Goal: Task Accomplishment & Management: Manage account settings

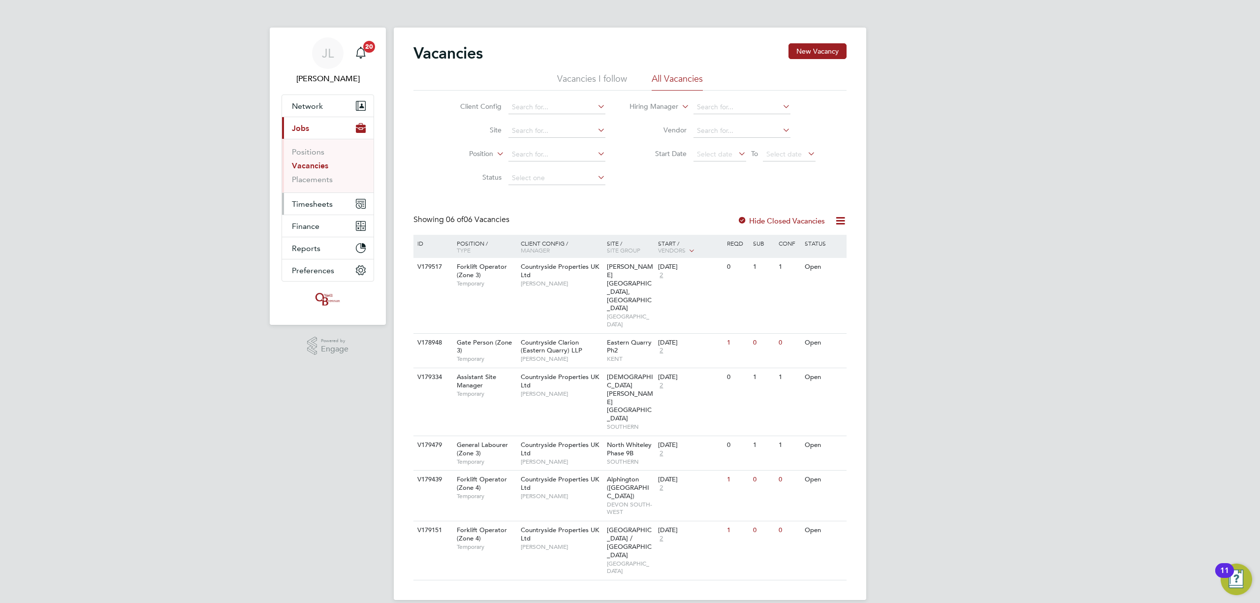
click at [313, 200] on span "Timesheets" at bounding box center [312, 203] width 41 height 9
click at [314, 173] on link "Timesheets" at bounding box center [312, 173] width 41 height 9
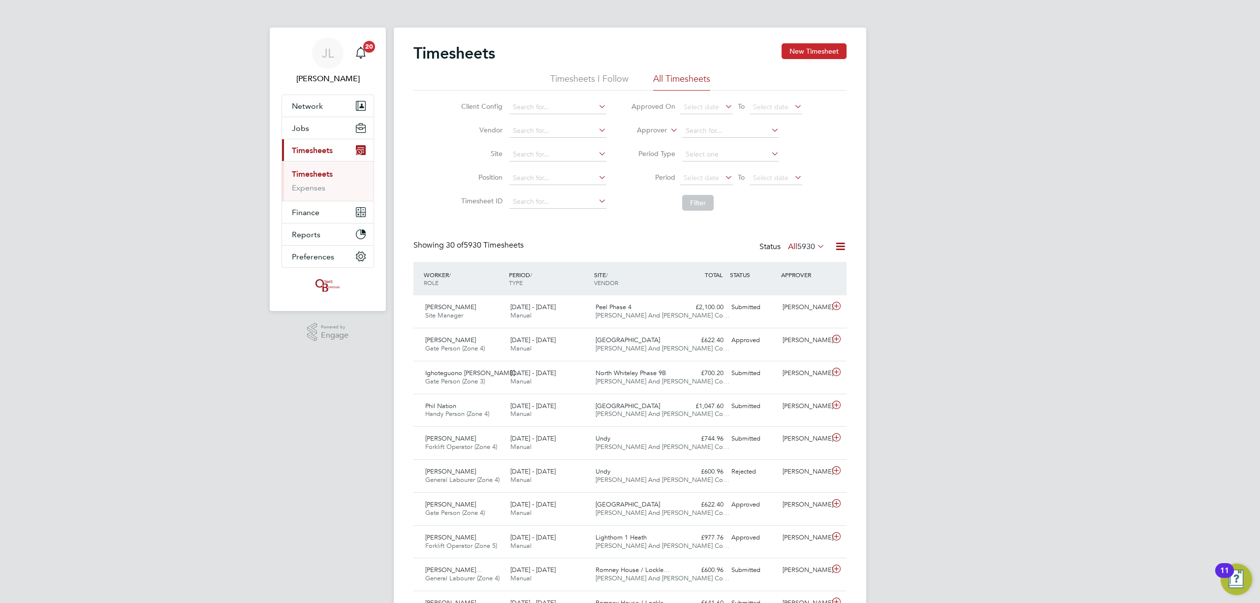
click at [825, 47] on button "New Timesheet" at bounding box center [813, 51] width 65 height 16
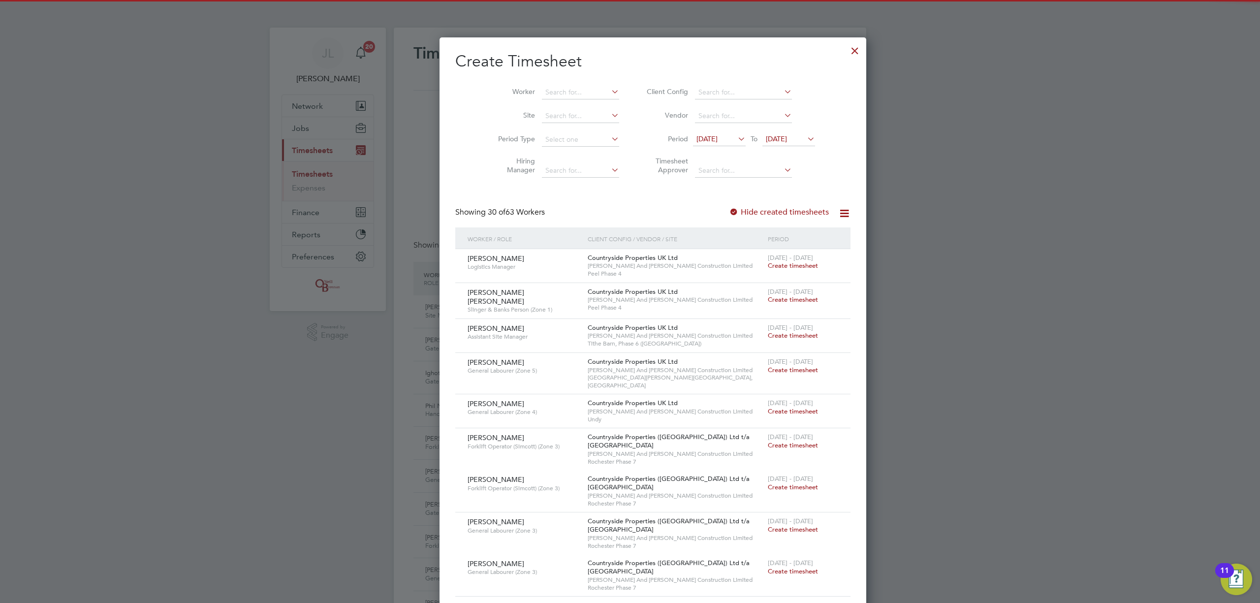
click at [754, 146] on div "18 Aug 2025 To 25 Aug 2025" at bounding box center [754, 140] width 122 height 14
click at [766, 141] on span "[DATE]" at bounding box center [776, 138] width 21 height 9
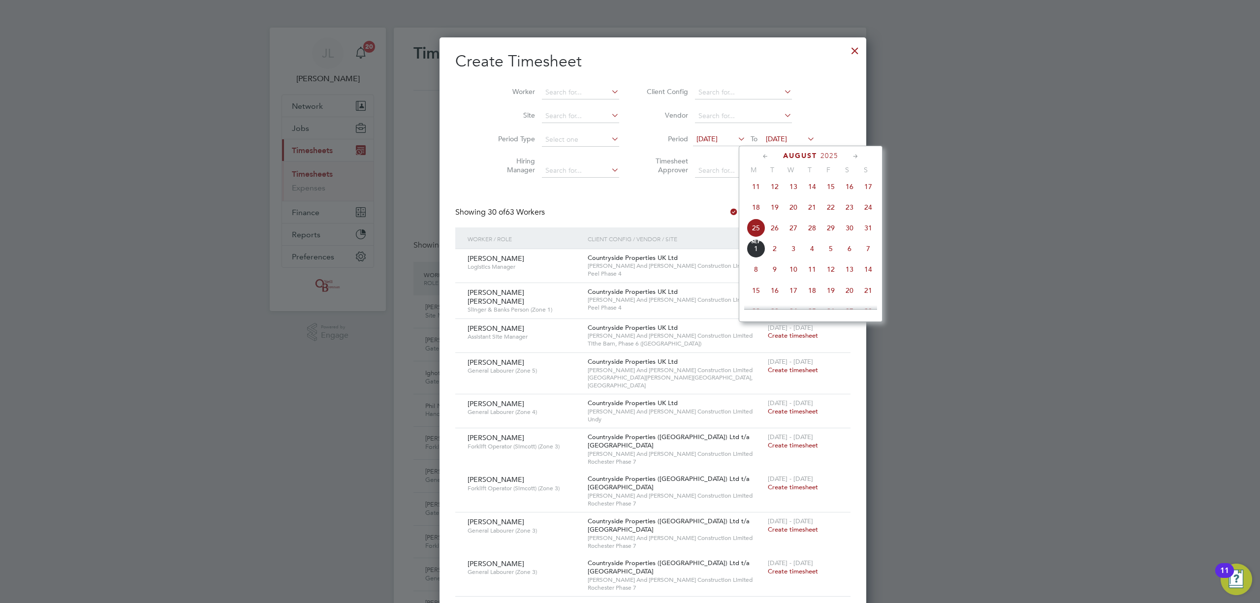
click at [868, 231] on span "31" at bounding box center [868, 227] width 19 height 19
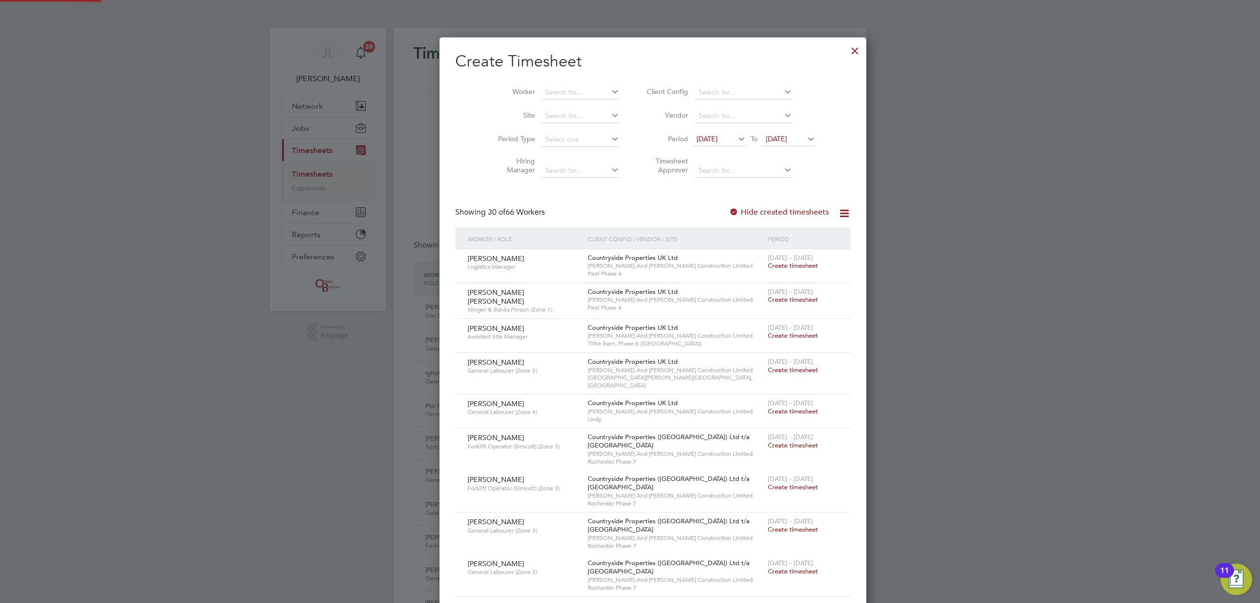
click at [711, 136] on span "[DATE]" at bounding box center [706, 138] width 21 height 9
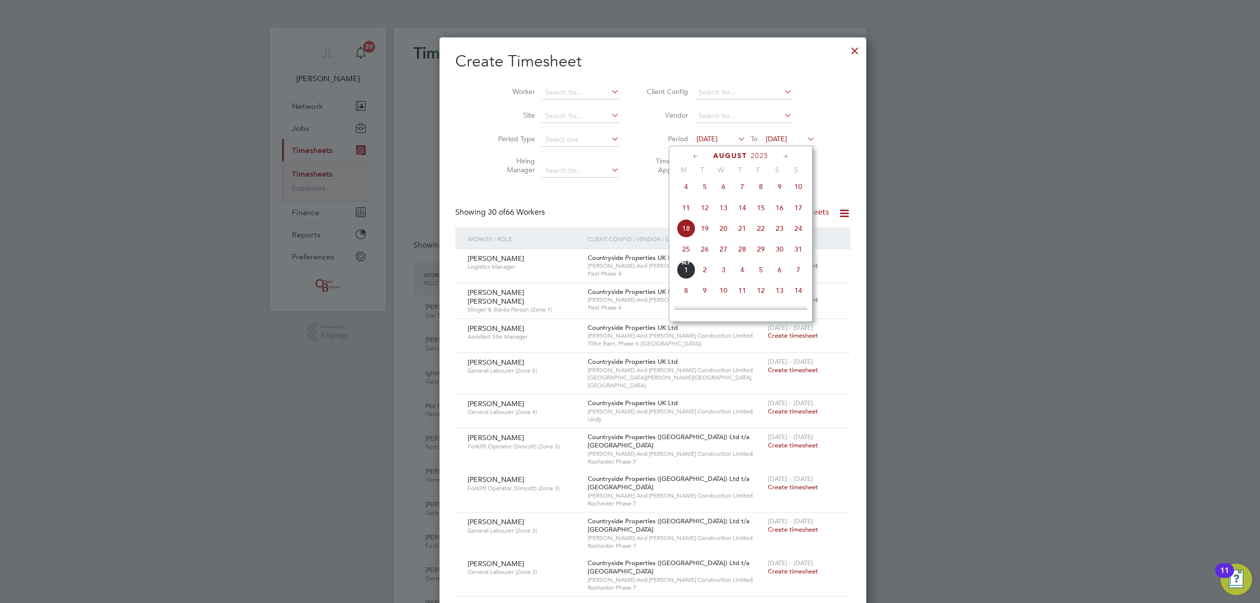
click at [685, 249] on span "25" at bounding box center [686, 249] width 19 height 19
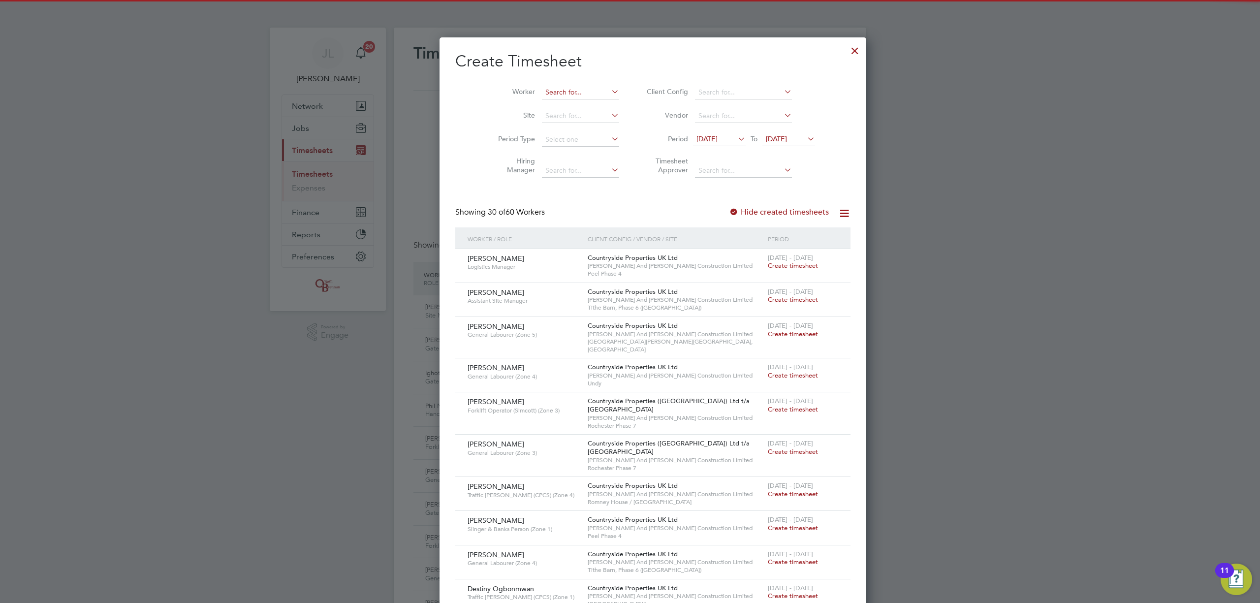
click at [544, 94] on input at bounding box center [580, 93] width 77 height 14
click at [532, 101] on b "Antony" at bounding box center [550, 105] width 57 height 8
type input "[PERSON_NAME]"
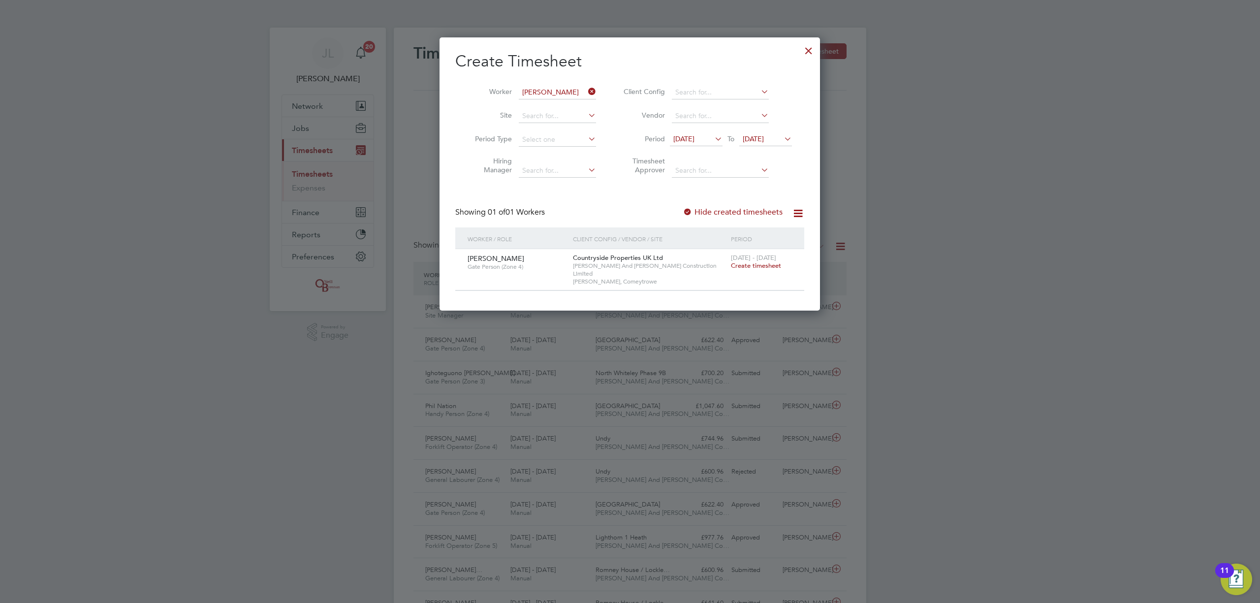
click at [753, 264] on span "Create timesheet" at bounding box center [756, 265] width 50 height 8
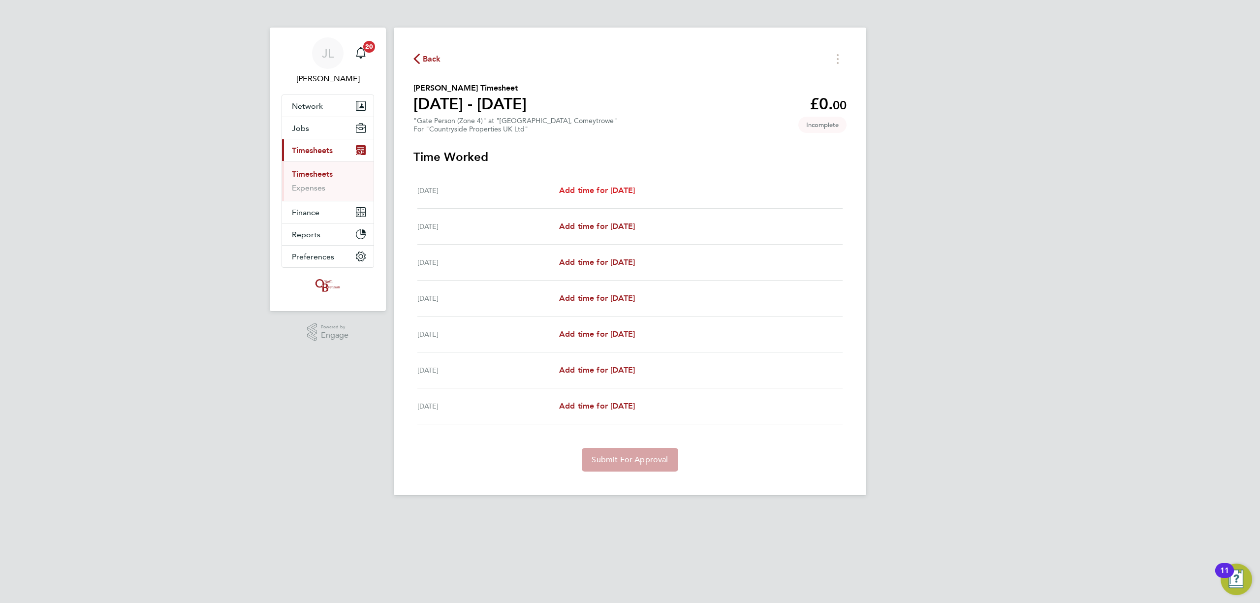
click at [596, 193] on span "Add time for Mon 25 Aug" at bounding box center [597, 190] width 76 height 9
select select "30"
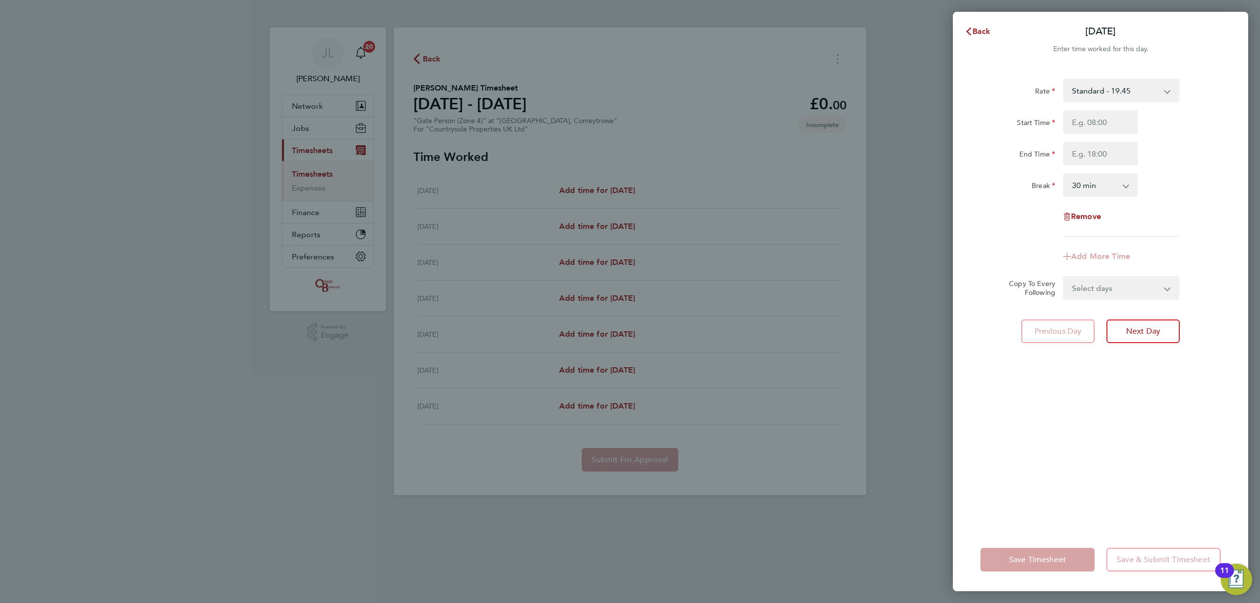
click at [943, 125] on div "Back Mon 25 Aug Enter time worked for this day. Rate Standard - 19.45 Start Tim…" at bounding box center [630, 301] width 1260 height 603
click at [981, 28] on span "Back" at bounding box center [981, 31] width 18 height 9
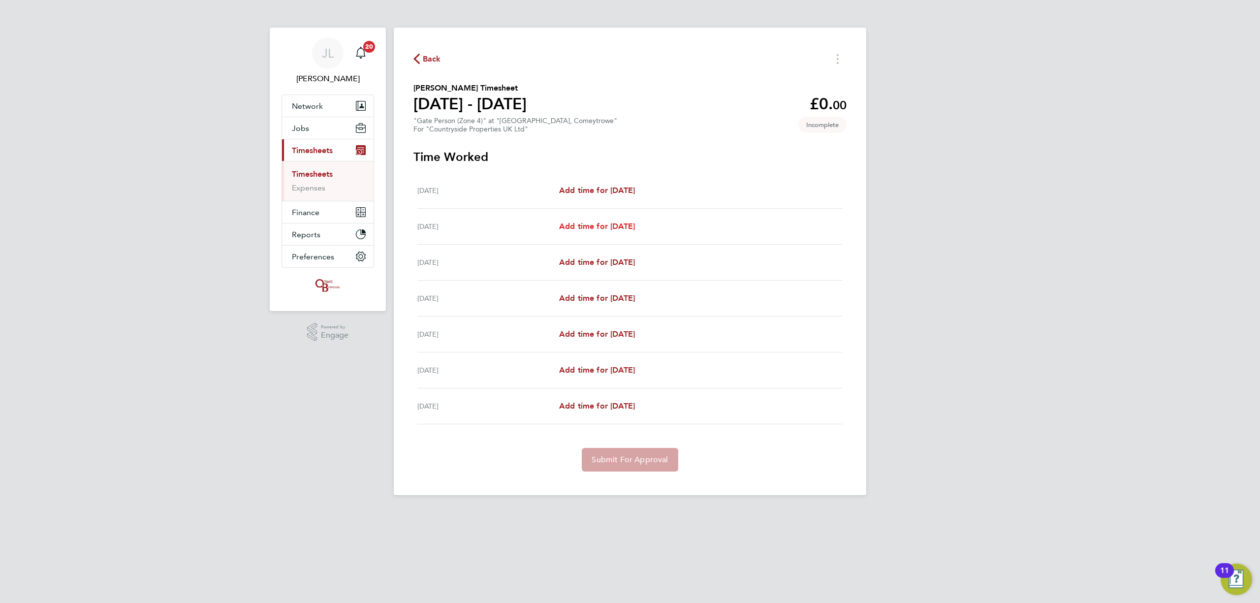
click at [633, 225] on span "Add time for Tue 26 Aug" at bounding box center [597, 225] width 76 height 9
select select "30"
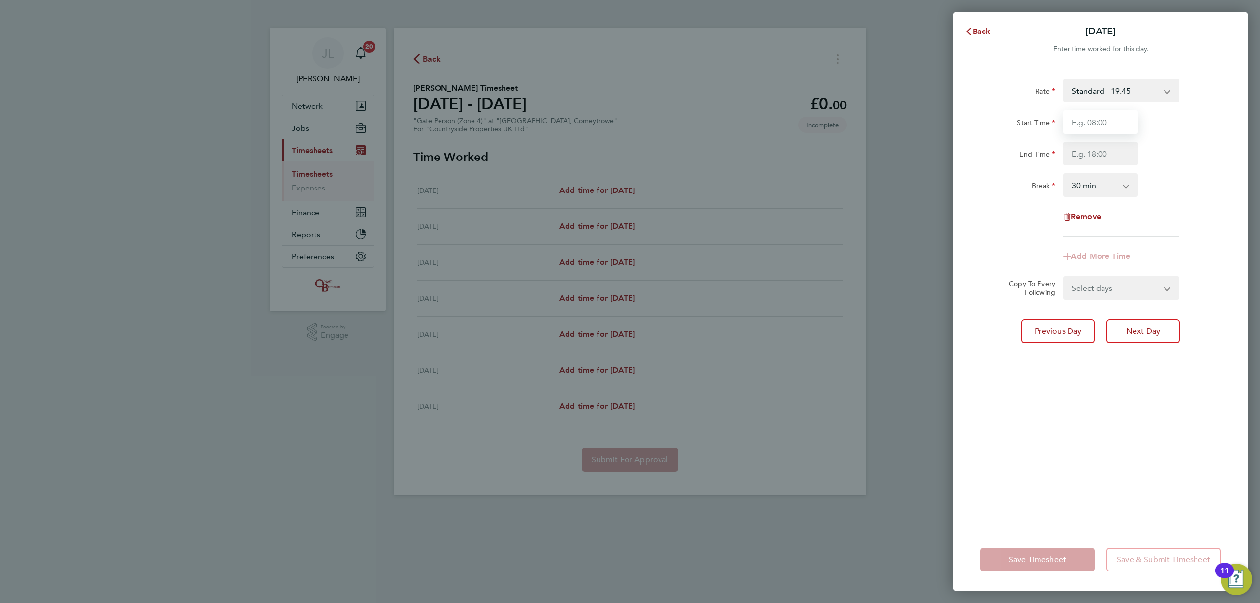
click at [1109, 125] on input "Start Time" at bounding box center [1100, 122] width 75 height 24
type input "07:30"
click at [1105, 146] on input "End Time" at bounding box center [1100, 154] width 75 height 24
type input "17:00"
click at [1061, 392] on div "Rate Standard - 19.45 Start Time 07:30 End Time 17:00 Break 0 min 15 min 30 min…" at bounding box center [1100, 297] width 295 height 461
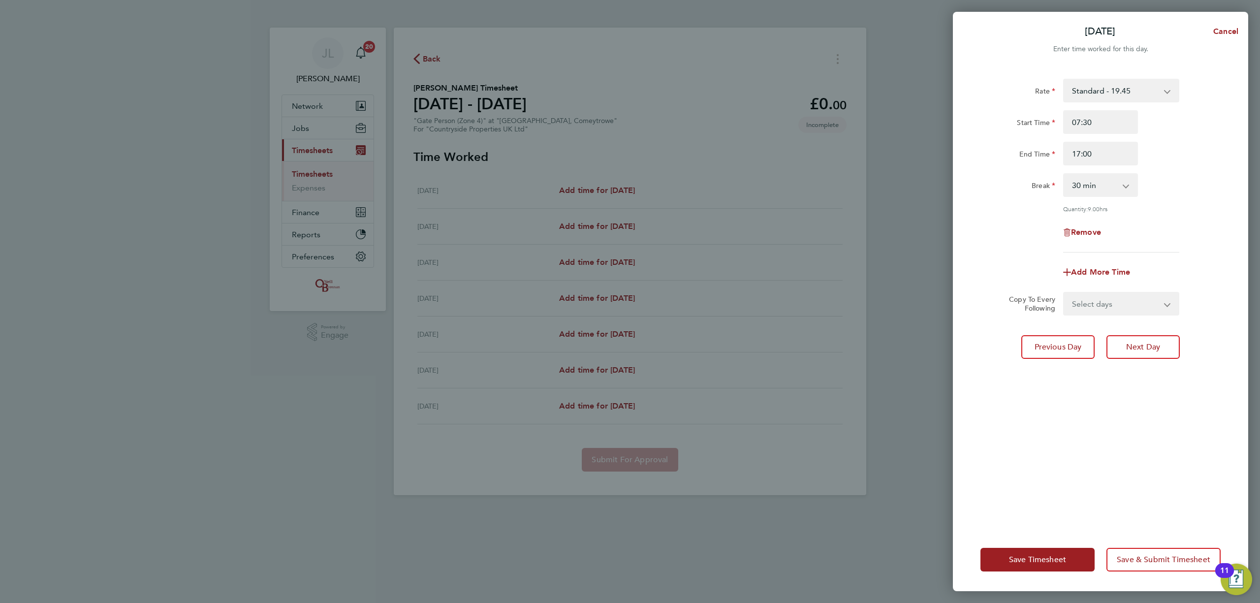
click at [1099, 302] on select "Select days Day Weekday (Mon-Fri) Weekend (Sat-Sun) Wednesday Thursday Friday S…" at bounding box center [1115, 304] width 103 height 22
select select "DAY"
click at [1064, 293] on select "Select days Day Weekday (Mon-Fri) Weekend (Sat-Sun) Wednesday Thursday Friday S…" at bounding box center [1115, 304] width 103 height 22
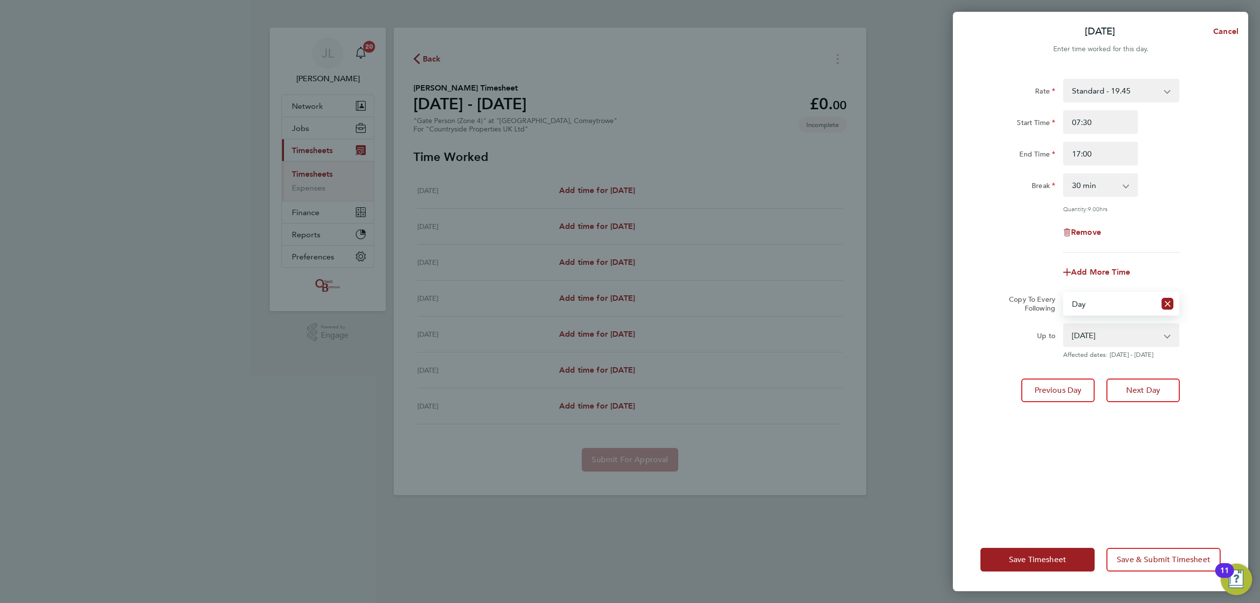
click at [1112, 341] on select "27 Aug 2025 28 Aug 2025 29 Aug 2025 30 Aug 2025 31 Aug 2025" at bounding box center [1115, 335] width 102 height 22
select select "2025-08-29"
click at [1064, 324] on select "27 Aug 2025 28 Aug 2025 29 Aug 2025 30 Aug 2025 31 Aug 2025" at bounding box center [1115, 335] width 102 height 22
click at [1044, 474] on div "Rate Standard - 19.45 Start Time 07:30 End Time 17:00 Break 0 min 15 min 30 min…" at bounding box center [1100, 297] width 295 height 461
click at [1037, 558] on span "Save Timesheet" at bounding box center [1037, 560] width 57 height 10
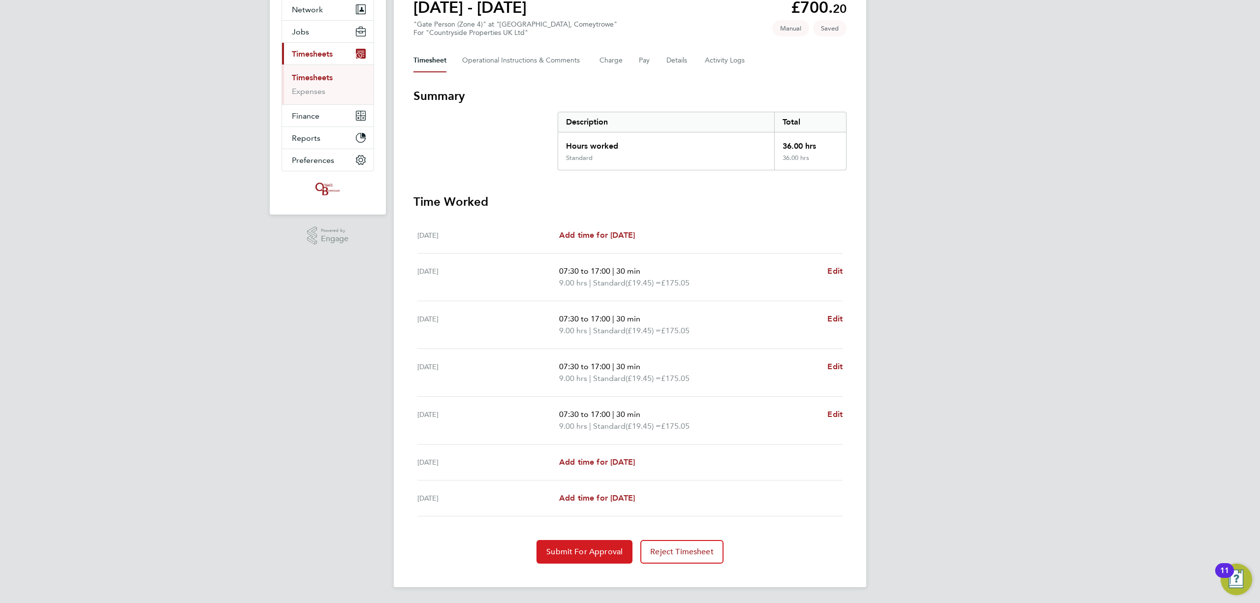
click at [593, 549] on span "Submit For Approval" at bounding box center [584, 552] width 76 height 10
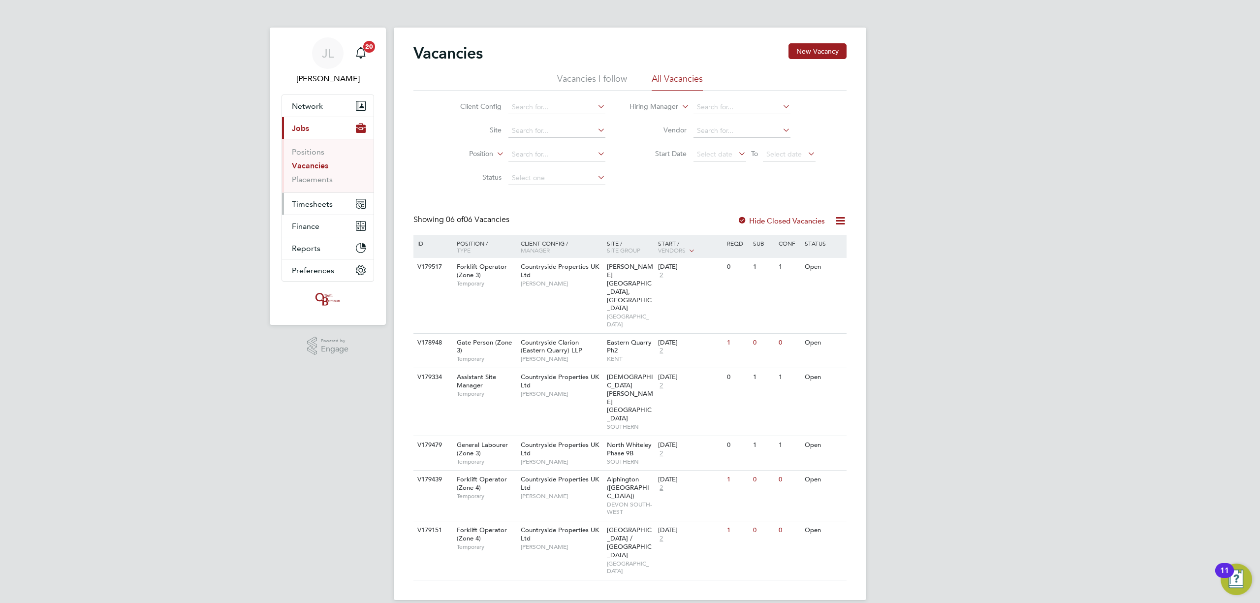
click at [329, 203] on span "Timesheets" at bounding box center [312, 203] width 41 height 9
click at [327, 174] on link "Timesheets" at bounding box center [312, 173] width 41 height 9
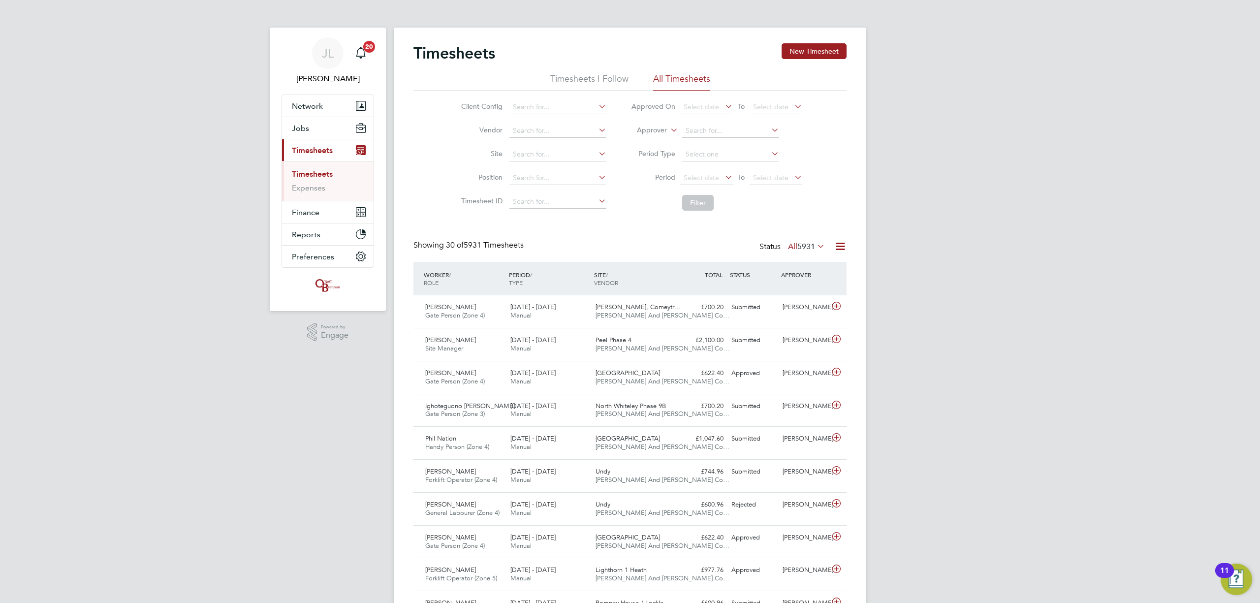
click at [815, 60] on div "Timesheets New Timesheet" at bounding box center [629, 58] width 433 height 30
click at [821, 52] on button "New Timesheet" at bounding box center [813, 51] width 65 height 16
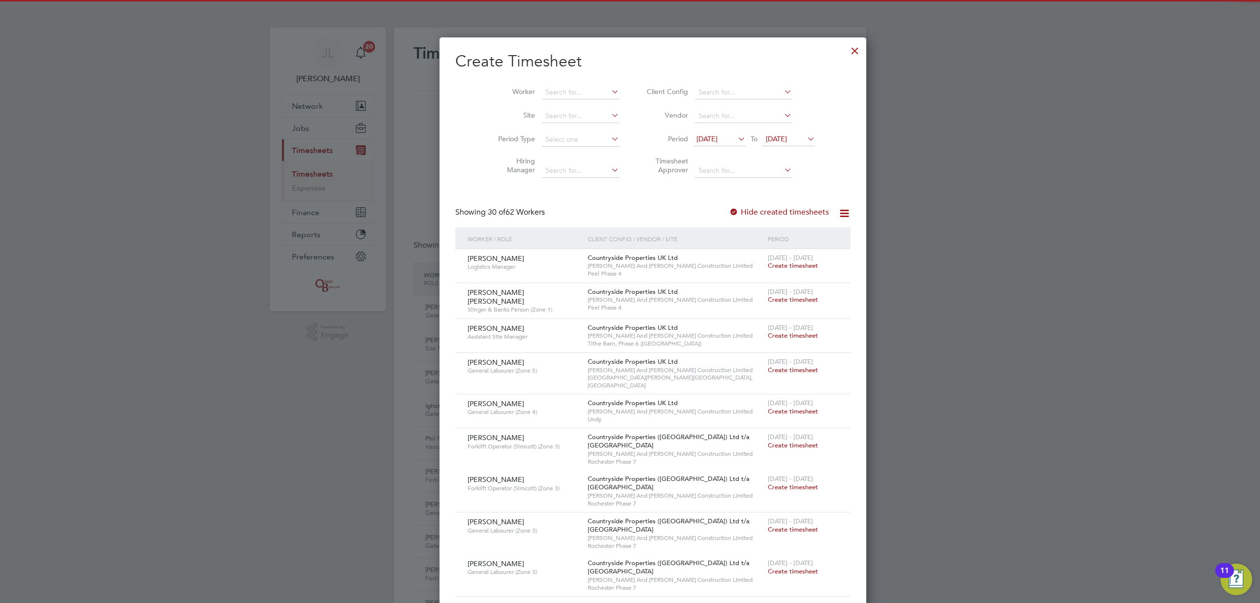
click at [762, 128] on li "Period 18 Aug 2025 To 25 Aug 2025" at bounding box center [729, 140] width 196 height 24
click at [767, 139] on span "[DATE]" at bounding box center [776, 138] width 21 height 9
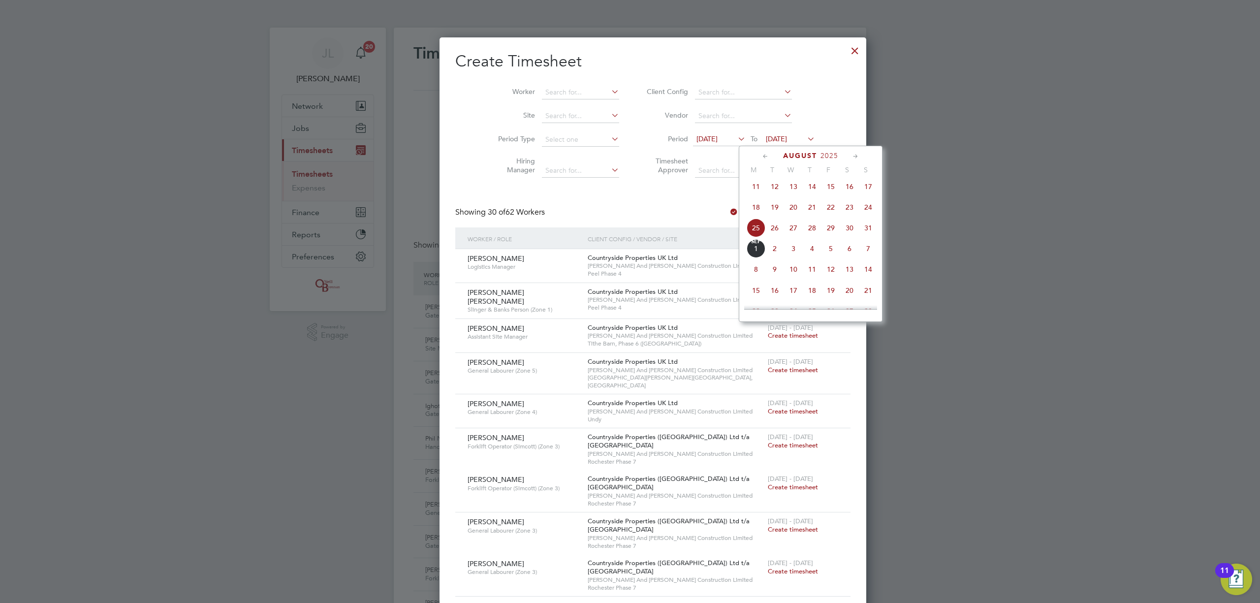
drag, startPoint x: 867, startPoint y: 233, endPoint x: 866, endPoint y: 226, distance: 6.4
click at [867, 231] on span "31" at bounding box center [868, 227] width 19 height 19
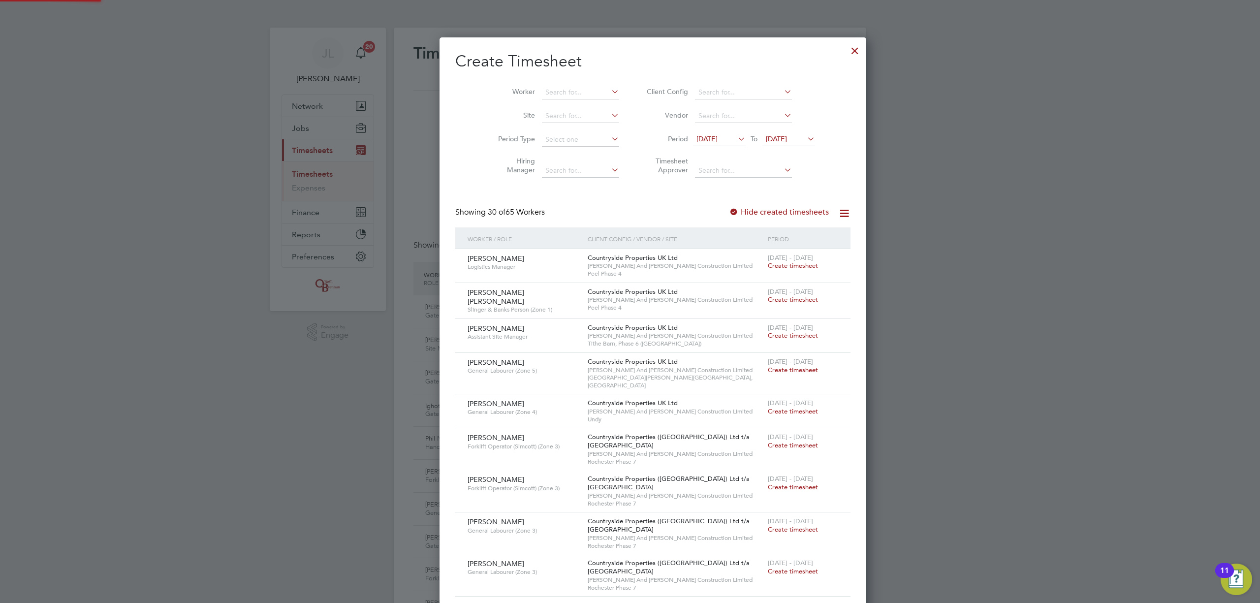
click at [702, 135] on span "[DATE]" at bounding box center [706, 138] width 21 height 9
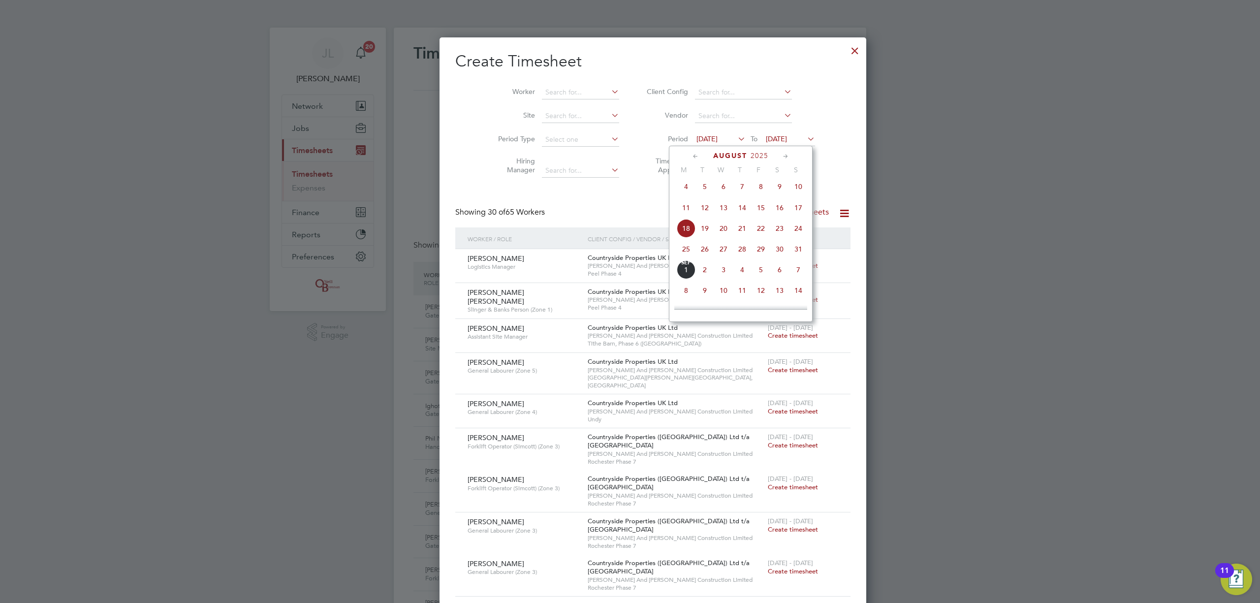
click at [683, 250] on span "25" at bounding box center [686, 249] width 19 height 19
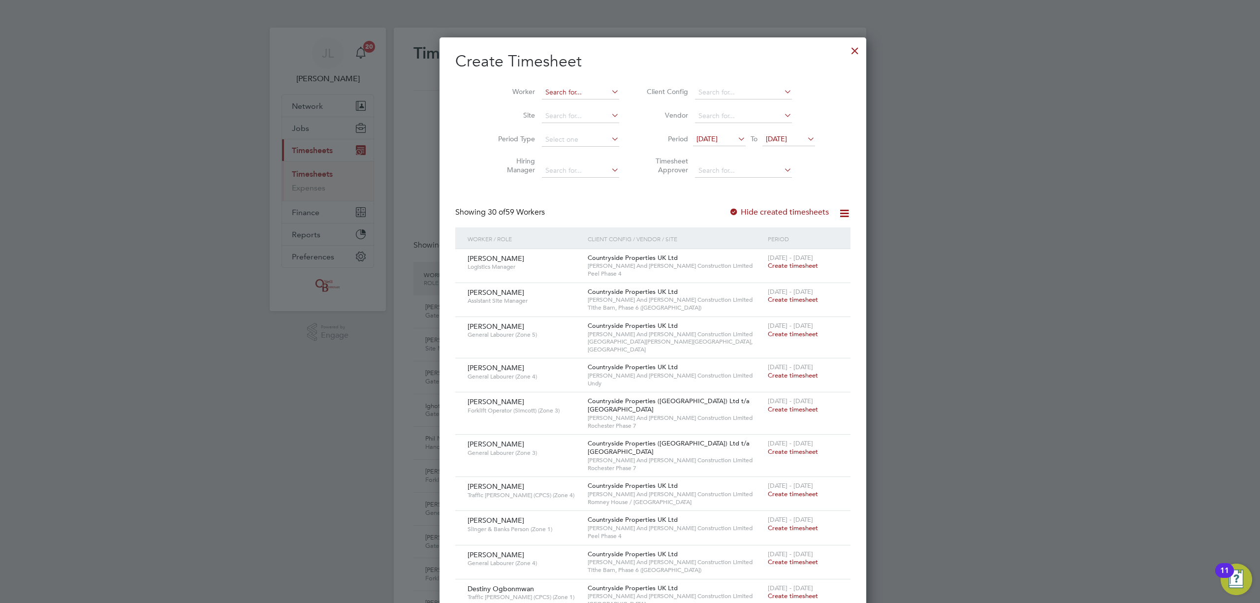
click at [559, 86] on input at bounding box center [580, 93] width 77 height 14
click at [581, 105] on b "Merlin" at bounding box center [591, 105] width 21 height 8
type input "Fred Merlin"
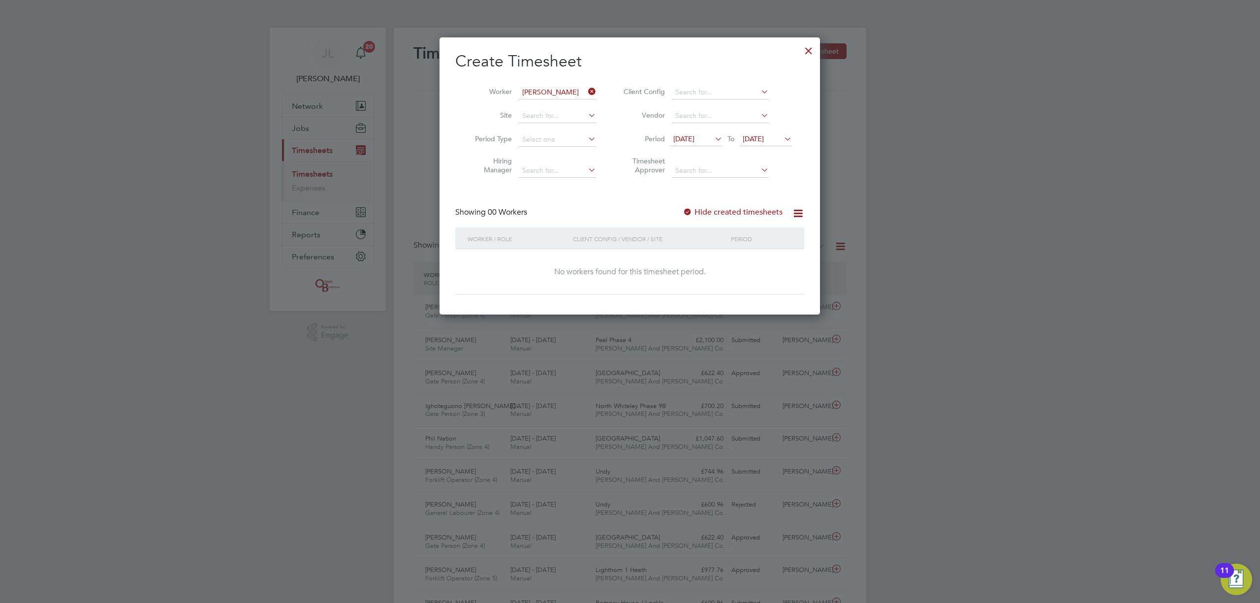
click at [748, 208] on label "Hide created timesheets" at bounding box center [732, 212] width 100 height 10
click at [704, 213] on label "Hide created timesheets" at bounding box center [732, 212] width 100 height 10
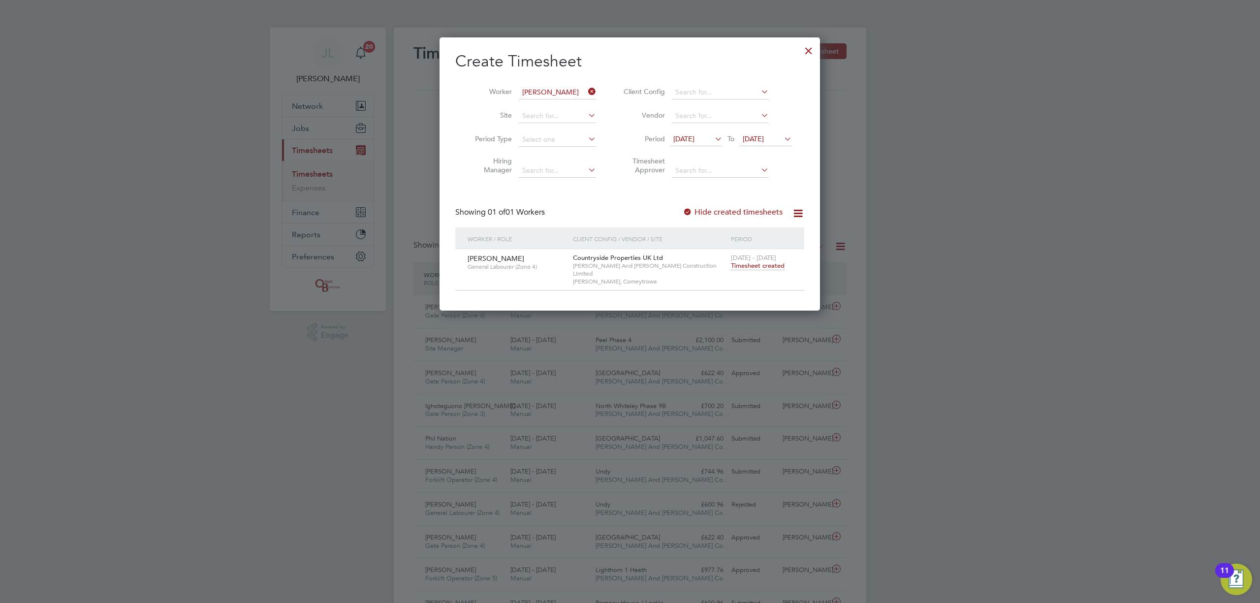
click at [759, 266] on span "Timesheet created" at bounding box center [758, 265] width 54 height 9
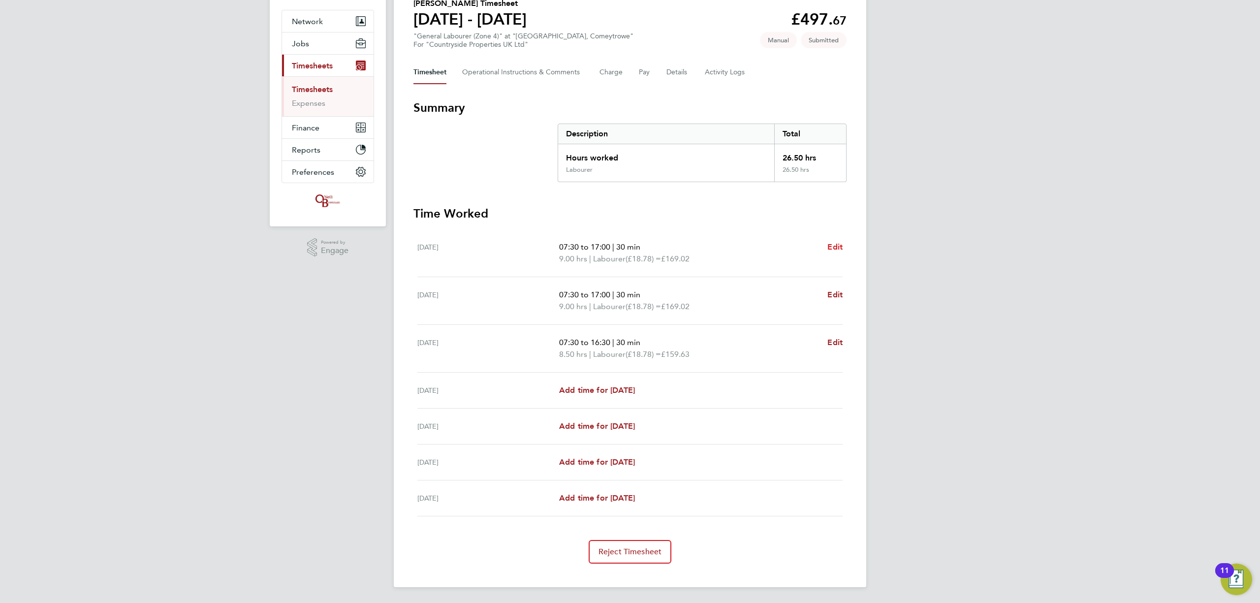
click at [836, 245] on span "Edit" at bounding box center [834, 246] width 15 height 9
select select "30"
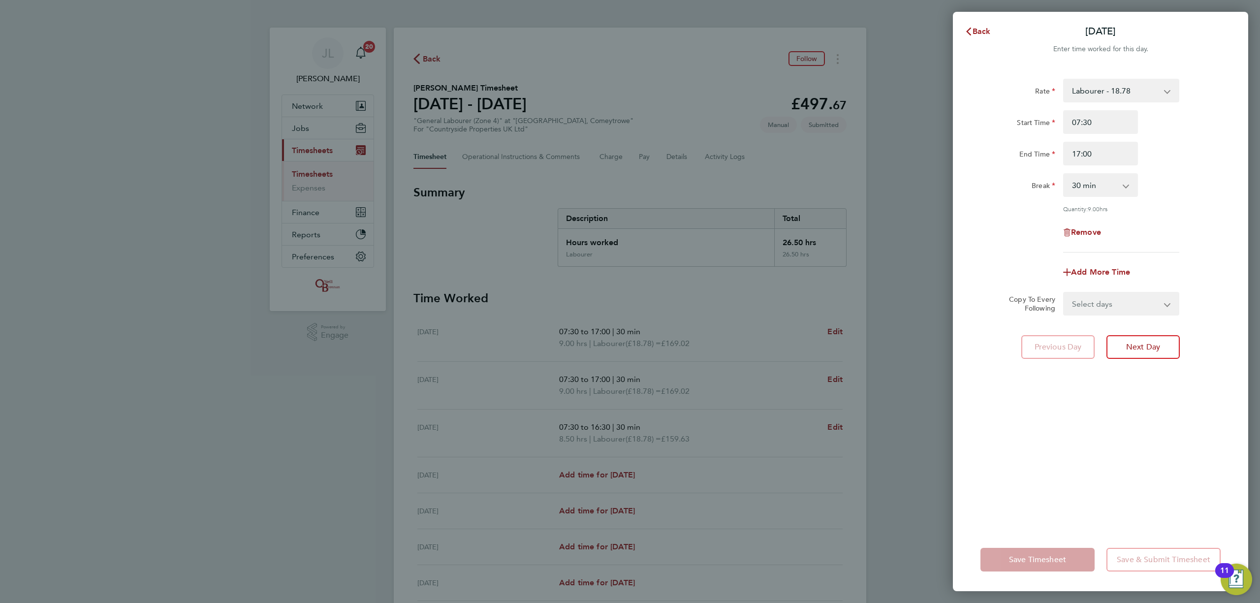
click at [1087, 226] on div "Remove" at bounding box center [1100, 232] width 83 height 24
click at [1087, 228] on span "Remove" at bounding box center [1086, 231] width 30 height 9
select select "null"
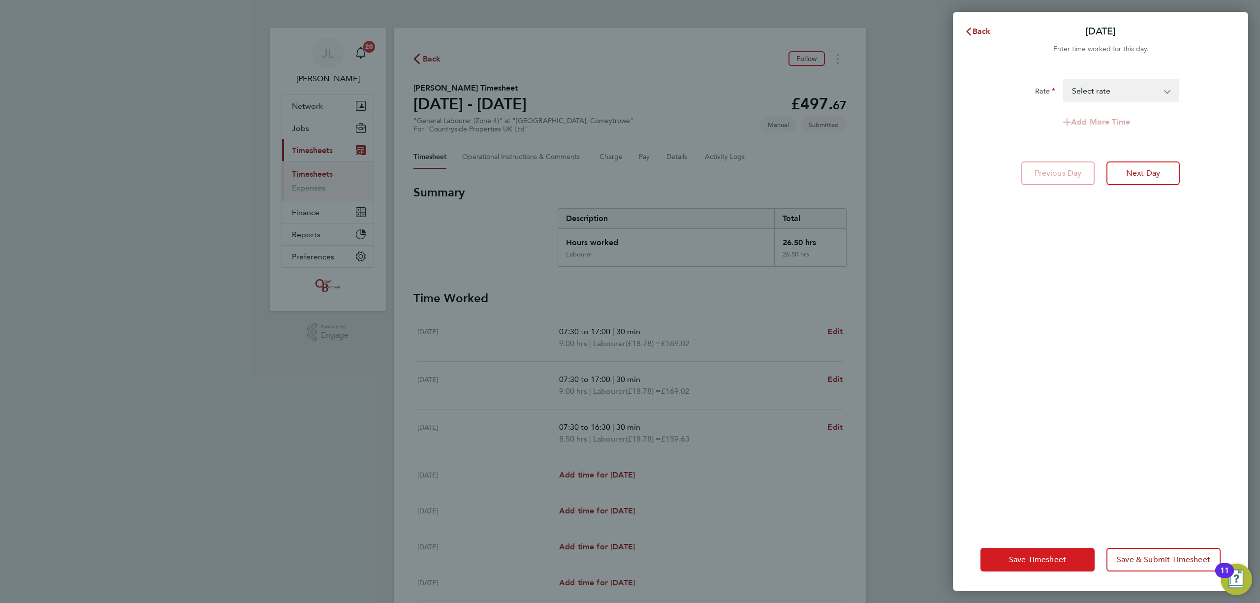
click at [1032, 552] on button "Save Timesheet" at bounding box center [1037, 560] width 114 height 24
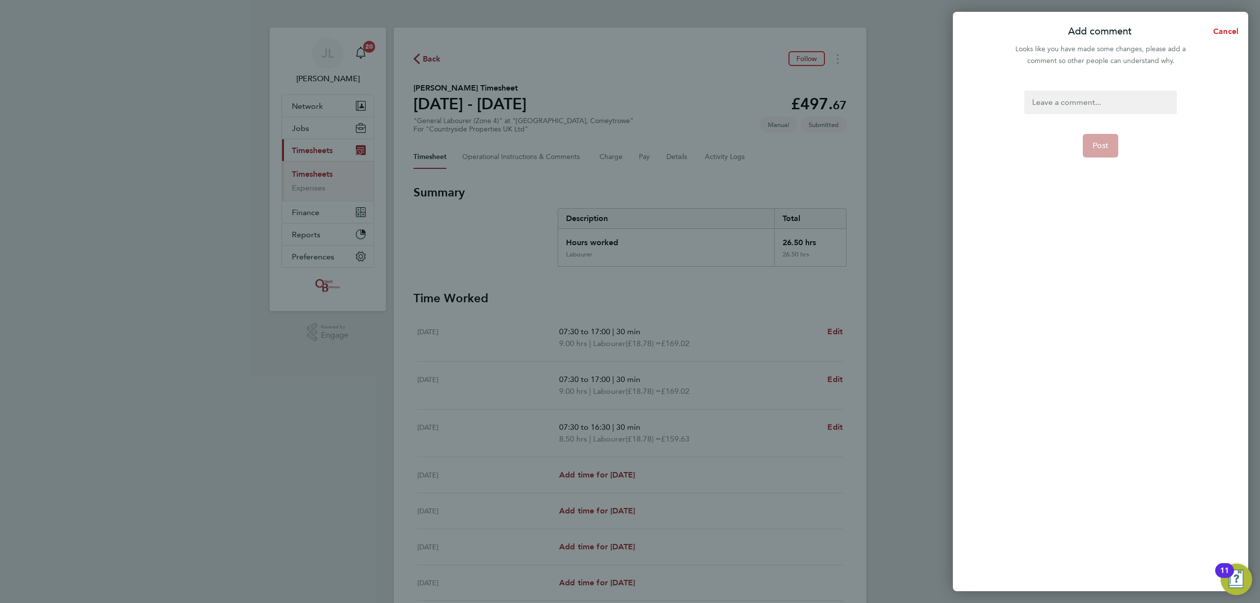
click at [1227, 27] on span "Cancel" at bounding box center [1224, 31] width 28 height 9
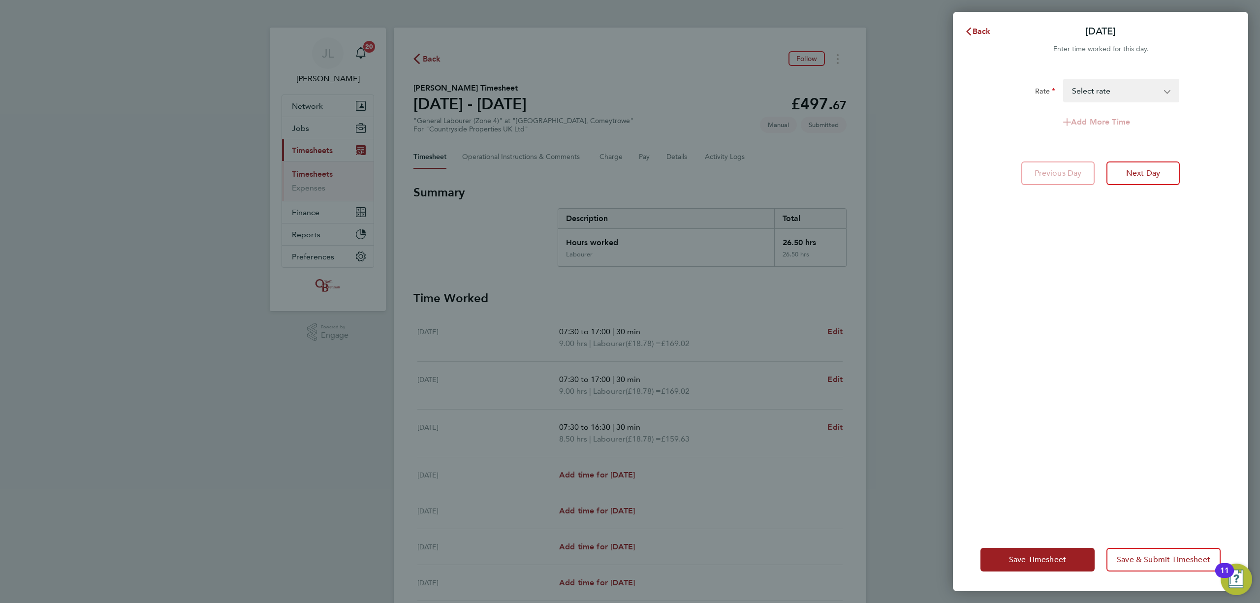
click at [1122, 97] on select "Labourer - 18.78 Select rate" at bounding box center [1115, 91] width 102 height 22
click at [1120, 101] on div "Labourer - 18.78 Select rate" at bounding box center [1121, 91] width 116 height 24
click at [1120, 95] on select "Labourer - 18.78 Select rate" at bounding box center [1115, 91] width 102 height 22
select select "30"
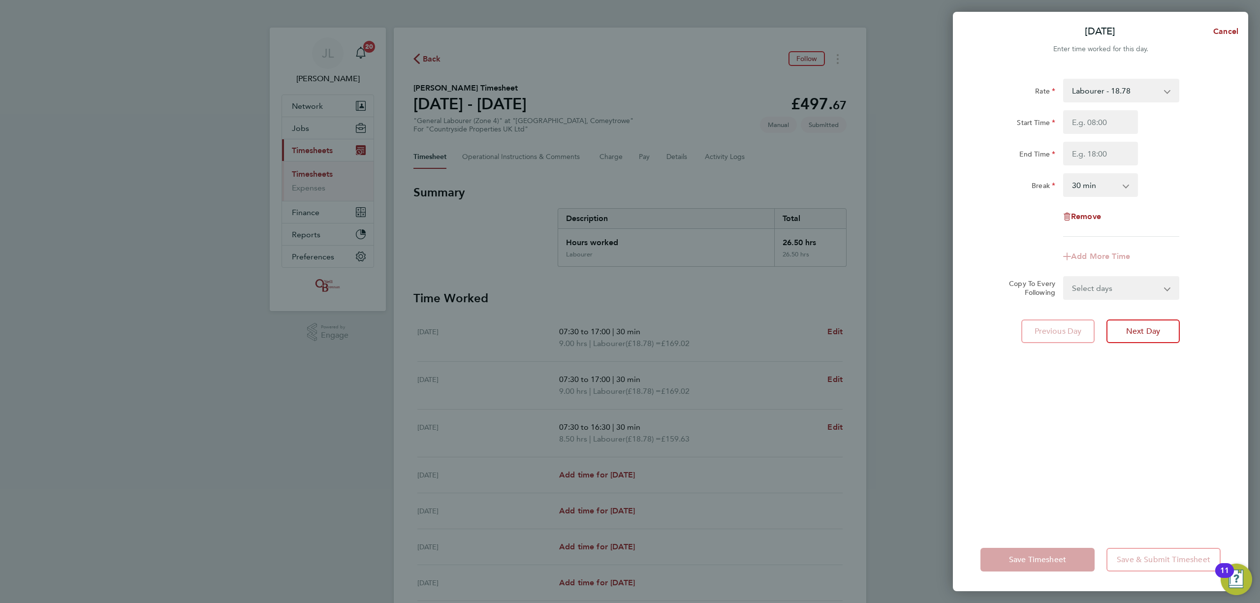
click at [1099, 463] on div "Rate Labourer - 18.78 Start Time End Time Break 0 min 15 min 30 min 45 min 60 m…" at bounding box center [1100, 297] width 295 height 461
drag, startPoint x: 914, startPoint y: 479, endPoint x: 1004, endPoint y: 370, distance: 141.3
click at [913, 479] on div "Mon 25 Aug Cancel Enter time worked for this day. Rate Labourer - 18.78 Start T…" at bounding box center [630, 301] width 1260 height 603
click at [1090, 215] on span "Remove" at bounding box center [1086, 216] width 30 height 9
select select "null"
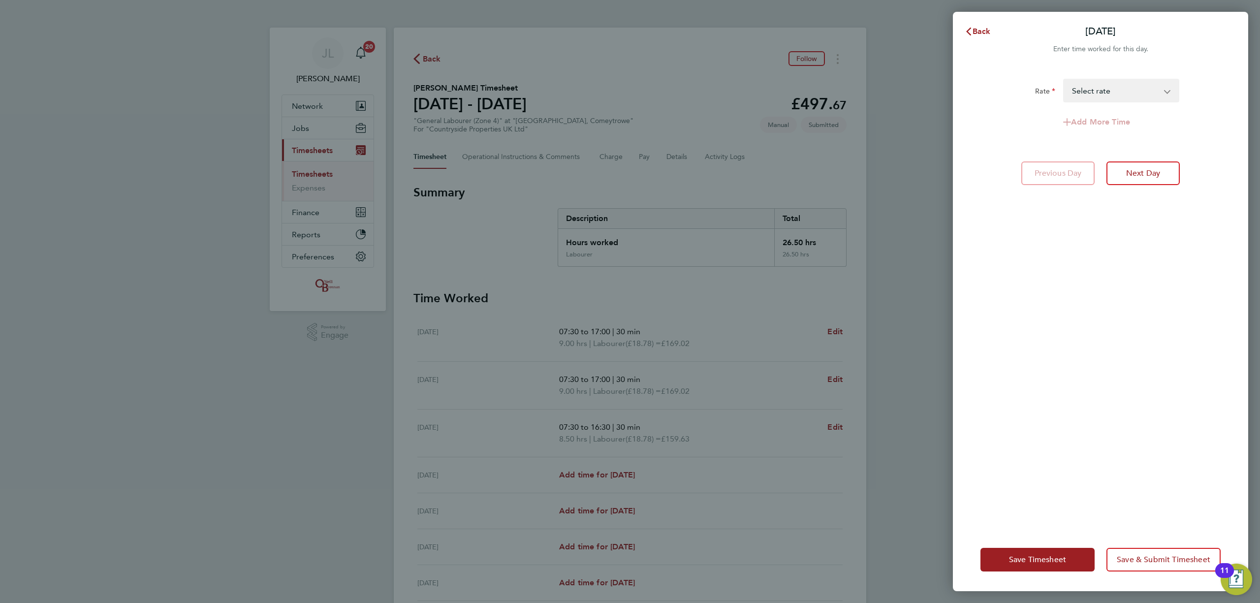
click at [1117, 94] on select "Labourer - 18.78 Select rate" at bounding box center [1115, 91] width 102 height 22
select select "30"
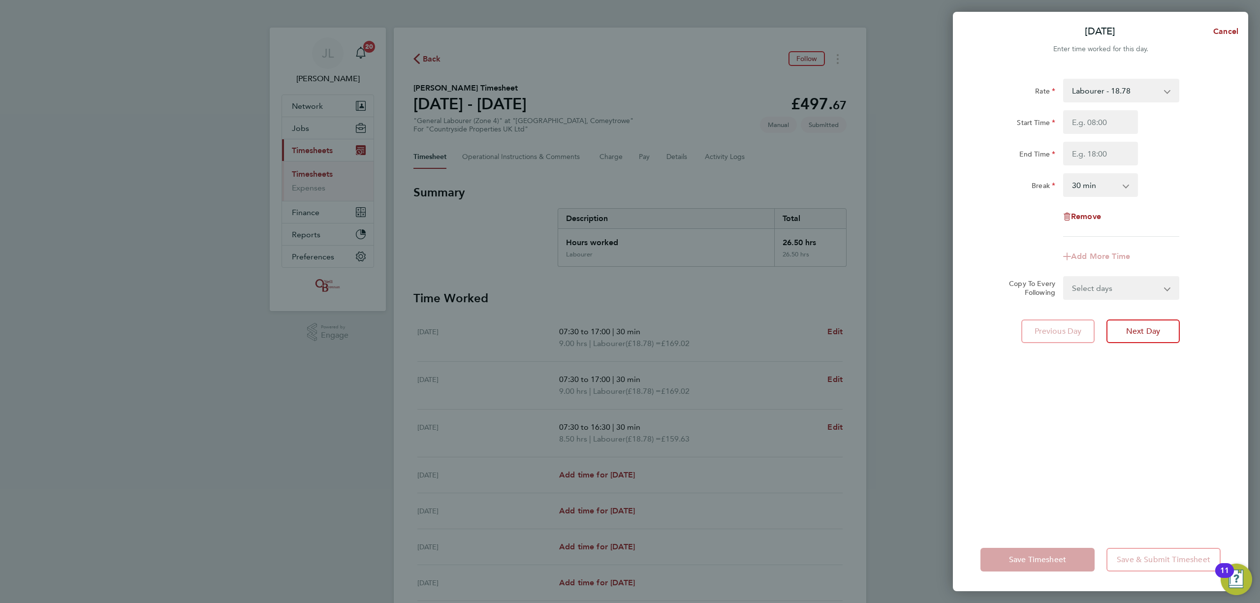
drag, startPoint x: 1099, startPoint y: 466, endPoint x: 1109, endPoint y: 393, distance: 74.5
click at [1099, 459] on div "Rate Labourer - 18.78 Start Time End Time Break 0 min 15 min 30 min 45 min 60 m…" at bounding box center [1100, 297] width 295 height 461
click at [1109, 280] on select "Select days Day Weekday (Mon-Fri) Weekend (Sat-Sun) Tuesday Wednesday Thursday …" at bounding box center [1115, 288] width 103 height 22
select select "DAY"
click at [1064, 277] on select "Select days Day Weekday (Mon-Fri) Weekend (Sat-Sun) Tuesday Wednesday Thursday …" at bounding box center [1115, 288] width 103 height 22
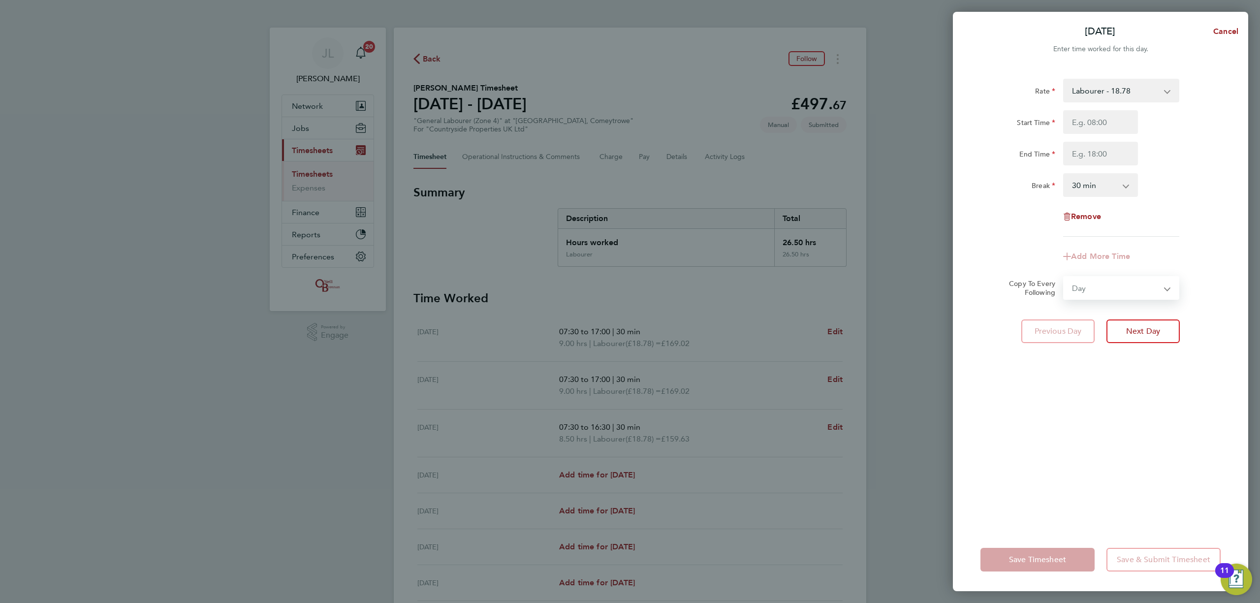
select select "2025-08-31"
click at [1150, 377] on span "Next Day" at bounding box center [1143, 375] width 34 height 10
select select "0: null"
select select "30"
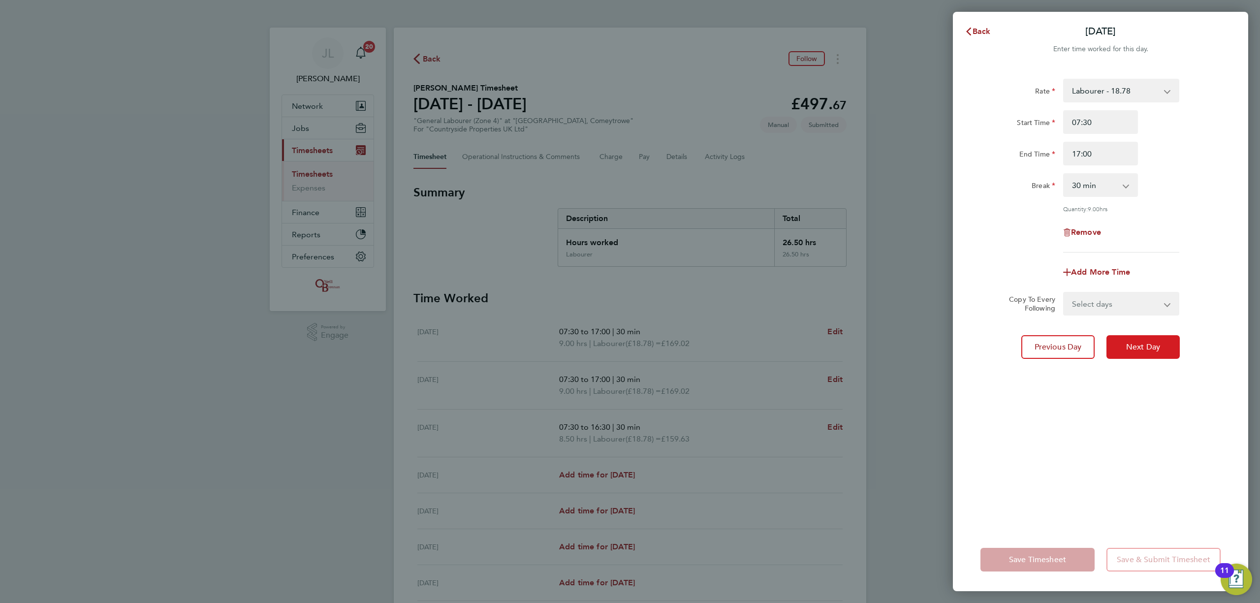
click at [1148, 343] on span "Next Day" at bounding box center [1143, 347] width 34 height 10
select select "30"
click at [1105, 160] on input "16:30" at bounding box center [1100, 154] width 75 height 24
drag, startPoint x: 1080, startPoint y: 159, endPoint x: 1055, endPoint y: 158, distance: 24.6
click at [1055, 158] on div "End Time 16:30" at bounding box center [1100, 154] width 248 height 24
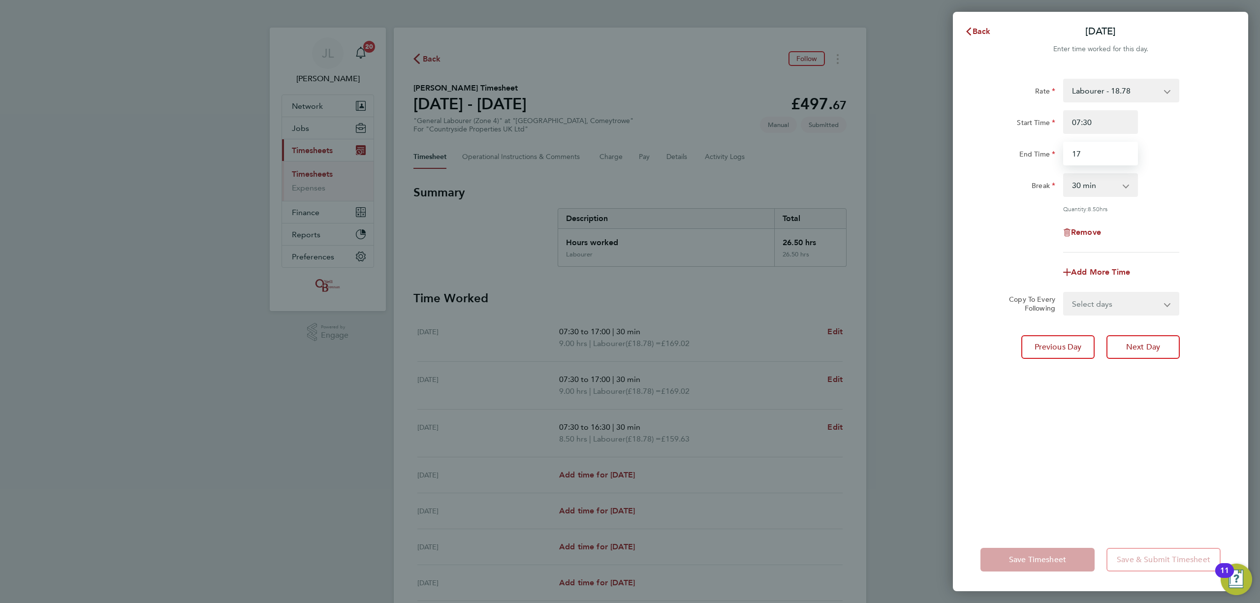
type input "17:00"
click at [1099, 436] on div "Rate Labourer - 18.78 Start Time 07:30 End Time 17:00 Break 0 min 15 min 30 min…" at bounding box center [1100, 297] width 295 height 461
click at [1052, 564] on button "Save Timesheet" at bounding box center [1037, 560] width 114 height 24
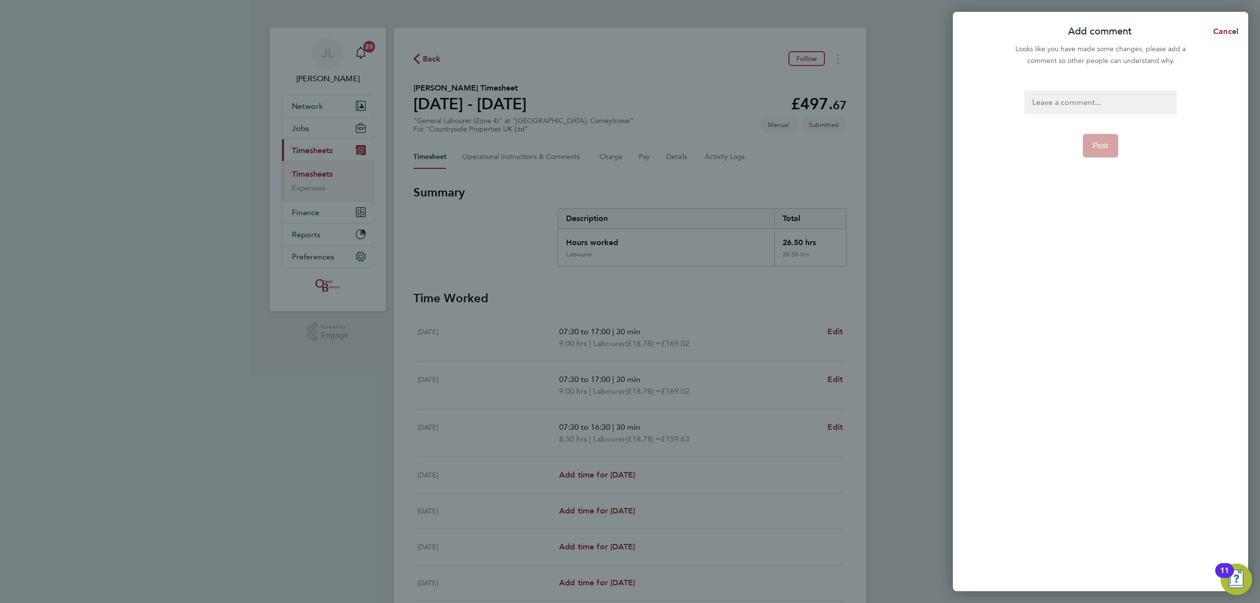
click at [1107, 112] on div at bounding box center [1100, 103] width 152 height 24
click at [1095, 146] on span "Post" at bounding box center [1100, 146] width 16 height 10
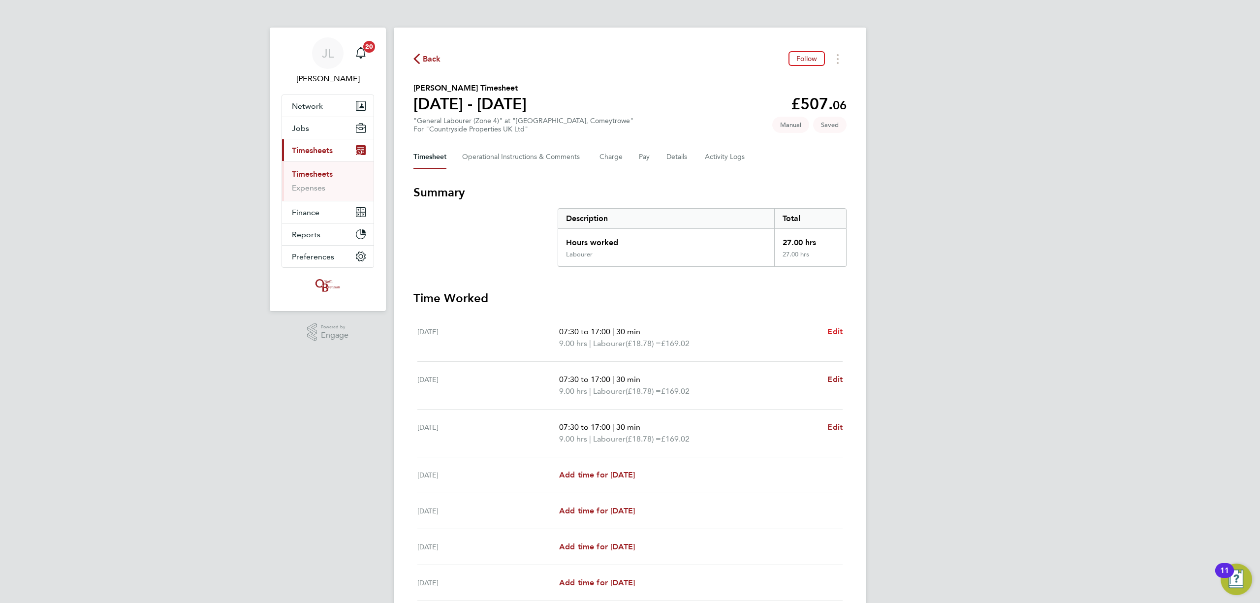
click at [834, 336] on span "Edit" at bounding box center [834, 331] width 15 height 9
select select "30"
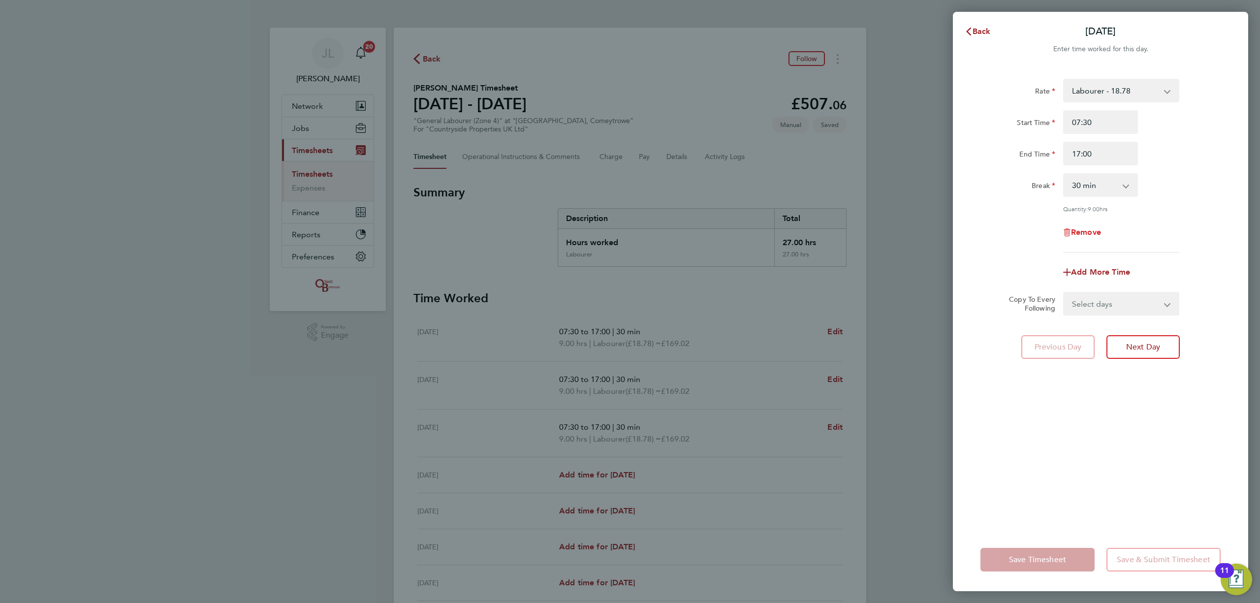
click at [1085, 231] on span "Remove" at bounding box center [1086, 231] width 30 height 9
select select "null"
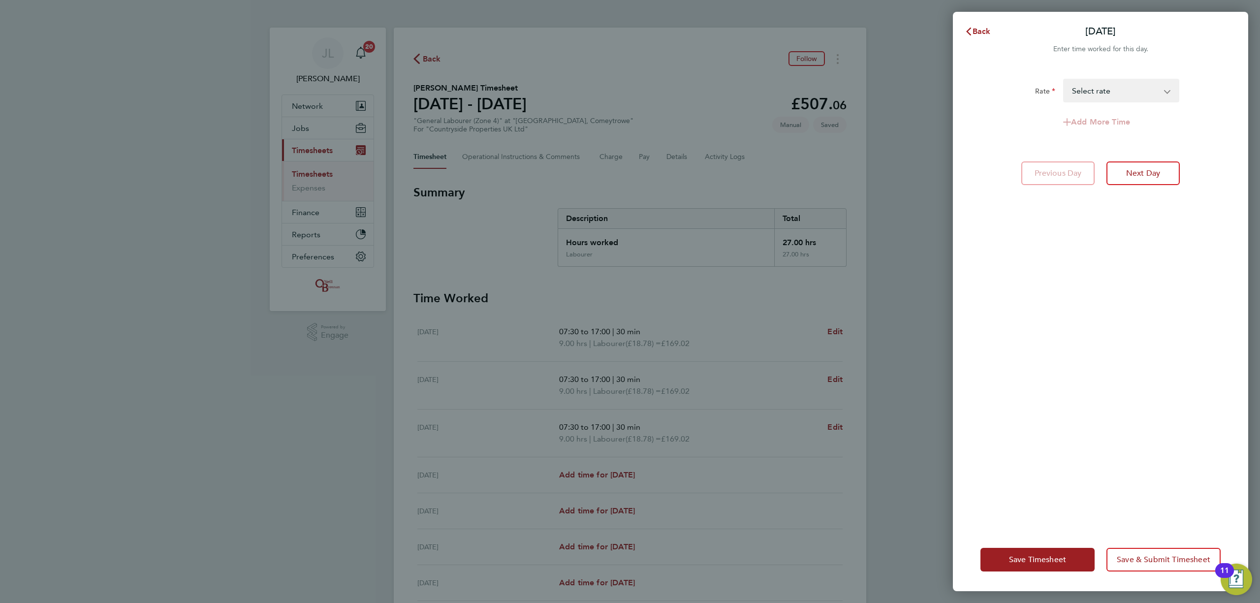
drag, startPoint x: 1109, startPoint y: 68, endPoint x: 1109, endPoint y: 77, distance: 9.3
click at [1109, 74] on div "Rate Labourer - 18.78 Select rate Add More Time Previous Day Next Day" at bounding box center [1100, 297] width 295 height 461
click at [1109, 85] on select "Labourer - 18.78 Select rate" at bounding box center [1115, 91] width 102 height 22
select select "30"
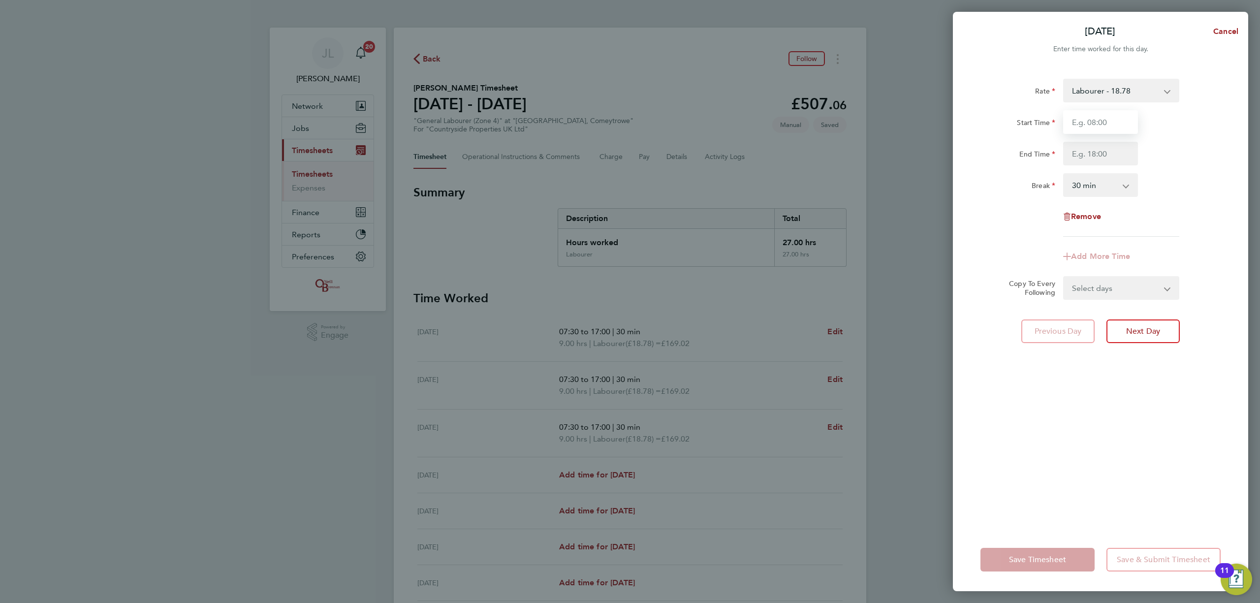
click at [1104, 124] on input "Start Time" at bounding box center [1100, 122] width 75 height 24
click at [1150, 115] on div "Start Time" at bounding box center [1100, 122] width 248 height 24
click at [1173, 93] on app-icon-cross-button at bounding box center [1172, 91] width 12 height 22
click at [1126, 91] on select "Labourer - 18.78" at bounding box center [1115, 91] width 102 height 22
click at [1122, 100] on select "Labourer - 18.78" at bounding box center [1115, 91] width 102 height 22
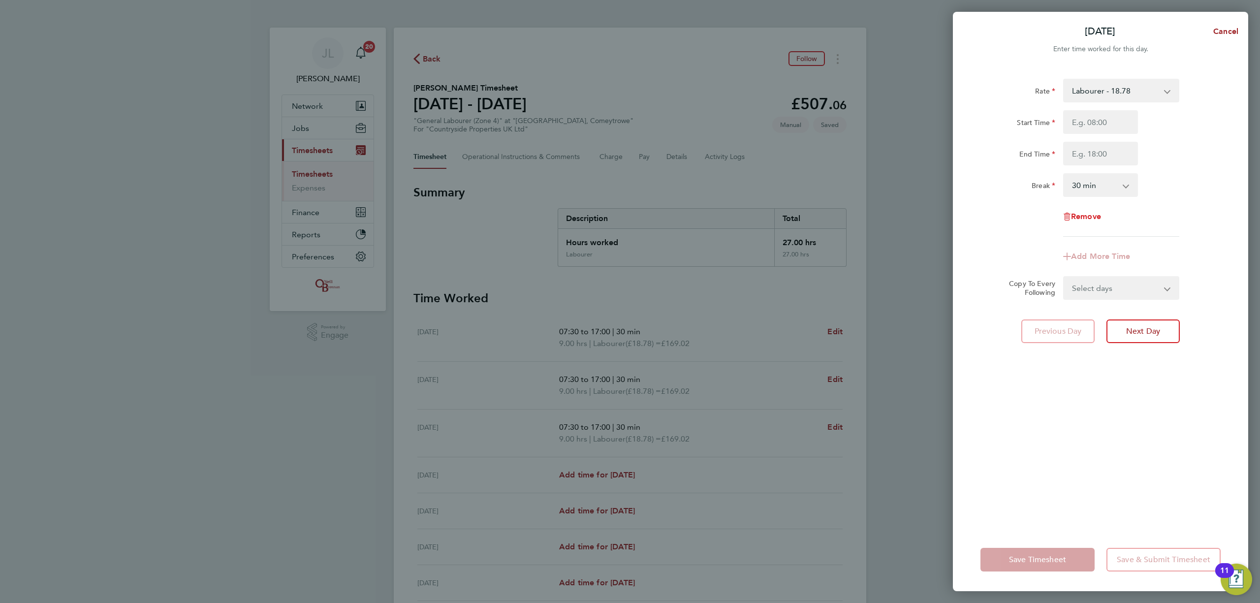
click at [1080, 218] on span "Remove" at bounding box center [1086, 216] width 30 height 9
select select "null"
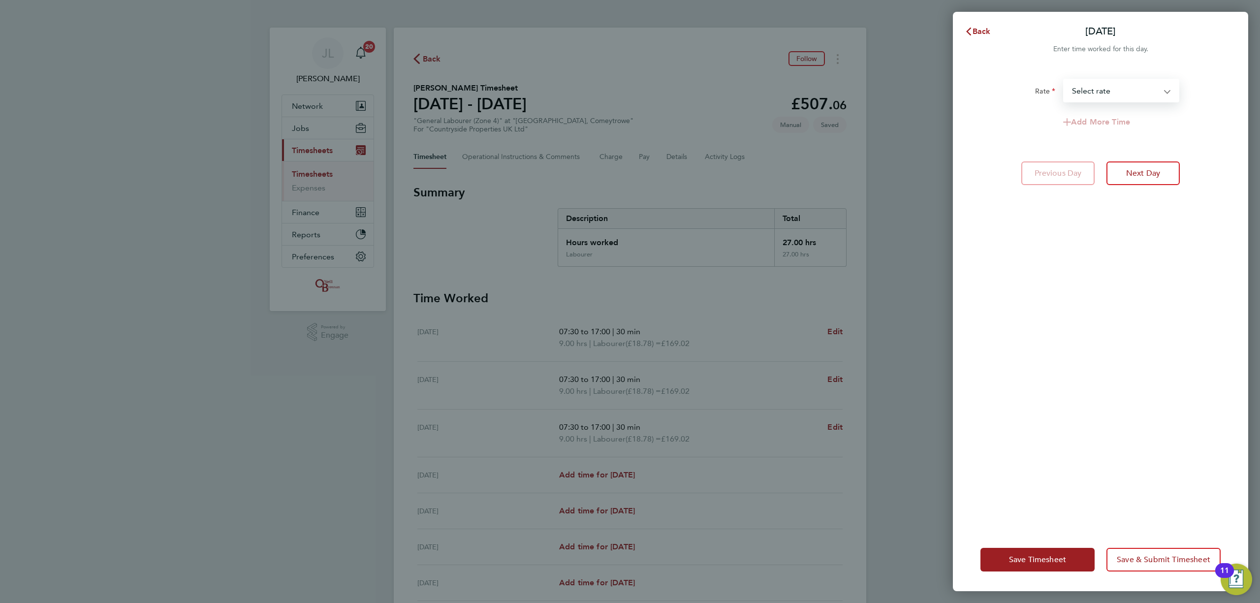
click at [1103, 93] on select "Labourer - 18.78 Select rate" at bounding box center [1115, 91] width 102 height 22
click at [976, 29] on span "Back" at bounding box center [981, 31] width 18 height 9
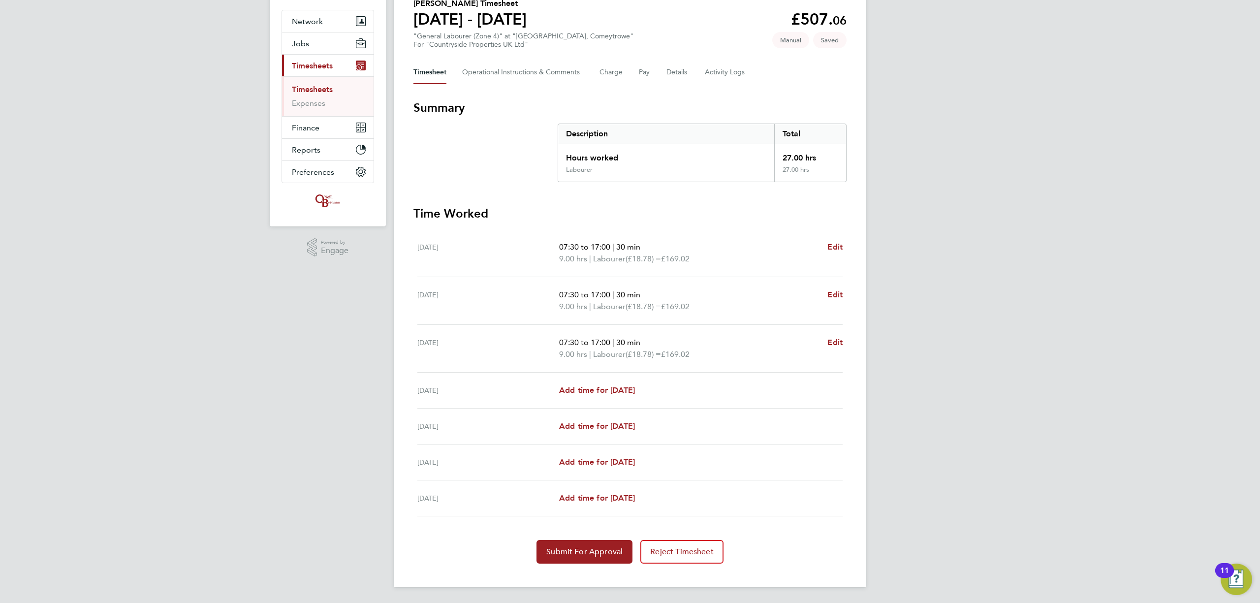
scroll to position [86, 0]
click at [836, 245] on span "Edit" at bounding box center [834, 246] width 15 height 9
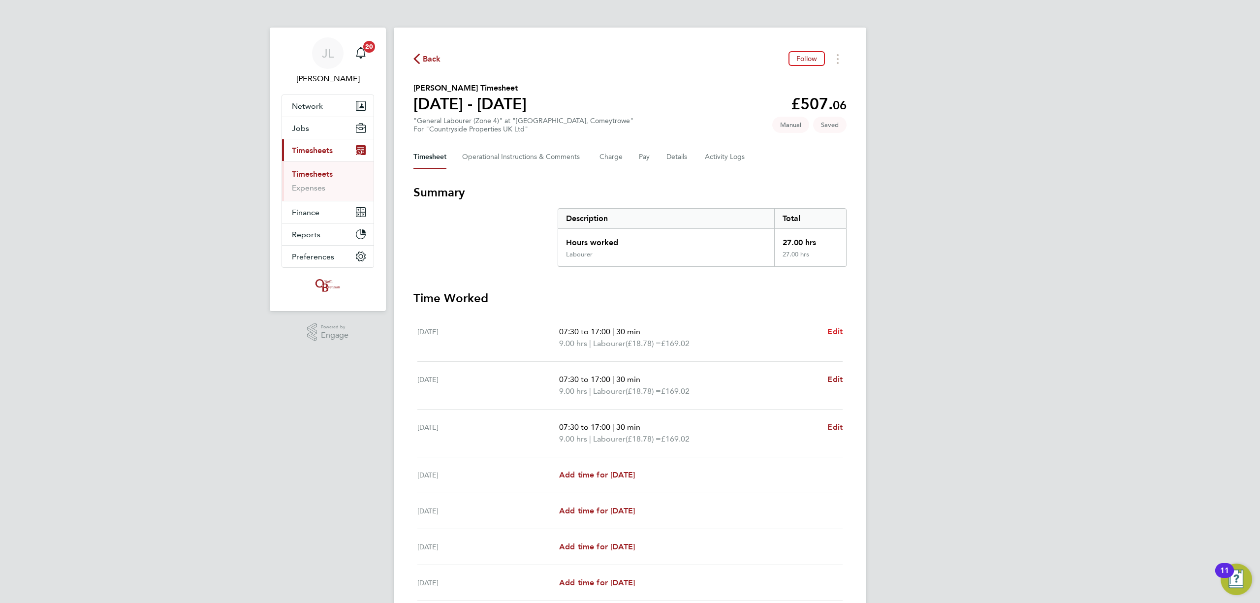
select select "30"
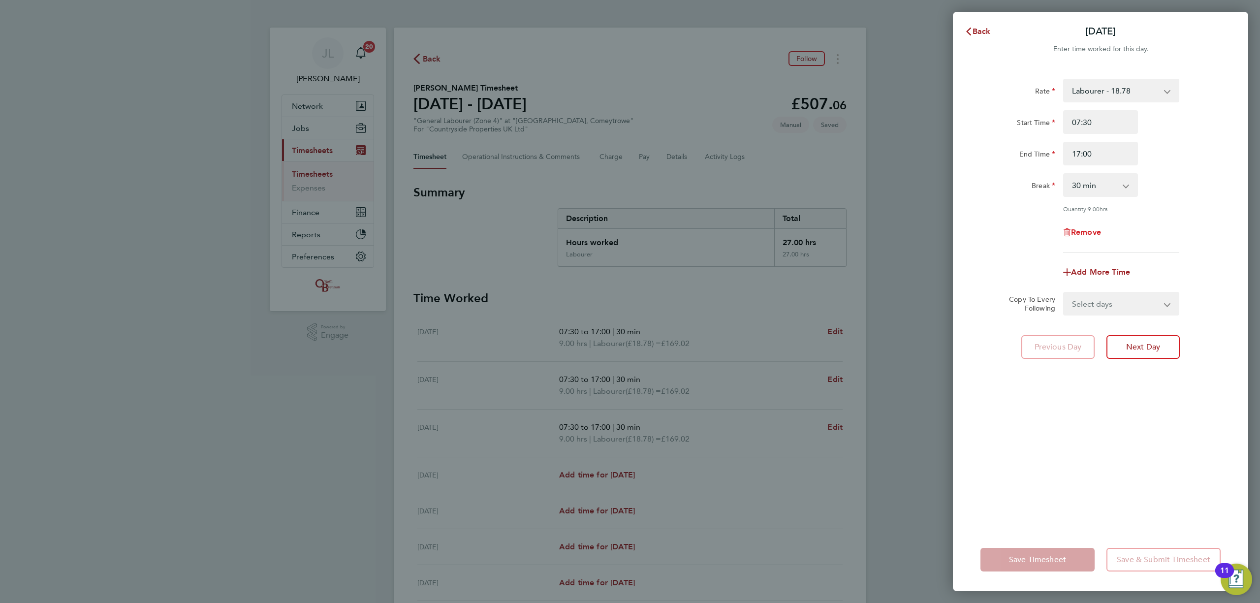
click at [1092, 231] on span "Remove" at bounding box center [1086, 231] width 30 height 9
select select "null"
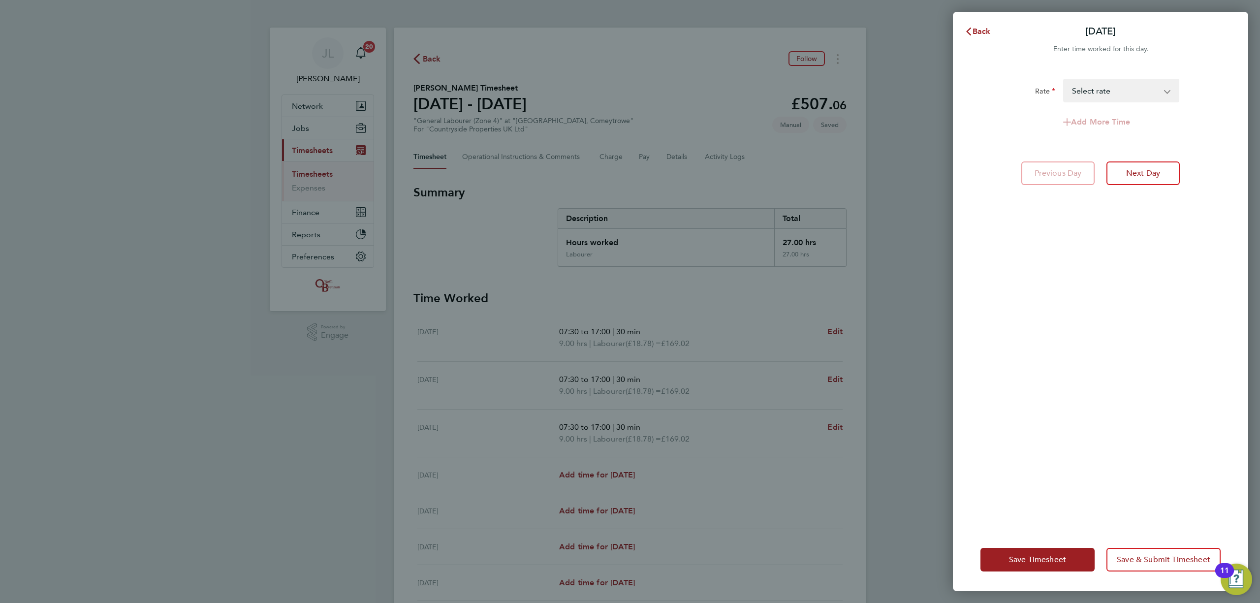
click at [1104, 90] on select "Labourer - 18.78 Select rate" at bounding box center [1115, 91] width 102 height 22
select select "30"
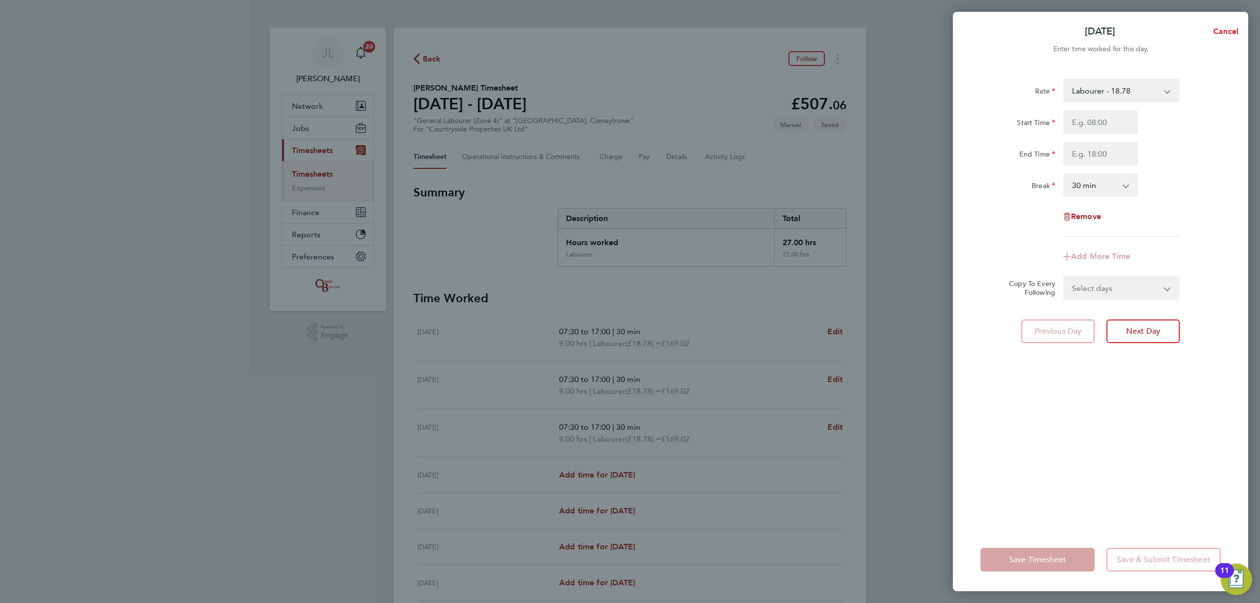
click at [1228, 32] on span "Cancel" at bounding box center [1224, 31] width 28 height 9
select select "30"
click at [981, 34] on span "Back" at bounding box center [981, 31] width 18 height 9
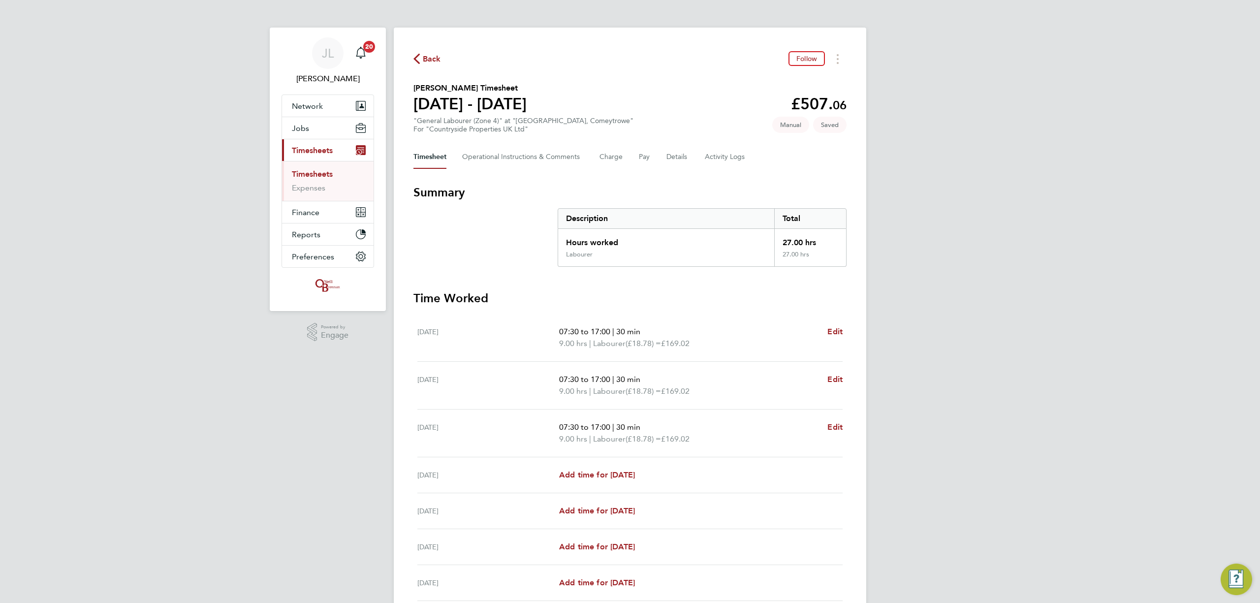
click at [950, 311] on div "JL Jordan Lee Notifications 20 Applications: Network Team Members Businesses Si…" at bounding box center [630, 343] width 1260 height 687
click at [837, 329] on span "Edit" at bounding box center [834, 331] width 15 height 9
select select "30"
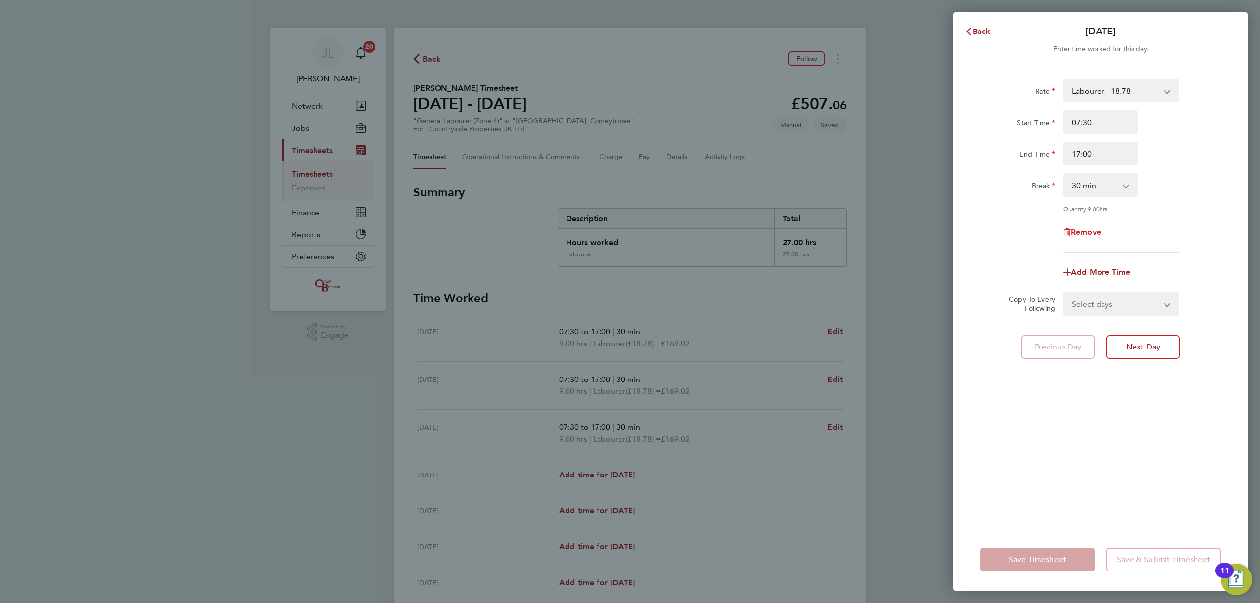
click at [1091, 227] on span "Remove" at bounding box center [1086, 231] width 30 height 9
select select "null"
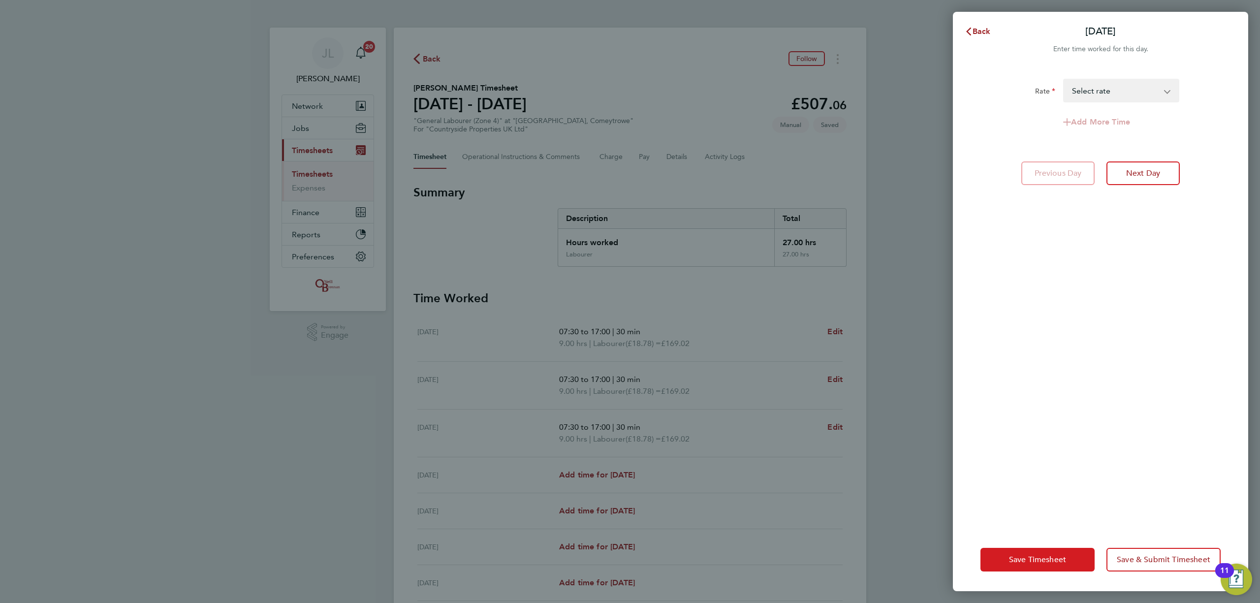
click at [1061, 554] on button "Save Timesheet" at bounding box center [1037, 560] width 114 height 24
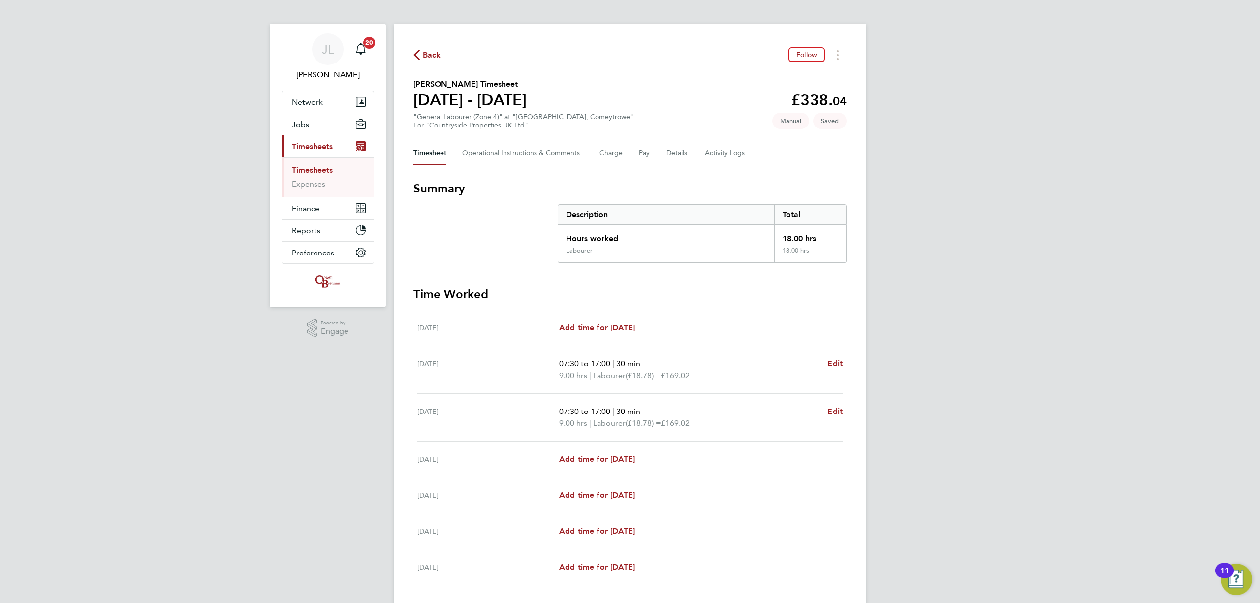
scroll to position [65, 0]
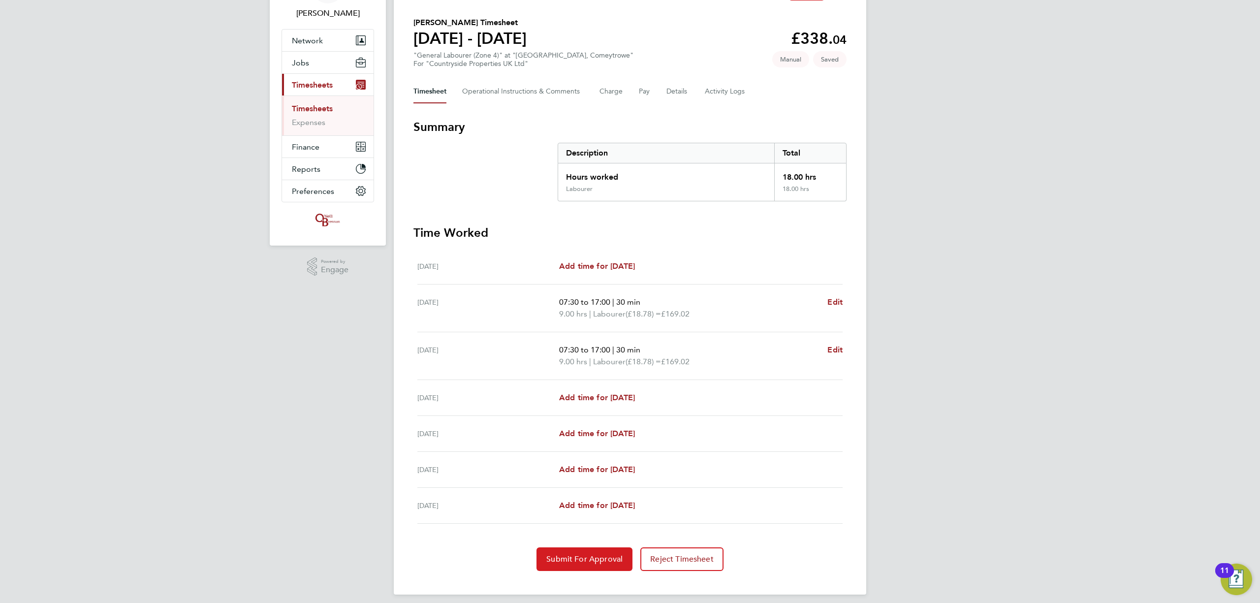
click at [596, 556] on span "Submit For Approval" at bounding box center [584, 559] width 76 height 10
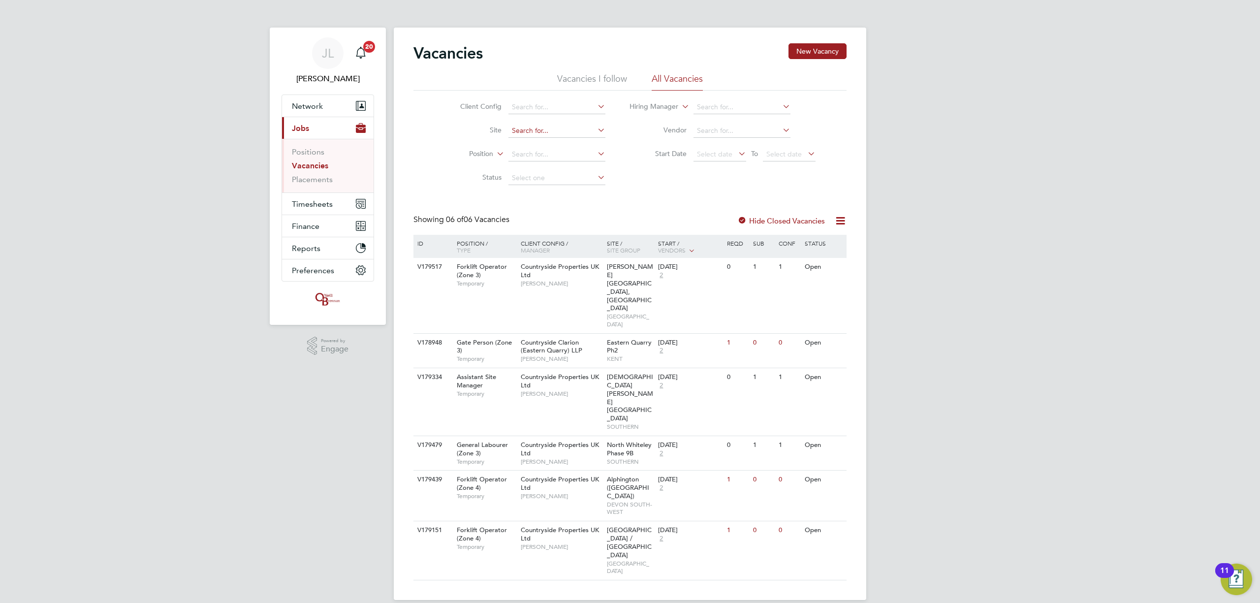
click at [542, 124] on input at bounding box center [556, 131] width 97 height 14
click at [516, 145] on li "[PERSON_NAME], Comeytrowe" at bounding box center [561, 144] width 109 height 13
type input "[PERSON_NAME], Comeytrowe"
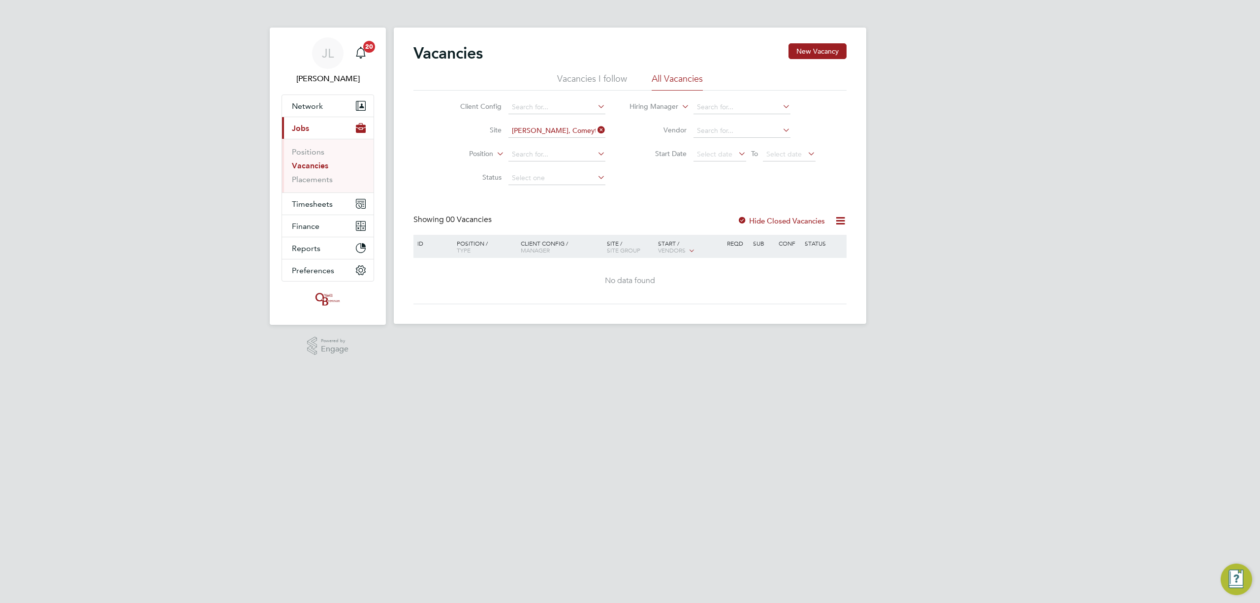
click at [796, 217] on label "Hide Closed Vacancies" at bounding box center [781, 220] width 88 height 9
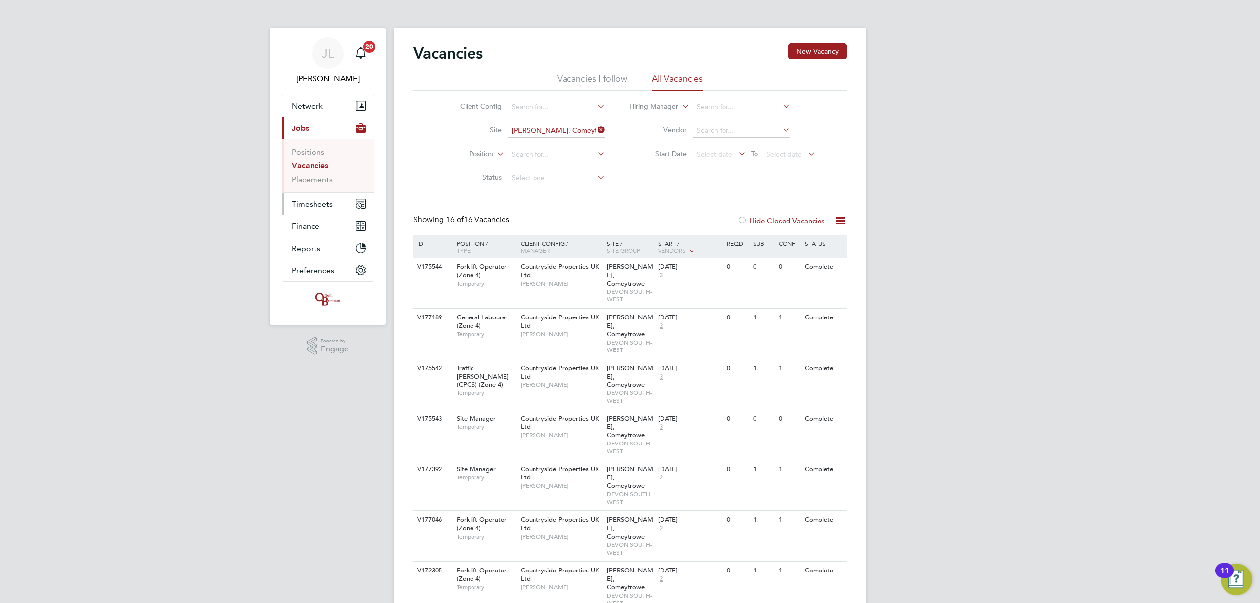
click at [331, 205] on span "Timesheets" at bounding box center [312, 203] width 41 height 9
click at [312, 199] on button "Timesheets" at bounding box center [328, 204] width 92 height 22
click at [315, 174] on link "Timesheets" at bounding box center [312, 173] width 41 height 9
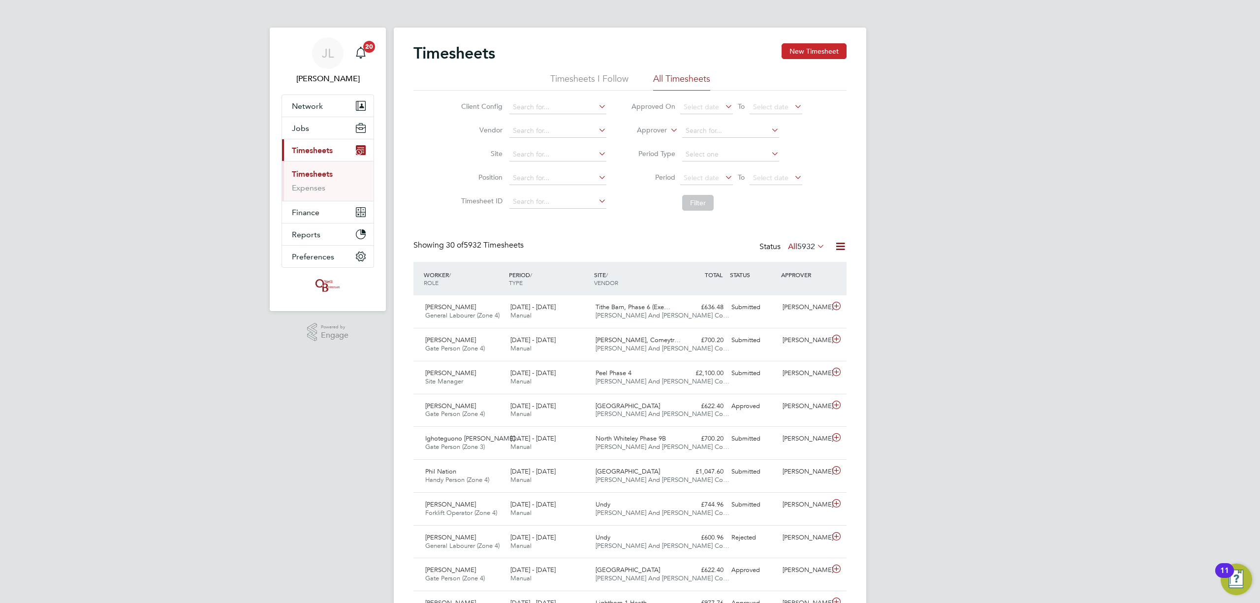
click at [811, 50] on button "New Timesheet" at bounding box center [813, 51] width 65 height 16
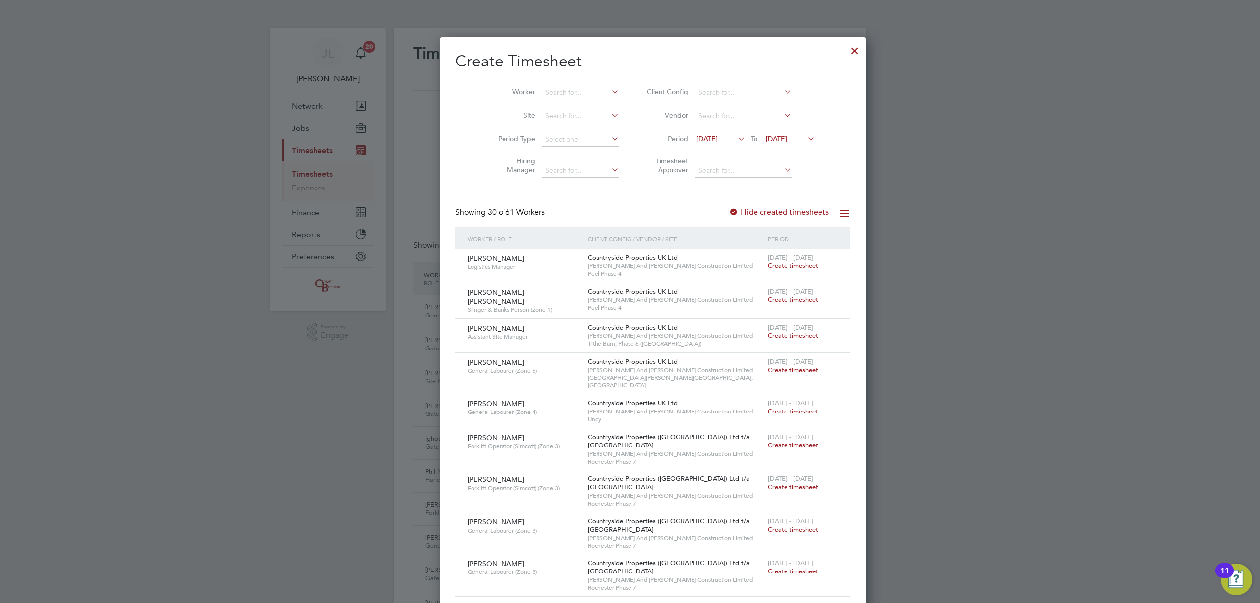
click at [778, 137] on span "[DATE]" at bounding box center [776, 138] width 21 height 9
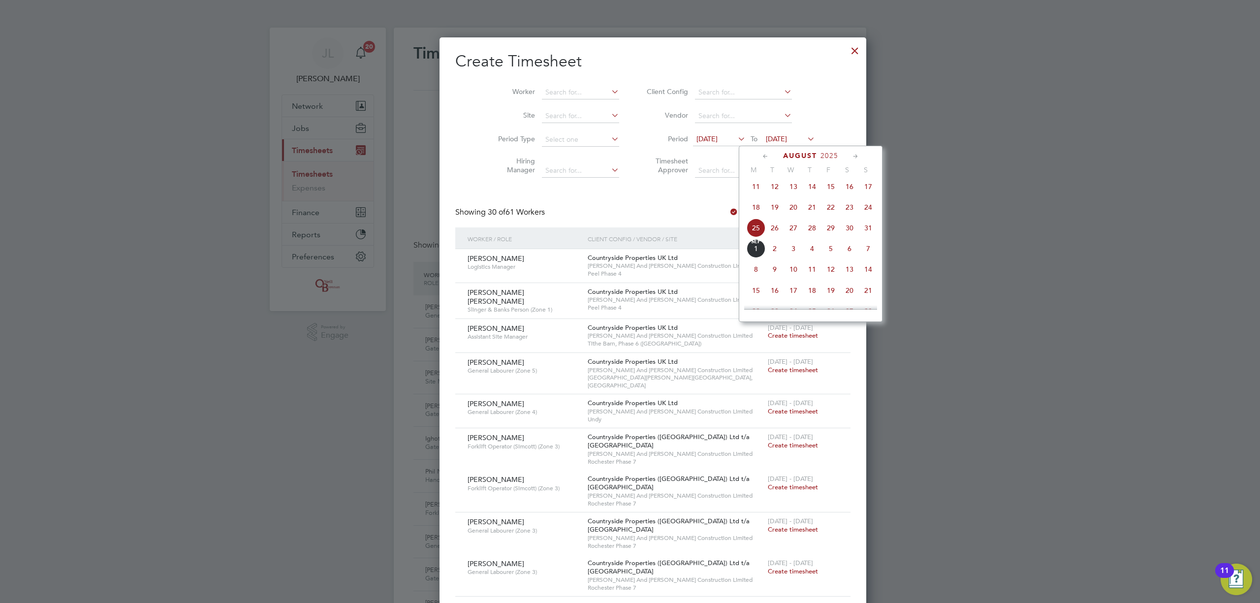
click at [867, 231] on span "31" at bounding box center [868, 227] width 19 height 19
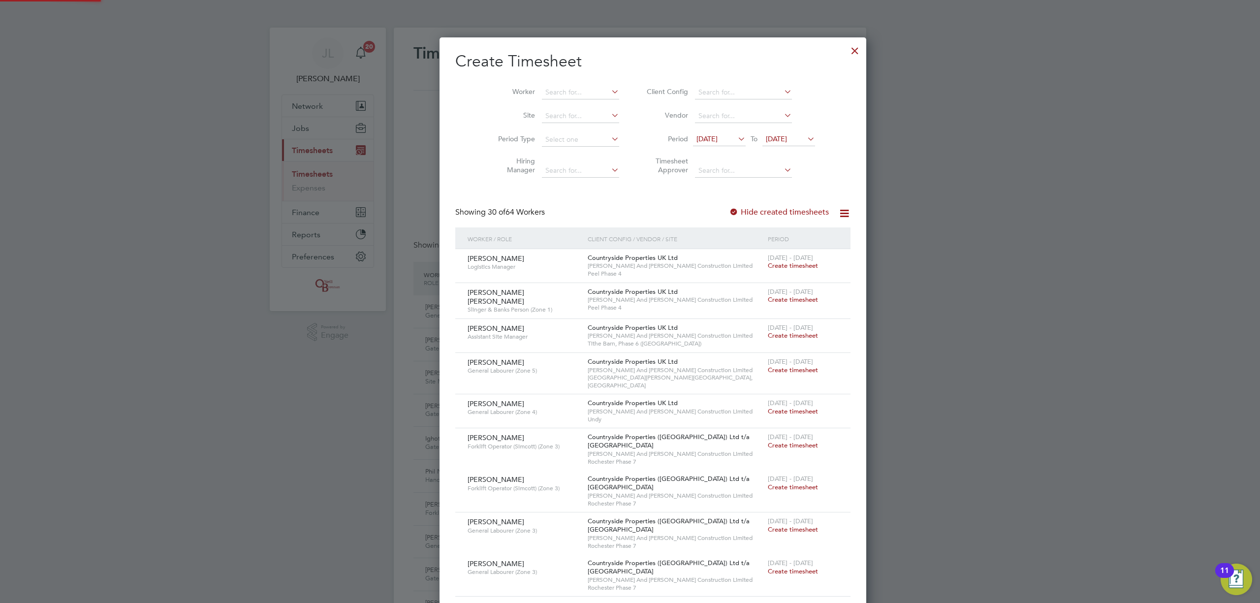
click at [703, 140] on span "[DATE]" at bounding box center [706, 138] width 21 height 9
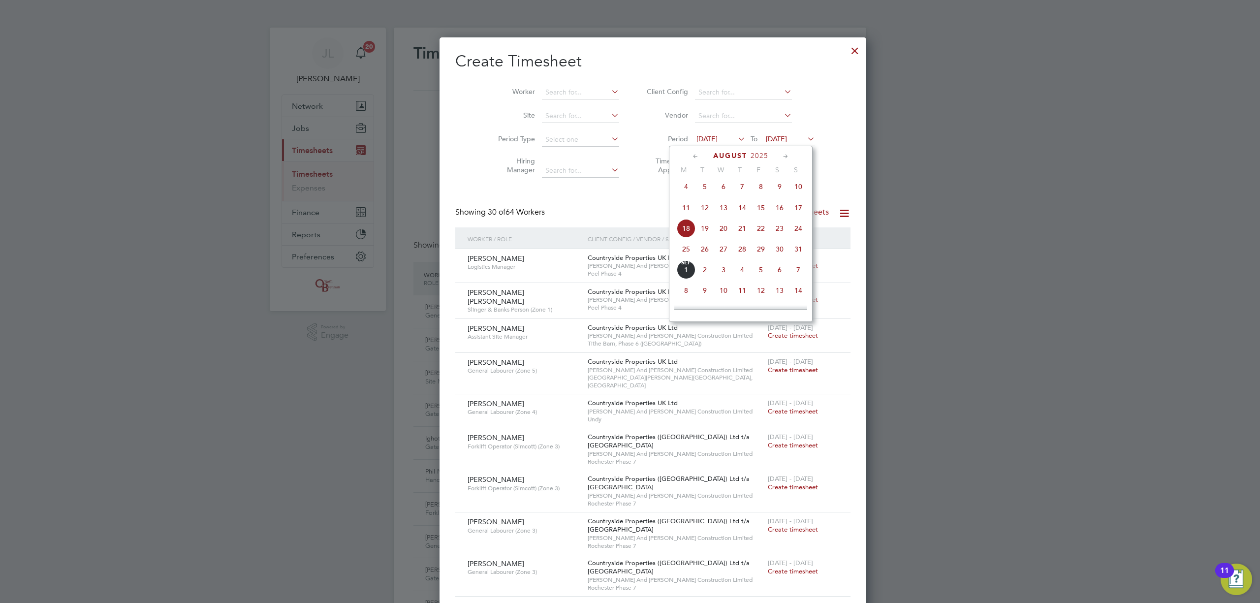
click at [683, 250] on span "25" at bounding box center [686, 249] width 19 height 19
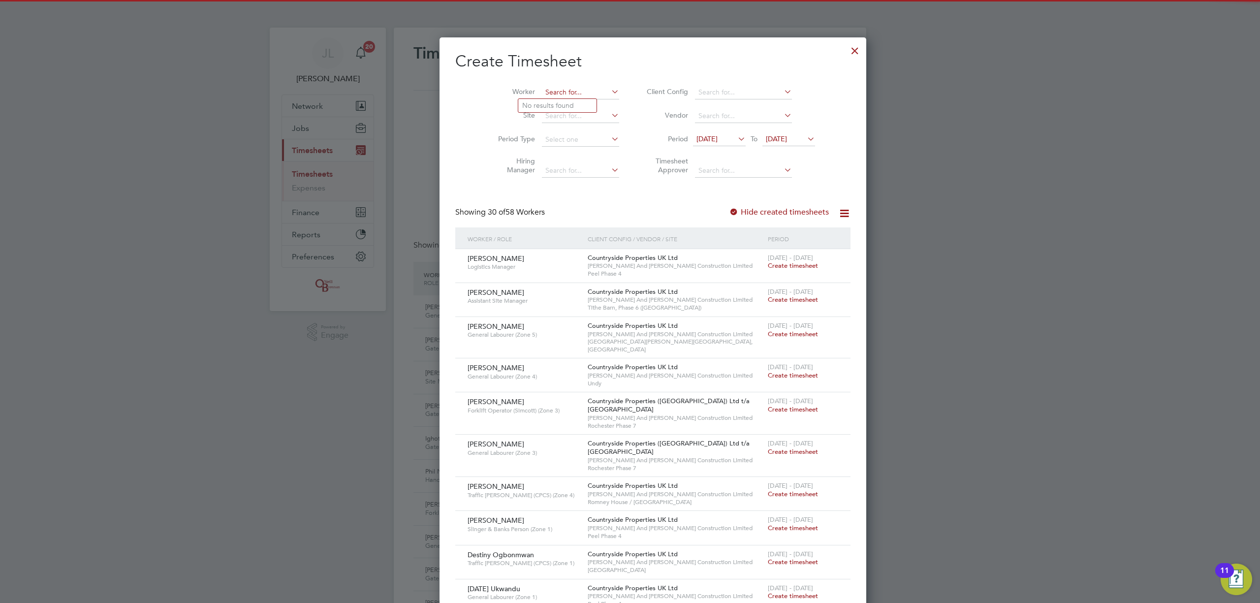
click at [549, 93] on input at bounding box center [580, 93] width 77 height 14
click at [563, 219] on li "Jose Antonio Gallardo Martin" at bounding box center [608, 225] width 180 height 13
type input "Jose Antonio Gallardo Martin"
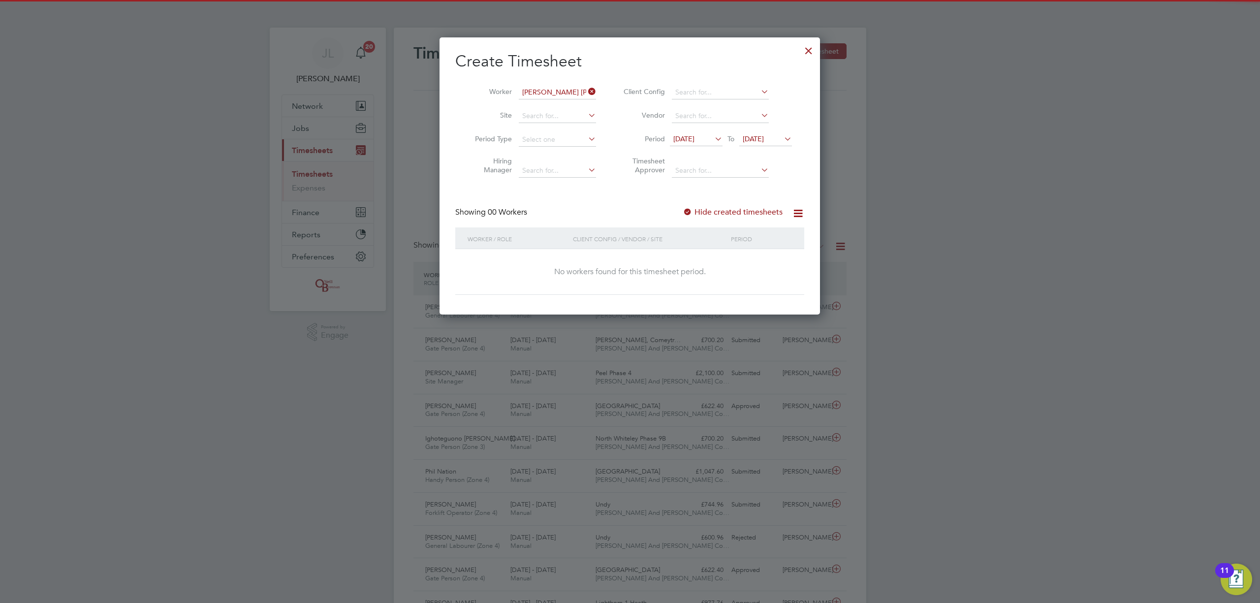
click at [729, 205] on div "Create Timesheet Worker Jose Antonio Gallardo Martin Site Period Type Hiring Ma…" at bounding box center [629, 173] width 349 height 244
click at [729, 209] on label "Hide created timesheets" at bounding box center [732, 212] width 100 height 10
click at [729, 211] on label "Hide created timesheets" at bounding box center [732, 212] width 100 height 10
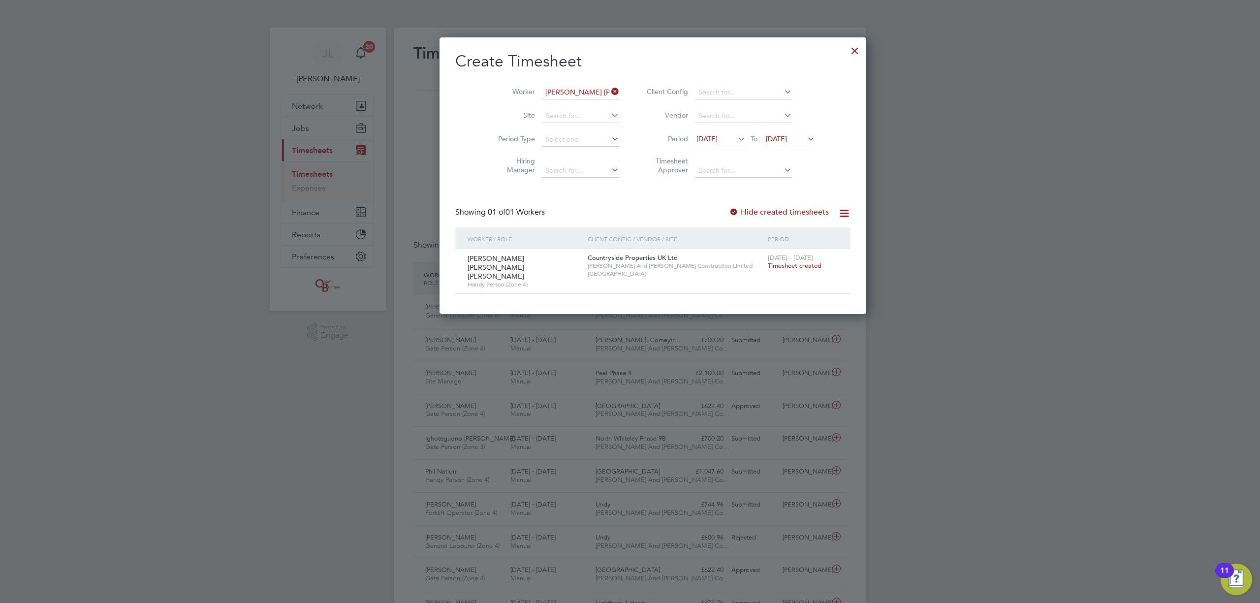
click at [768, 266] on span "Timesheet created" at bounding box center [795, 265] width 54 height 9
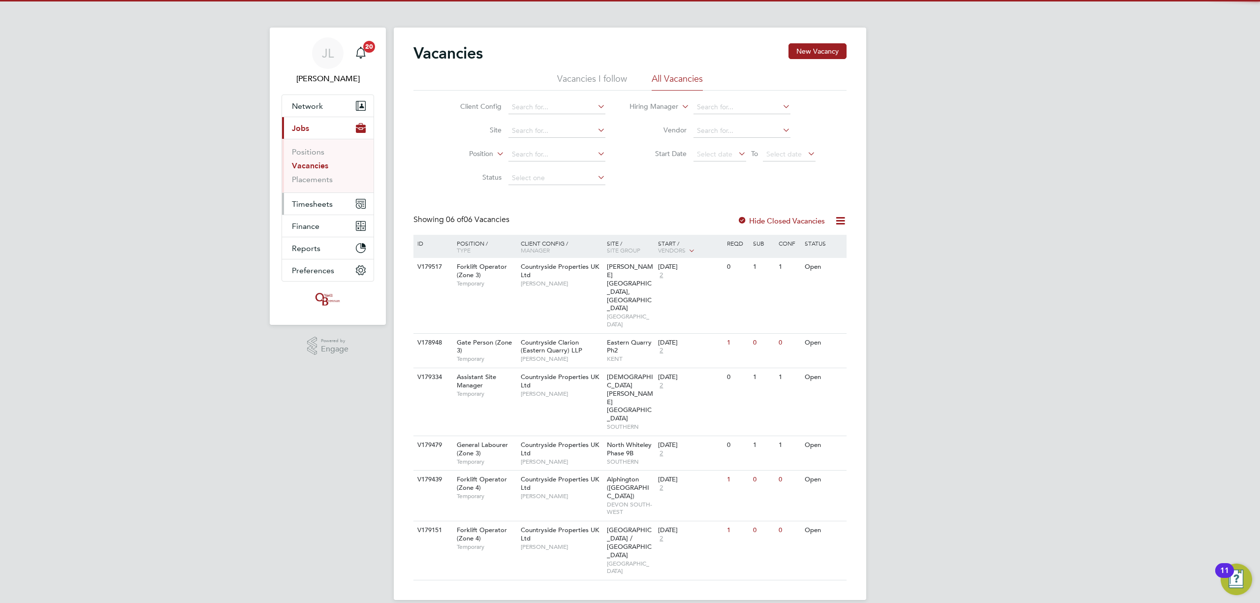
click at [327, 201] on span "Timesheets" at bounding box center [312, 203] width 41 height 9
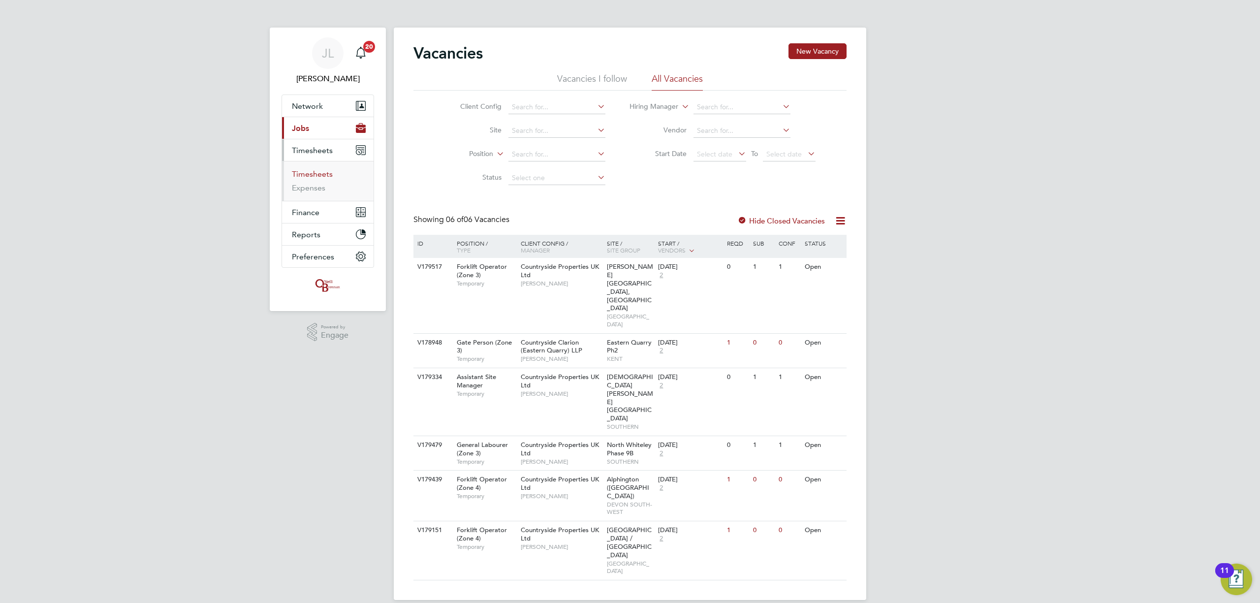
click at [317, 174] on link "Timesheets" at bounding box center [312, 173] width 41 height 9
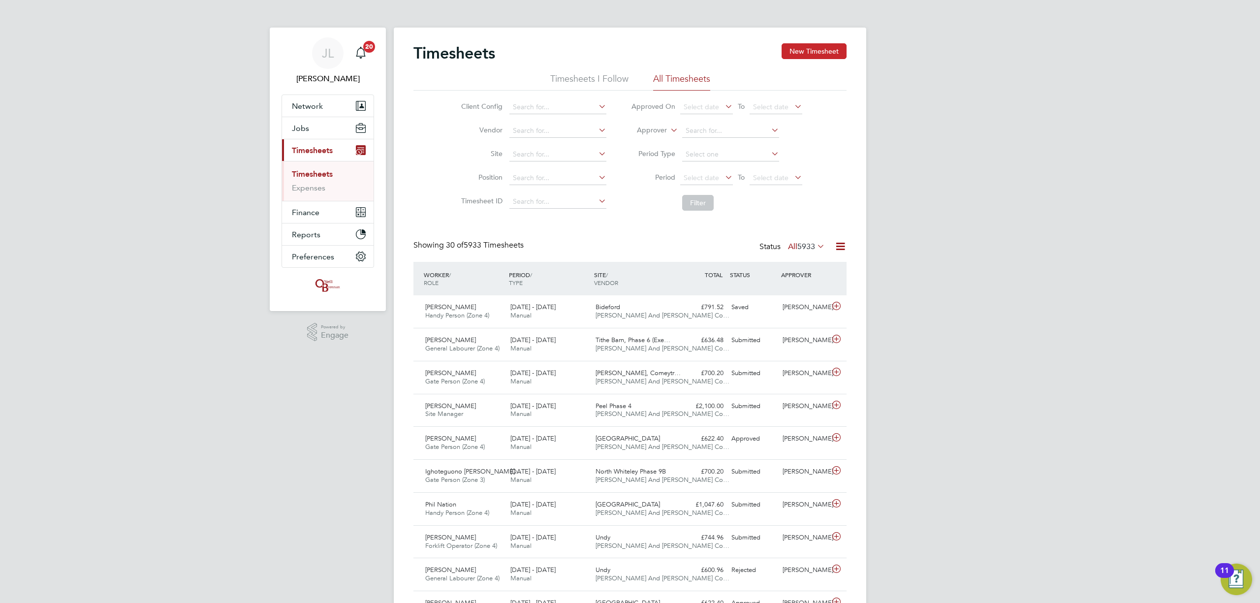
click at [796, 52] on button "New Timesheet" at bounding box center [813, 51] width 65 height 16
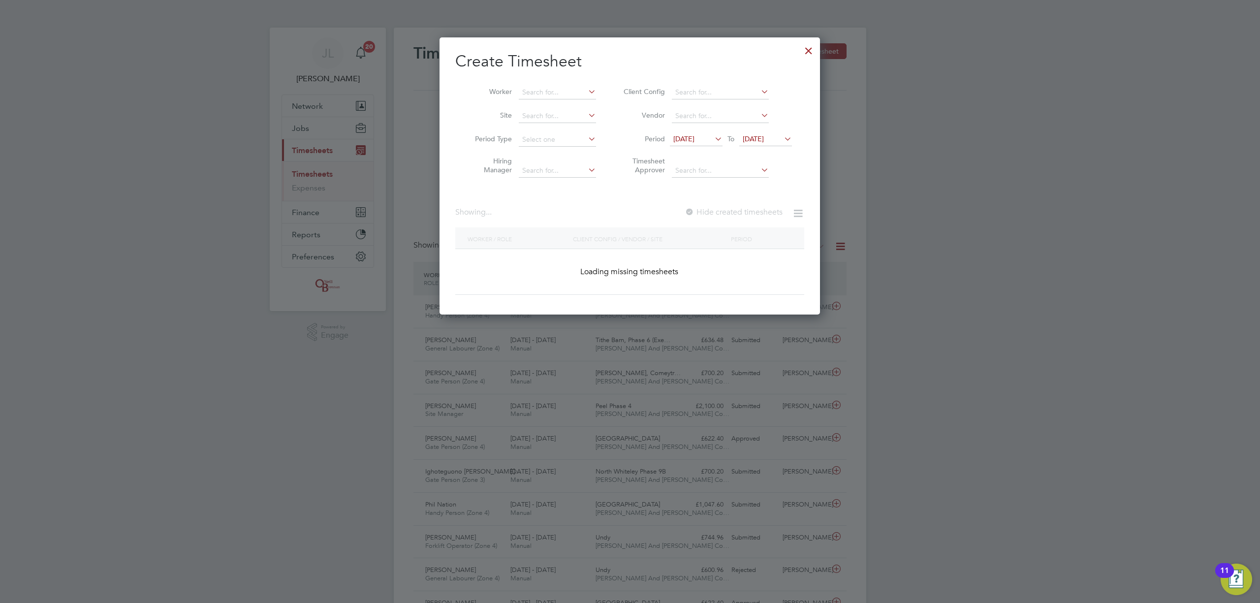
click at [759, 137] on span "[DATE]" at bounding box center [753, 138] width 21 height 9
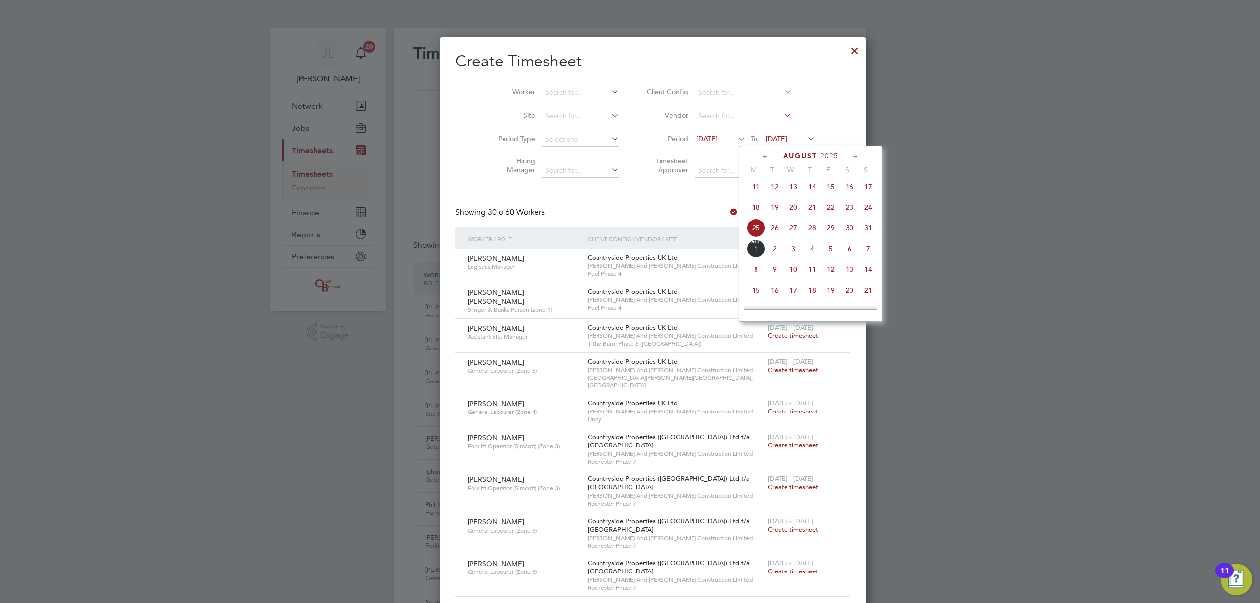
click at [871, 229] on span "31" at bounding box center [868, 227] width 19 height 19
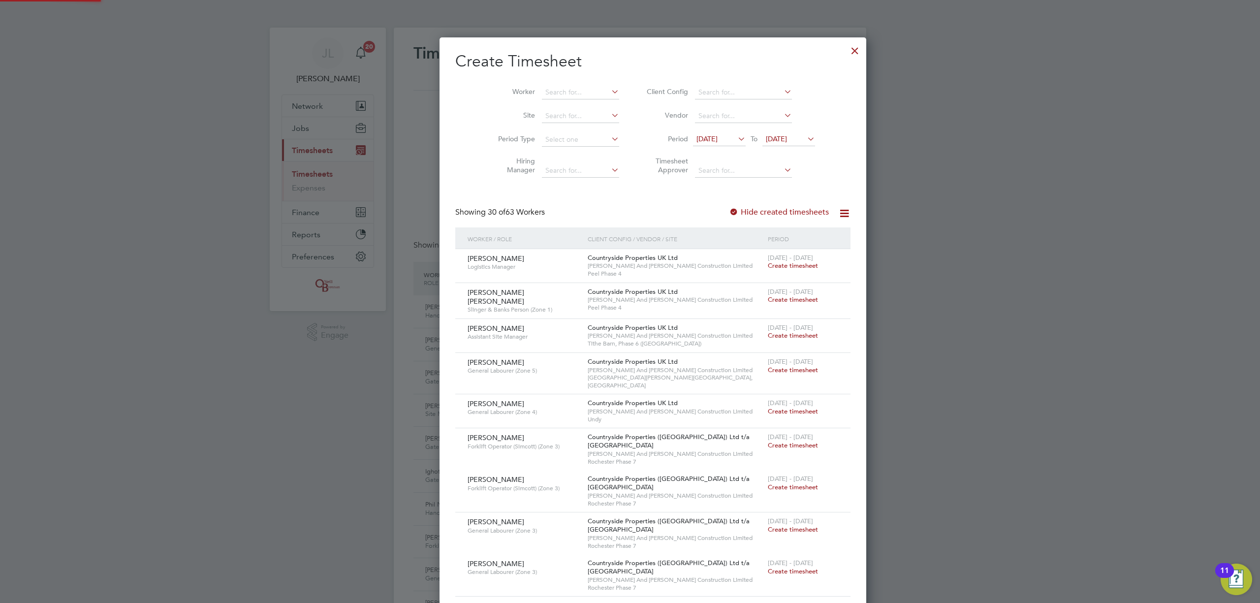
click at [699, 129] on li "Period [DATE] To [DATE]" at bounding box center [729, 140] width 196 height 24
click at [699, 134] on span "[DATE]" at bounding box center [706, 138] width 21 height 9
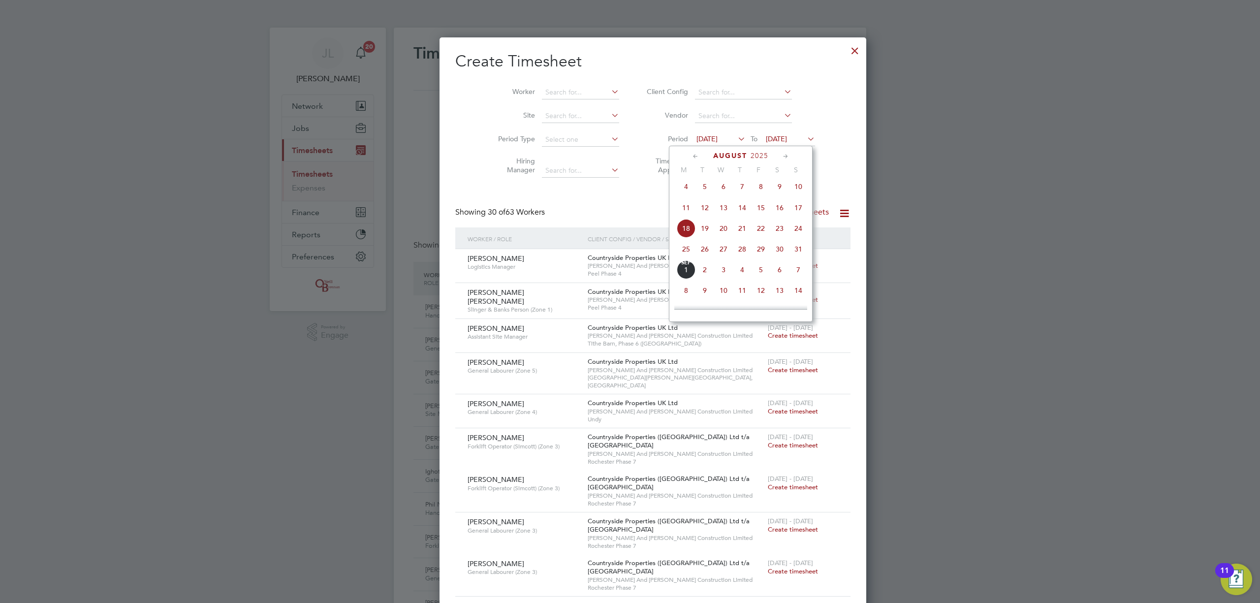
click at [680, 251] on span "25" at bounding box center [686, 249] width 19 height 19
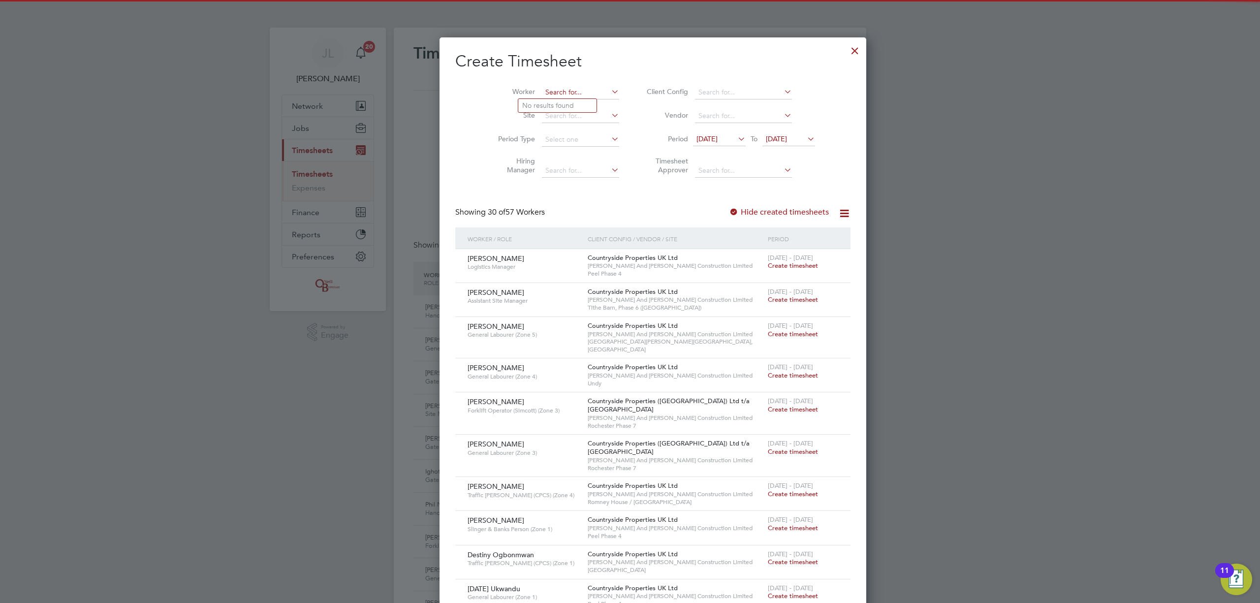
click at [544, 90] on input at bounding box center [580, 93] width 77 height 14
click at [560, 128] on li "[PERSON_NAME]" at bounding box center [579, 132] width 122 height 13
type input "[PERSON_NAME]"
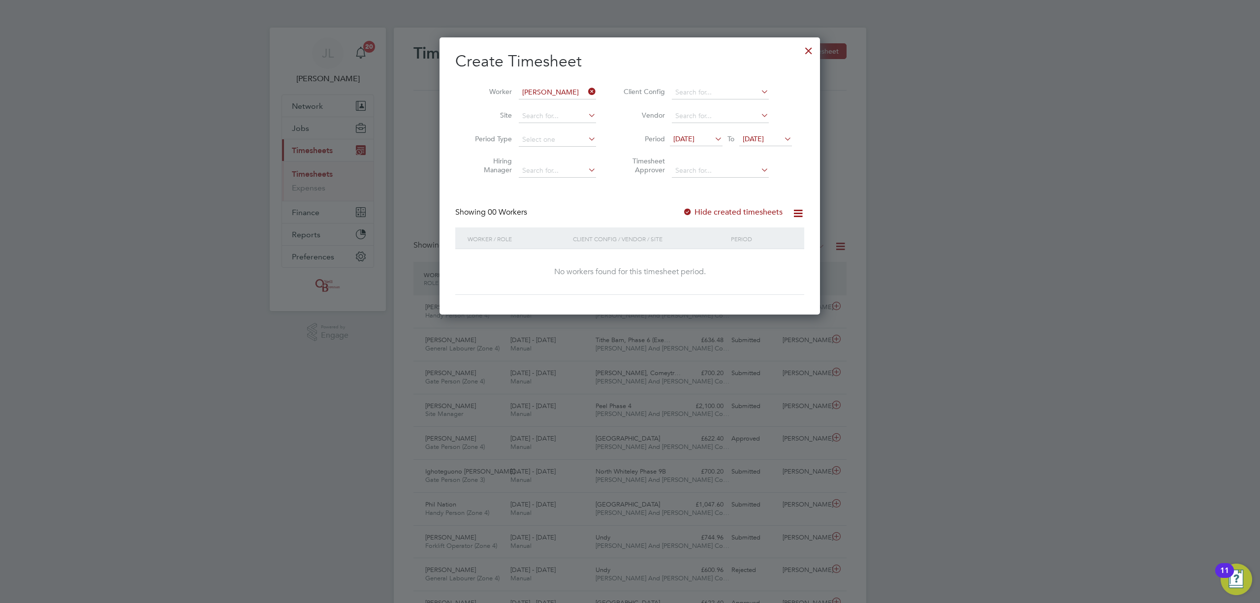
click at [713, 207] on div "Hide created timesheets" at bounding box center [733, 212] width 102 height 10
click at [715, 207] on label "Hide created timesheets" at bounding box center [732, 212] width 100 height 10
click at [716, 207] on label "Hide created timesheets" at bounding box center [732, 212] width 100 height 10
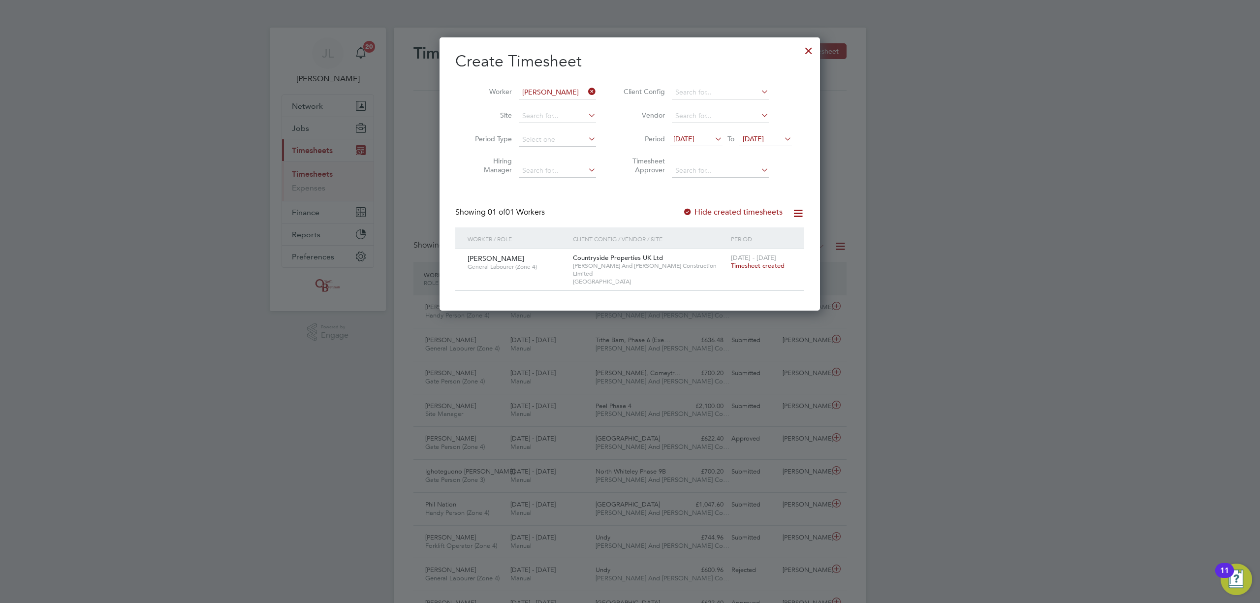
click at [764, 268] on span "Timesheet created" at bounding box center [758, 265] width 54 height 9
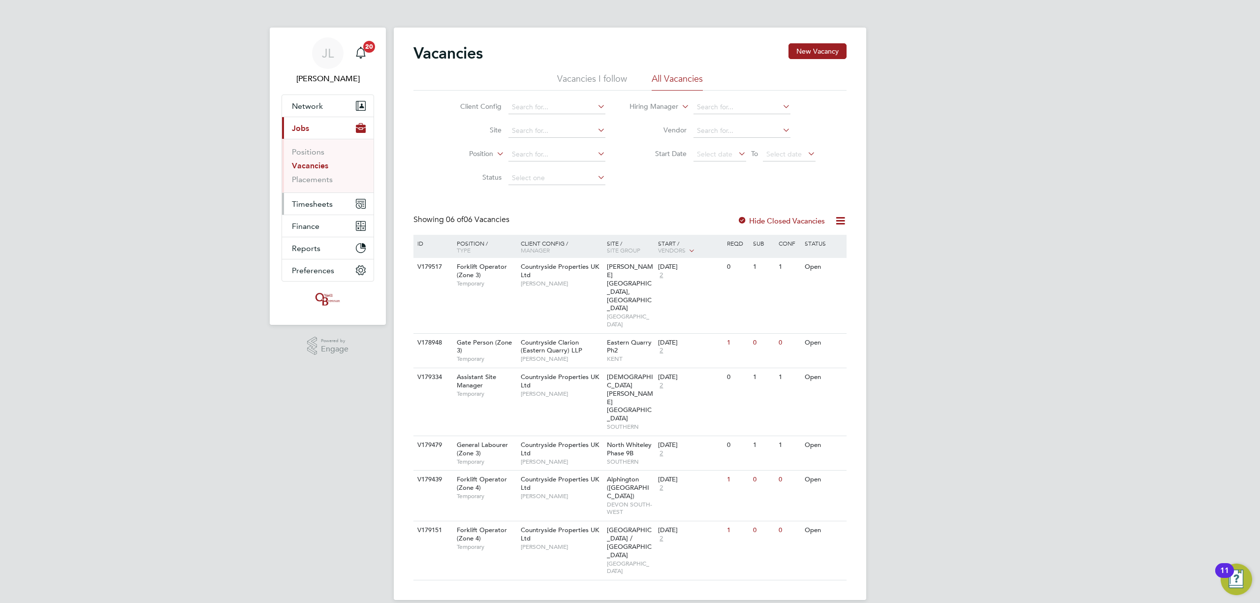
click at [322, 209] on span "Timesheets" at bounding box center [312, 203] width 41 height 9
click at [325, 174] on link "Timesheets" at bounding box center [312, 173] width 41 height 9
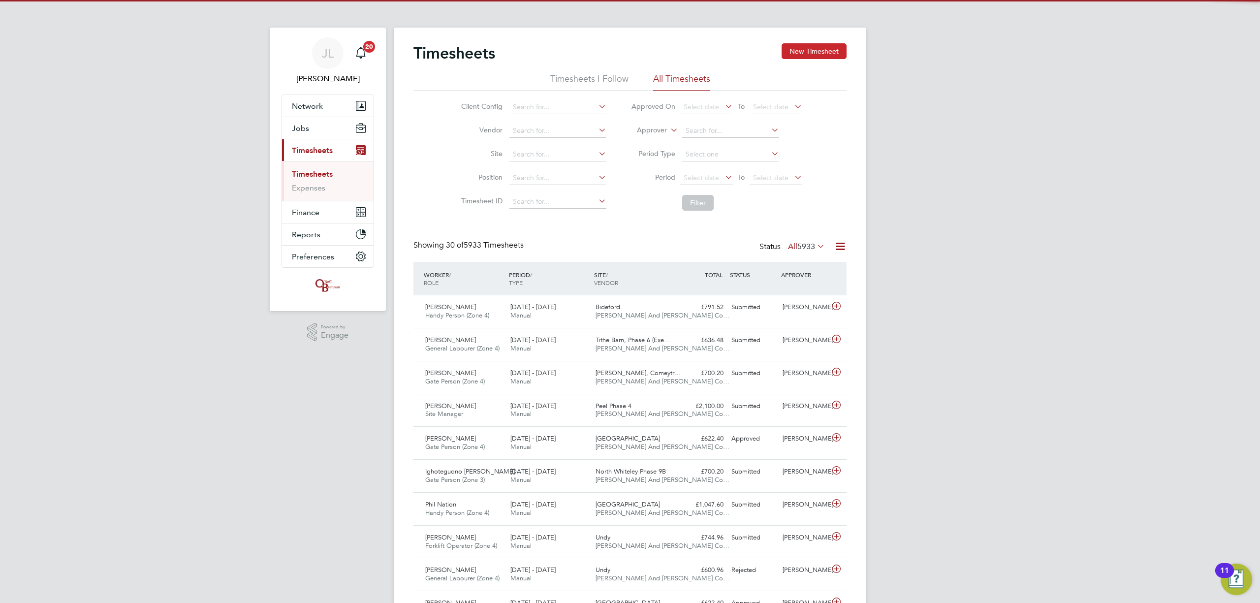
click at [816, 54] on button "New Timesheet" at bounding box center [813, 51] width 65 height 16
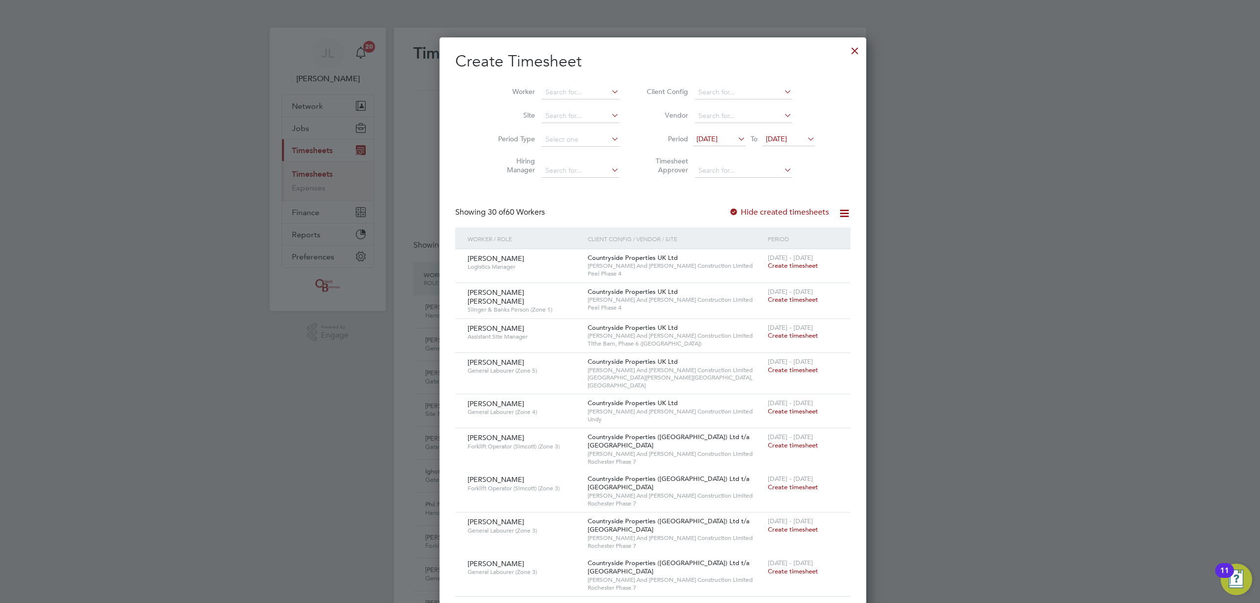
drag, startPoint x: 756, startPoint y: 137, endPoint x: 768, endPoint y: 145, distance: 14.6
click at [766, 137] on span "[DATE]" at bounding box center [776, 138] width 21 height 9
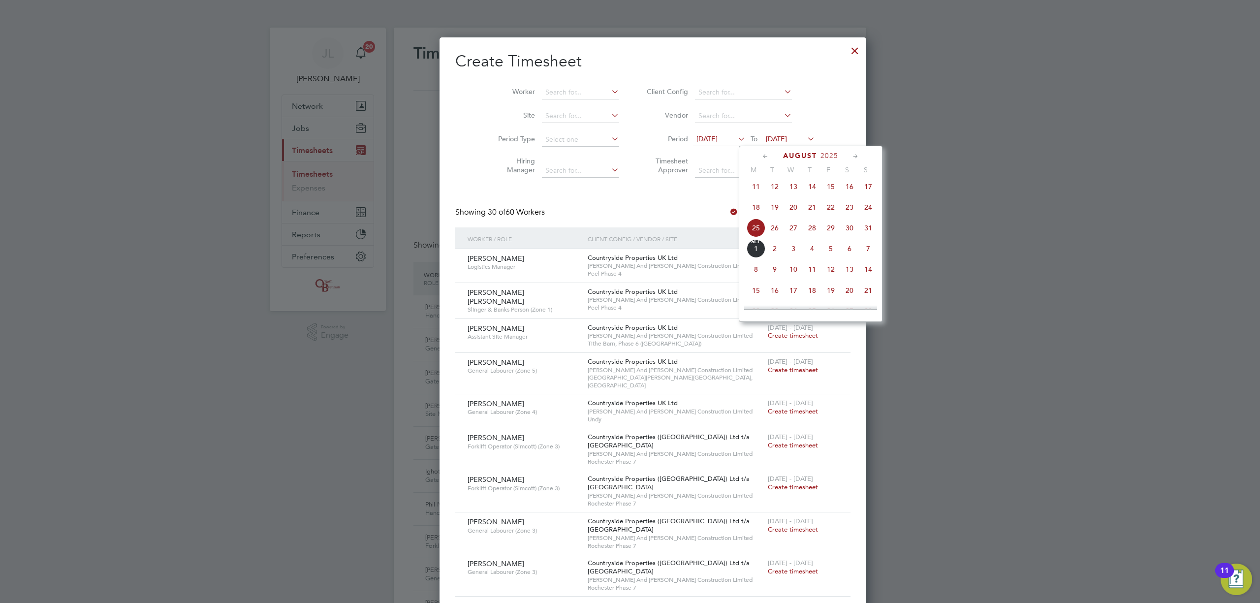
click at [865, 228] on span "31" at bounding box center [868, 227] width 19 height 19
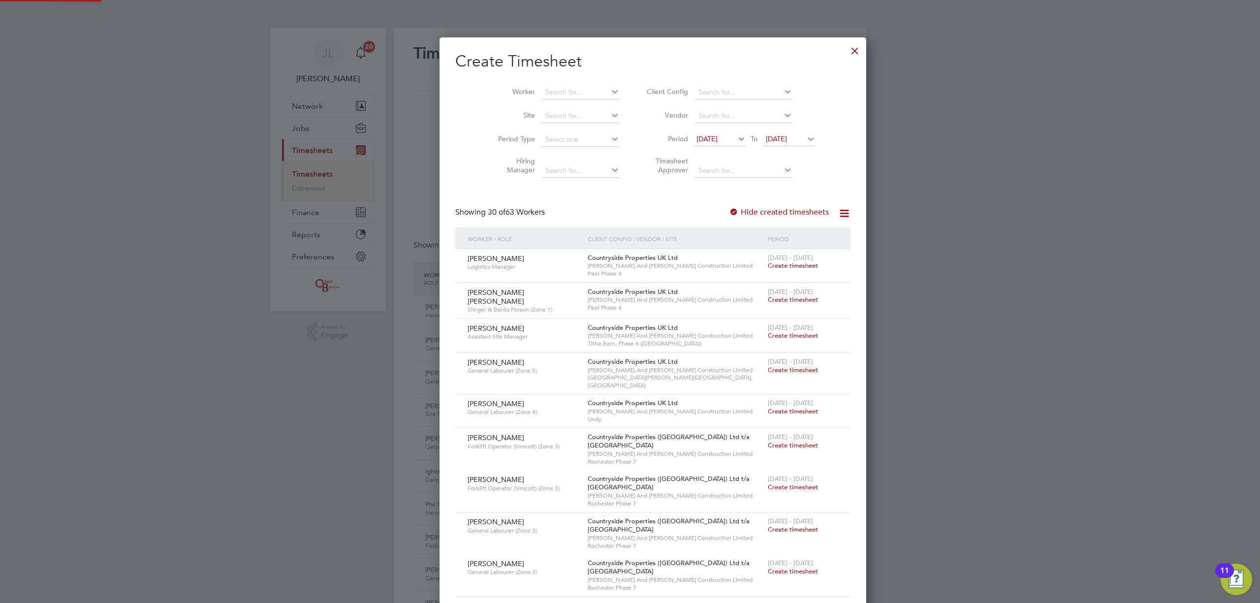
click at [708, 140] on span "[DATE]" at bounding box center [706, 138] width 21 height 9
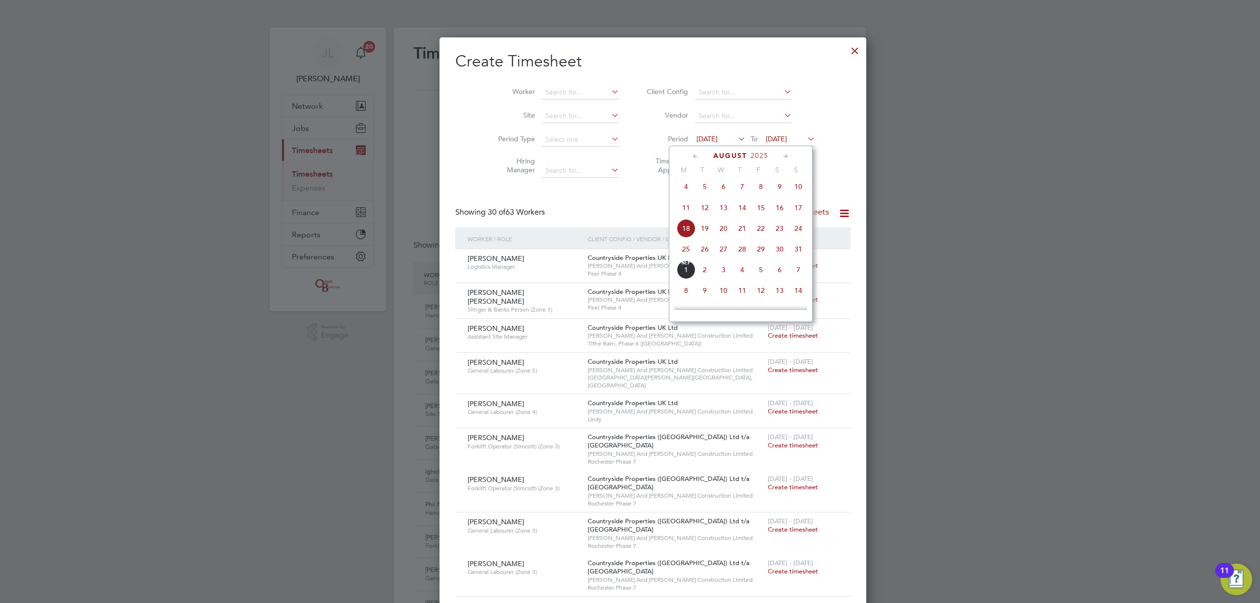
drag, startPoint x: 690, startPoint y: 254, endPoint x: 687, endPoint y: 245, distance: 9.2
click at [689, 252] on span "25" at bounding box center [686, 249] width 19 height 19
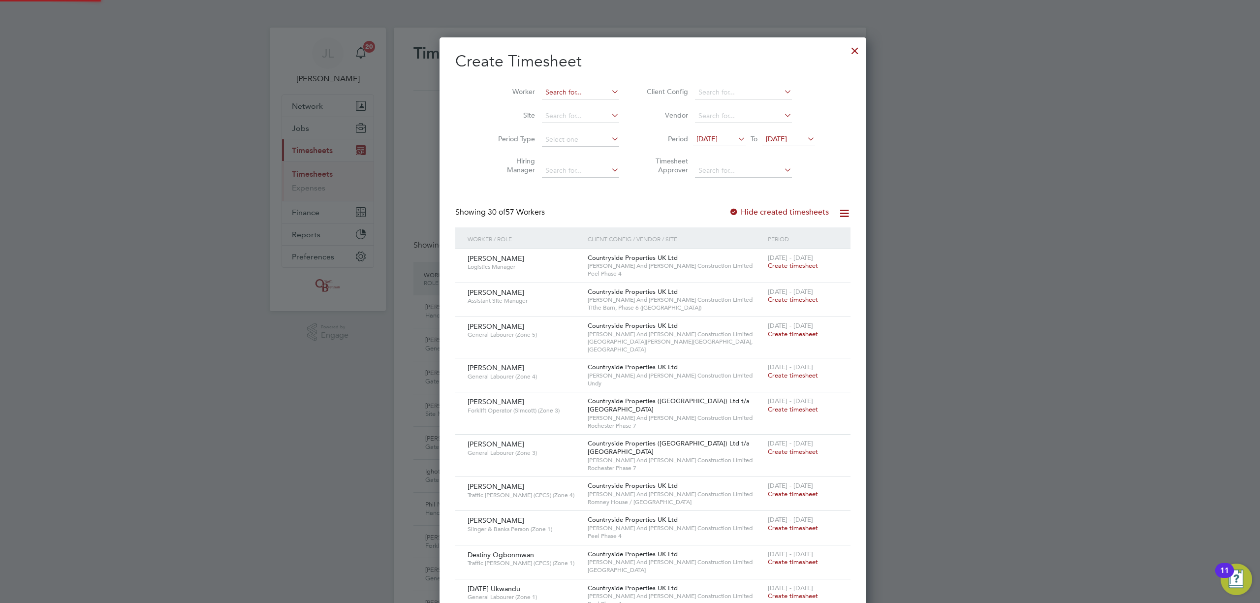
click at [552, 97] on input at bounding box center [580, 93] width 77 height 14
click at [553, 102] on li "Daniel Ca ndrescu" at bounding box center [584, 105] width 132 height 13
type input "[PERSON_NAME]"
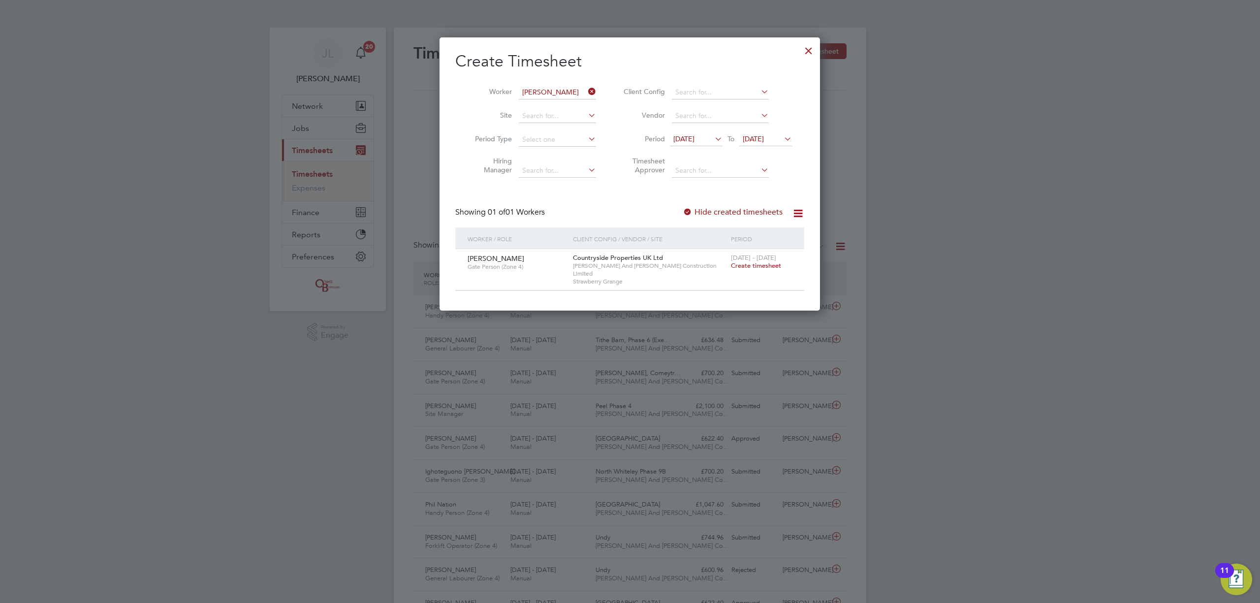
drag, startPoint x: 756, startPoint y: 263, endPoint x: 740, endPoint y: 261, distance: 16.4
click at [756, 264] on span "Create timesheet" at bounding box center [756, 265] width 50 height 8
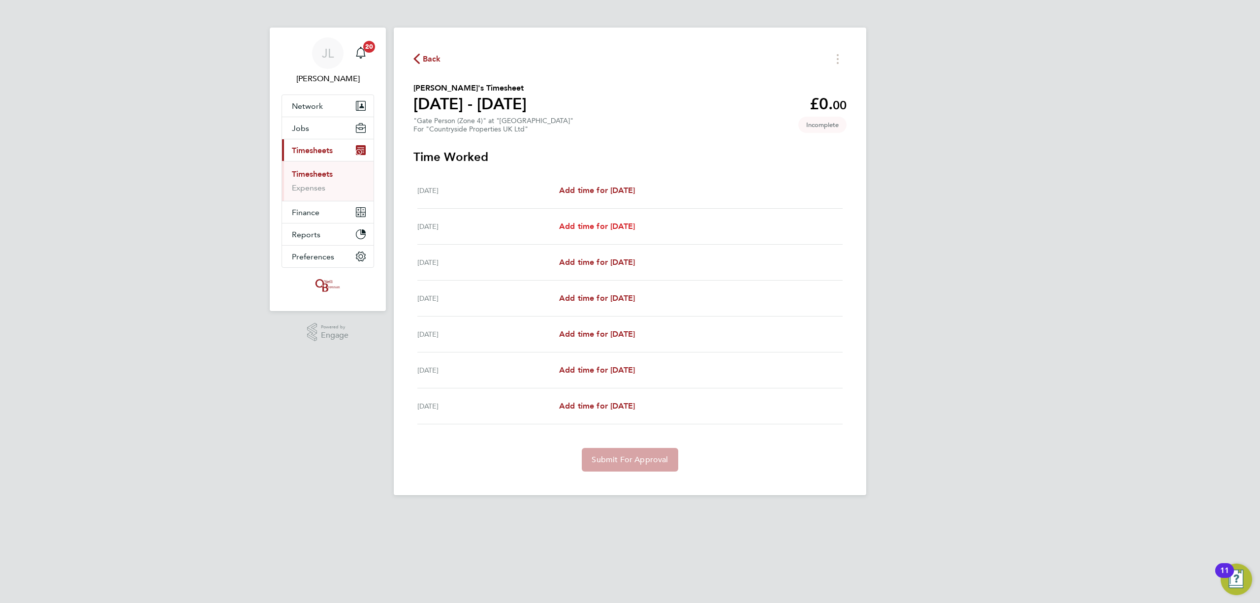
click at [597, 223] on span "Add time for Tue 26 Aug" at bounding box center [597, 225] width 76 height 9
select select "30"
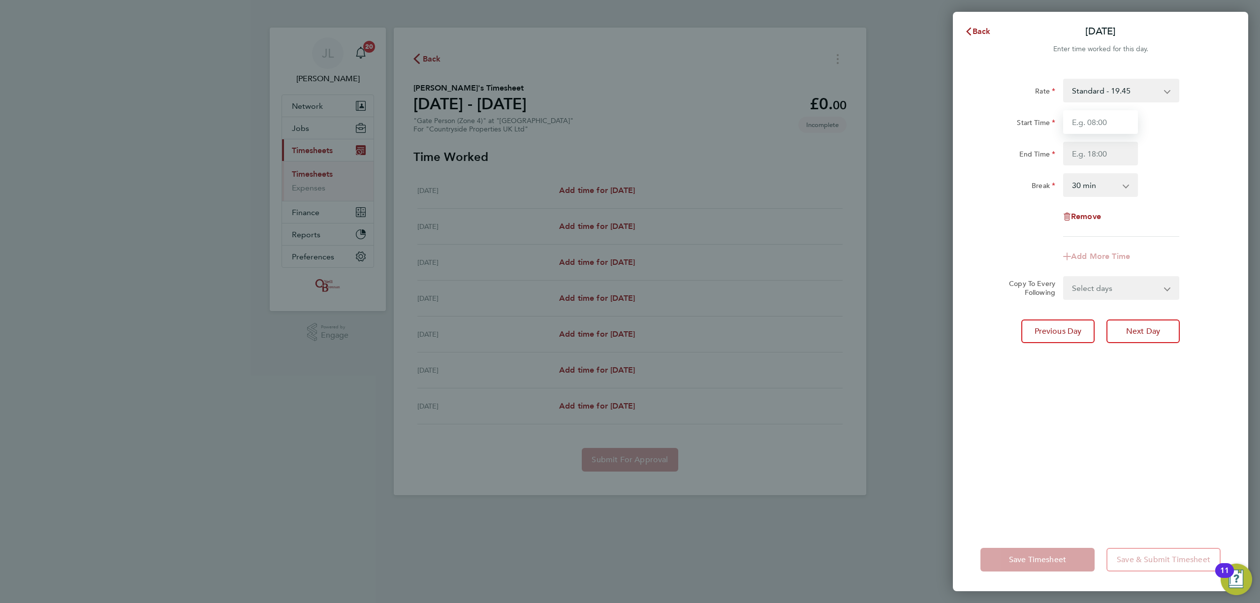
click at [1081, 121] on input "Start Time" at bounding box center [1100, 122] width 75 height 24
type input "07:00"
click at [1111, 148] on input "End Time" at bounding box center [1100, 154] width 75 height 24
type input "17:00"
click at [1101, 376] on div "Rate Standard - 19.45 Start Time 07:00 End Time 17:00 Break 0 min 15 min 30 min…" at bounding box center [1100, 297] width 295 height 461
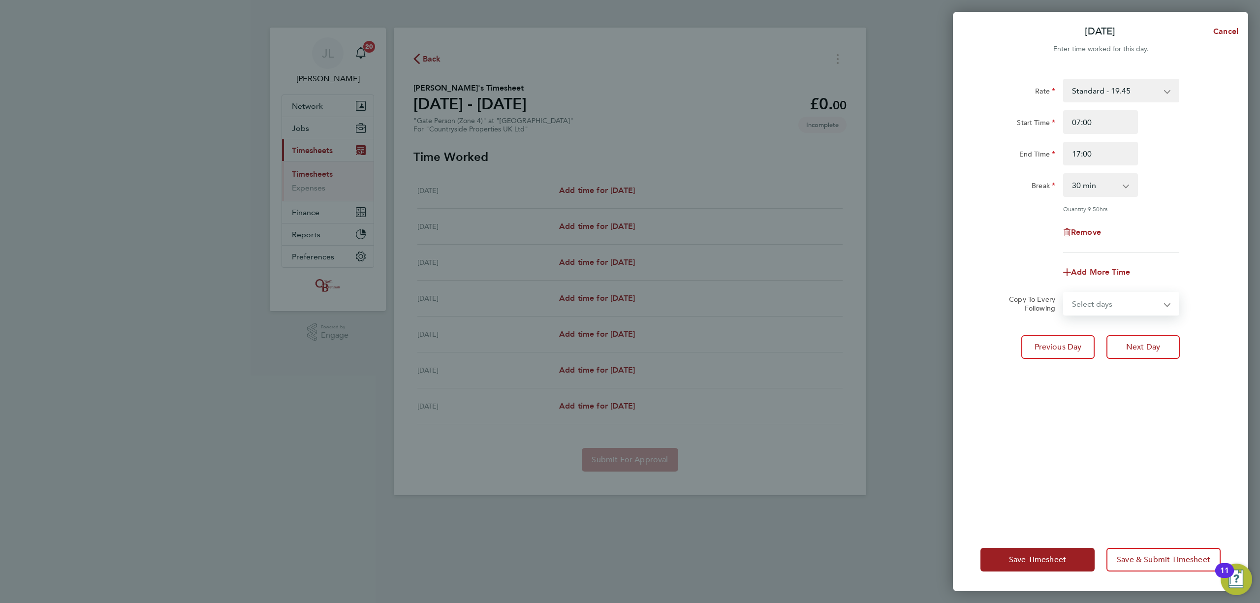
click at [1118, 297] on select "Select days Day Weekday (Mon-Fri) Weekend (Sat-Sun) Wednesday Thursday Friday S…" at bounding box center [1115, 304] width 103 height 22
select select "WEEKDAY"
click at [1064, 293] on select "Select days Day Weekday (Mon-Fri) Weekend (Sat-Sun) Wednesday Thursday Friday S…" at bounding box center [1115, 304] width 103 height 22
select select "2025-08-31"
click at [1163, 304] on icon "Reset selection" at bounding box center [1167, 304] width 12 height 12
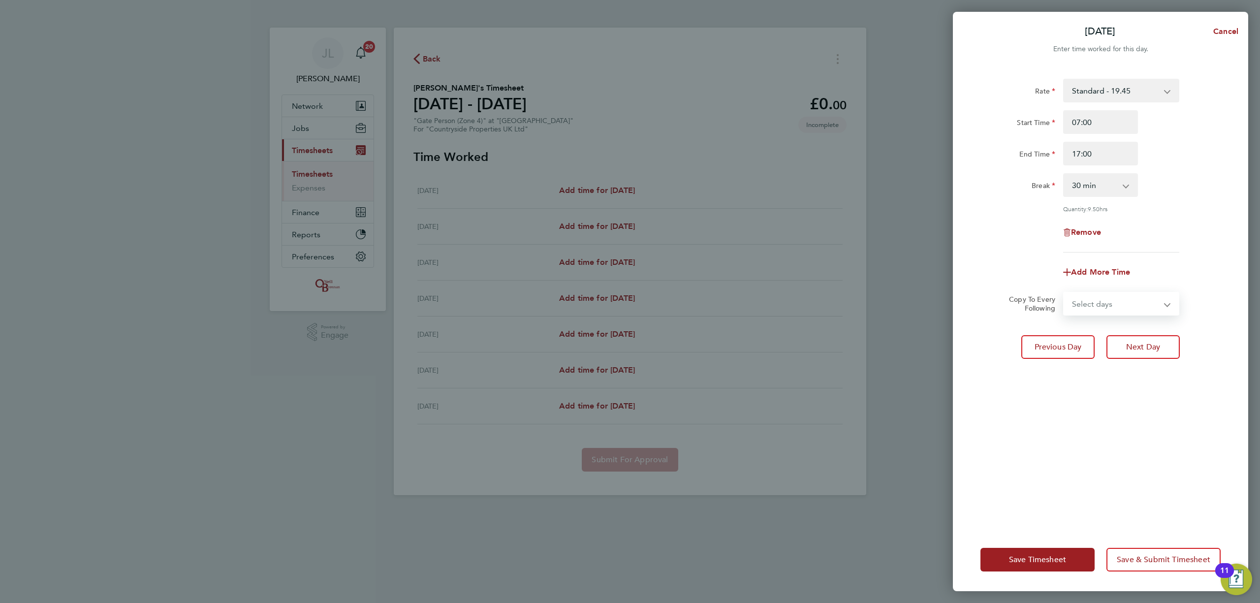
click at [1151, 303] on select "Select days Day Weekday (Mon-Fri) Weekend (Sat-Sun) Wednesday Thursday Friday S…" at bounding box center [1110, 304] width 92 height 22
select select "DAY"
click at [1064, 293] on select "Select days Day Weekday (Mon-Fri) Weekend (Sat-Sun) Wednesday Thursday Friday S…" at bounding box center [1115, 304] width 103 height 22
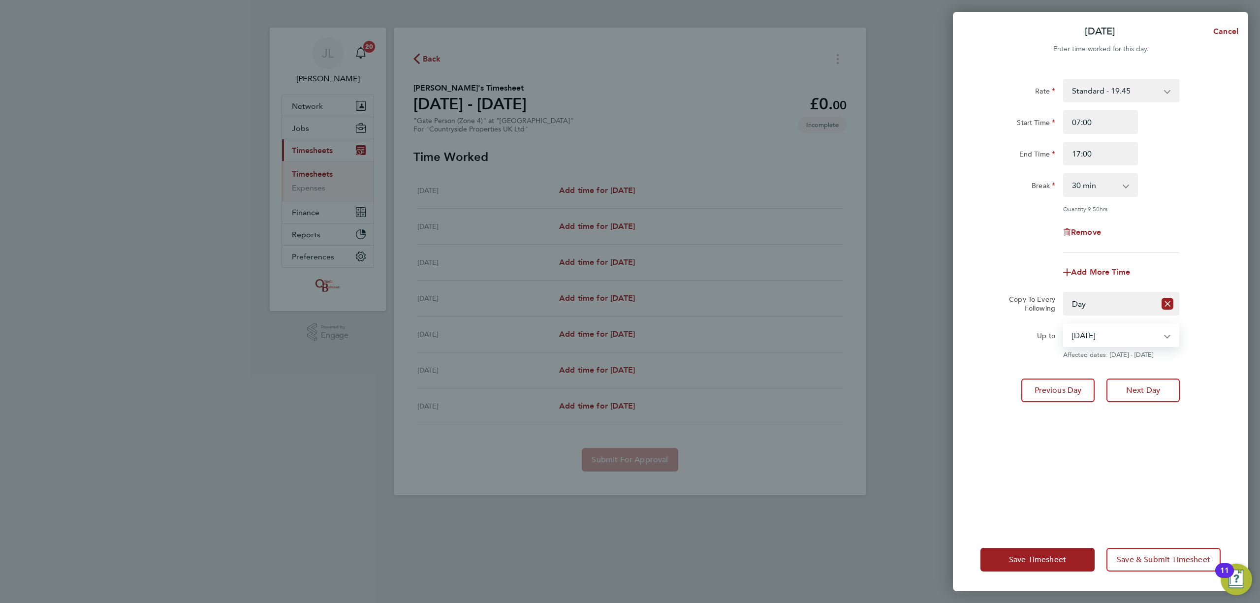
click at [1105, 335] on select "27 Aug 2025 28 Aug 2025 29 Aug 2025 30 Aug 2025 31 Aug 2025" at bounding box center [1115, 335] width 102 height 22
select select "2025-08-29"
click at [1064, 324] on select "27 Aug 2025 28 Aug 2025 29 Aug 2025 30 Aug 2025 31 Aug 2025" at bounding box center [1115, 335] width 102 height 22
click at [1076, 457] on div "Rate Standard - 19.45 Start Time 07:00 End Time 17:00 Break 0 min 15 min 30 min…" at bounding box center [1100, 297] width 295 height 461
click at [1026, 552] on button "Save Timesheet" at bounding box center [1037, 560] width 114 height 24
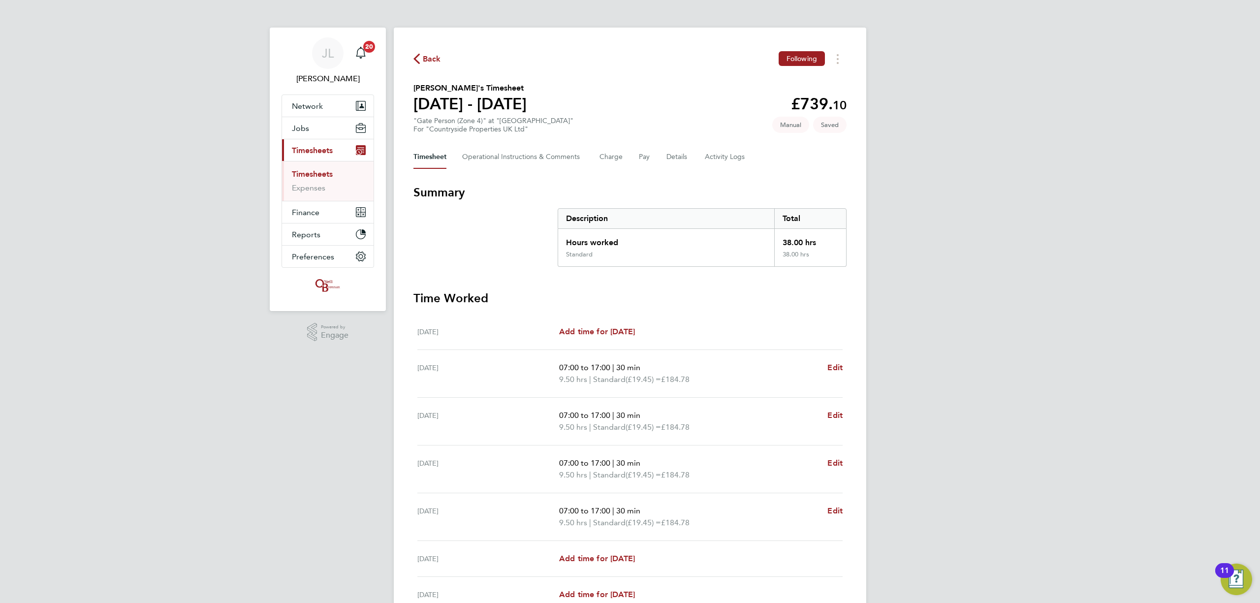
scroll to position [65, 0]
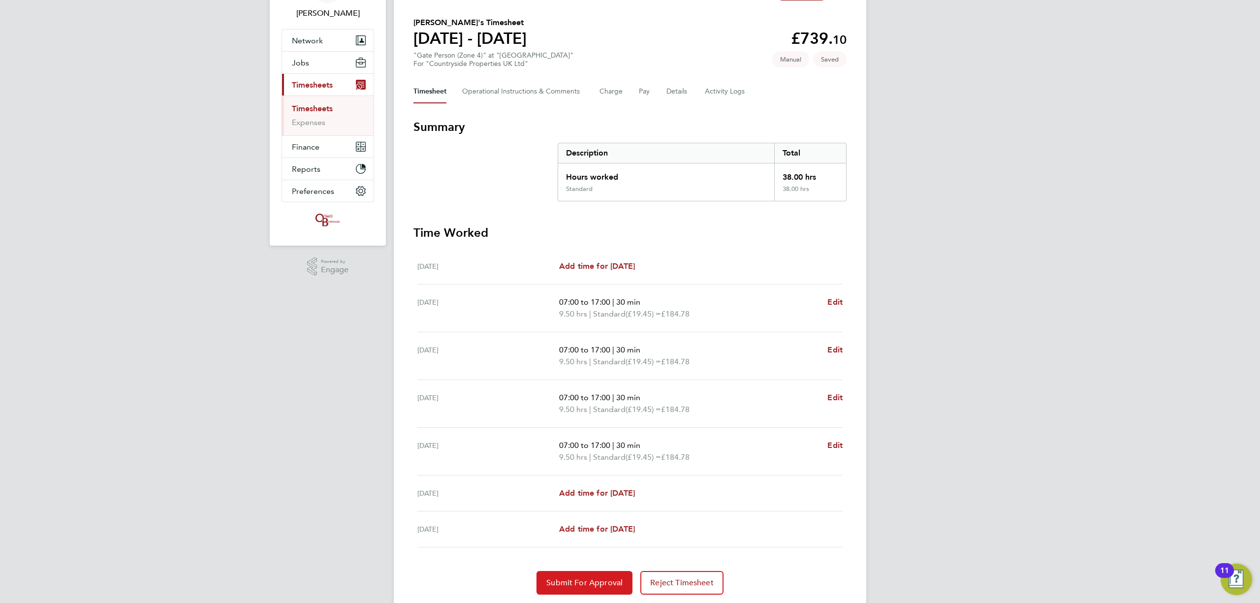
click at [580, 577] on button "Submit For Approval" at bounding box center [584, 583] width 96 height 24
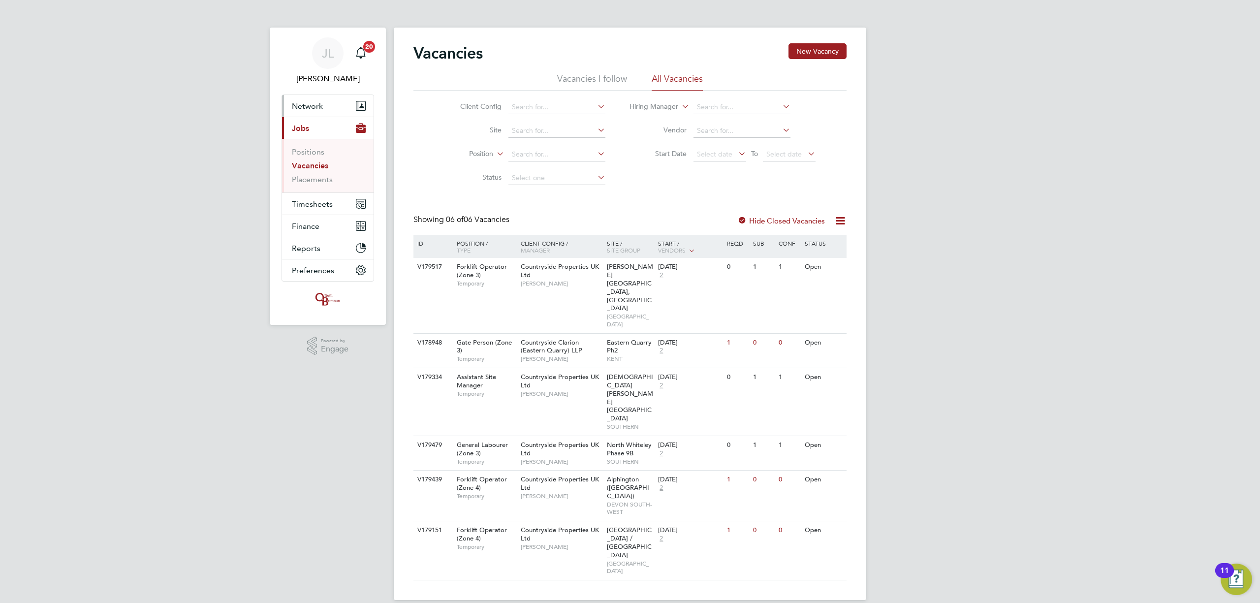
click at [302, 99] on button "Network" at bounding box center [328, 106] width 92 height 22
click at [304, 157] on link "Sites" at bounding box center [300, 157] width 17 height 9
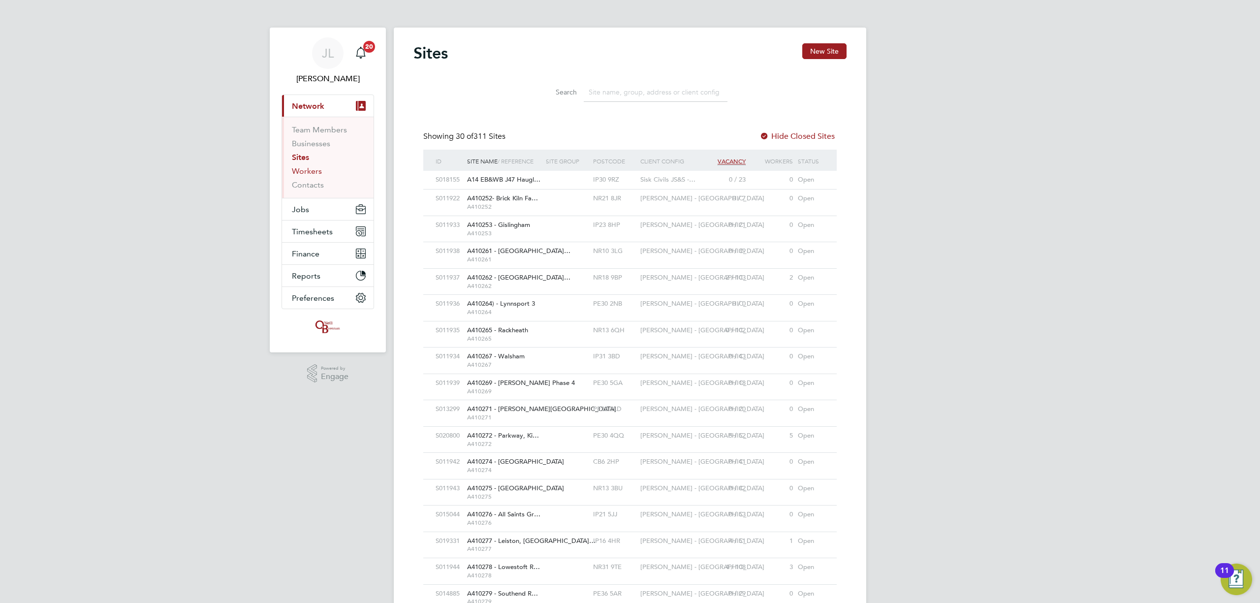
click at [301, 170] on link "Workers" at bounding box center [307, 170] width 30 height 9
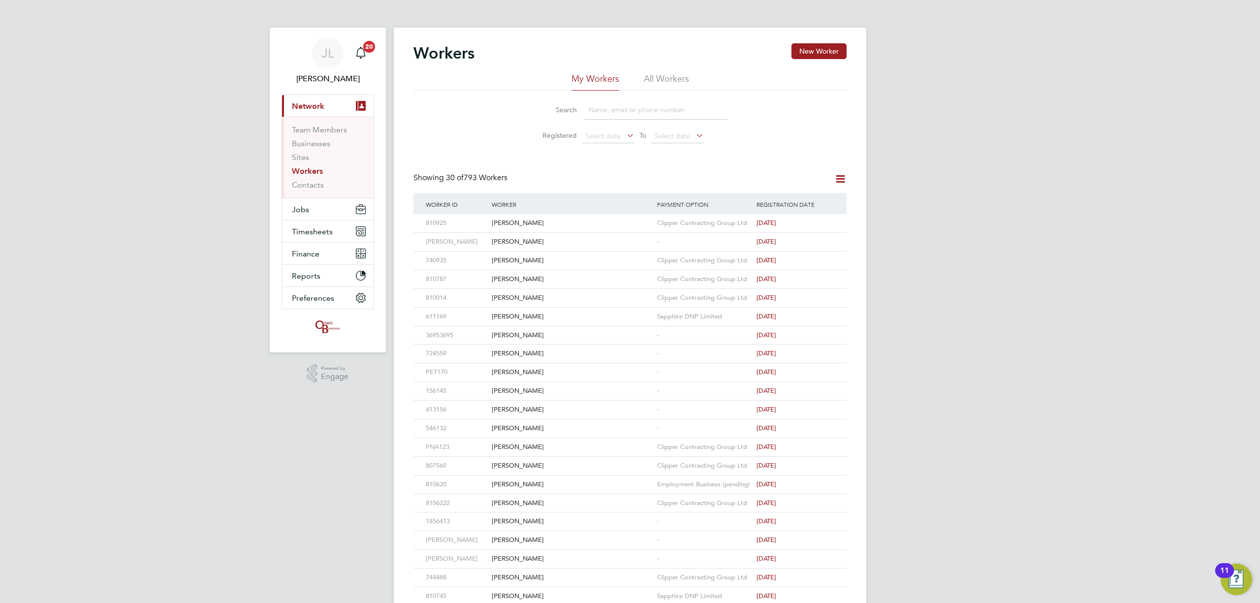
click at [624, 108] on input at bounding box center [656, 109] width 144 height 19
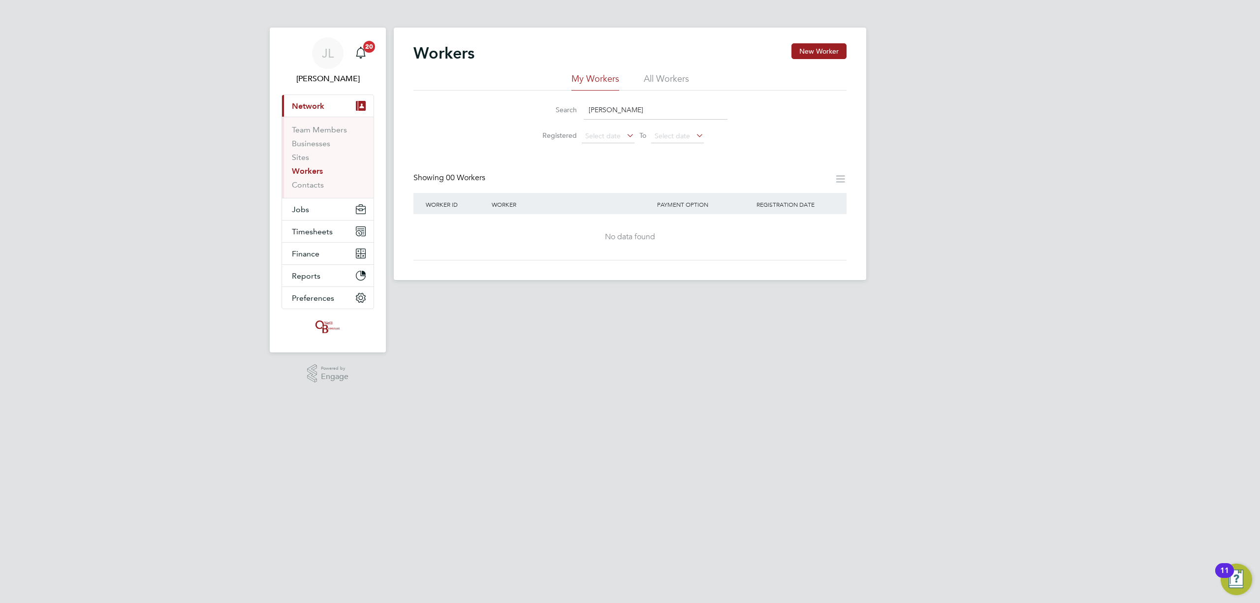
type input "liam kel"
click at [833, 42] on div "Workers New Worker My Workers All Workers Search liam kel Registered Select dat…" at bounding box center [630, 154] width 472 height 252
click at [831, 48] on button "New Worker" at bounding box center [818, 51] width 55 height 16
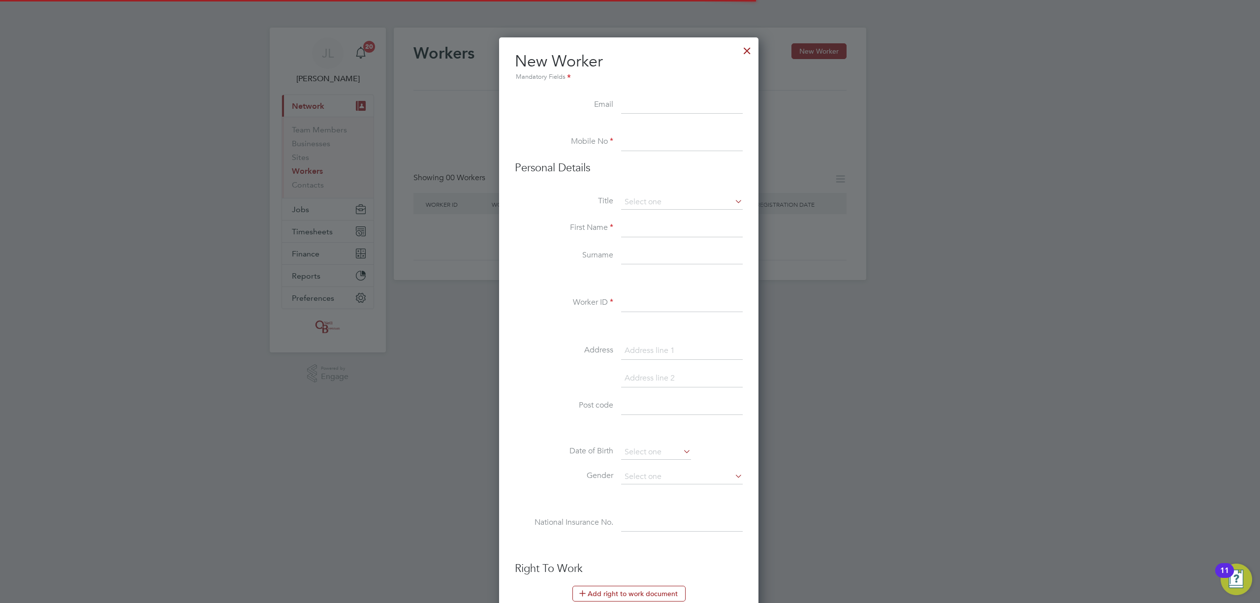
scroll to position [839, 262]
click at [638, 142] on input at bounding box center [682, 142] width 122 height 18
paste input "07341402229"
type input "07341402229"
click at [654, 195] on input at bounding box center [682, 202] width 122 height 15
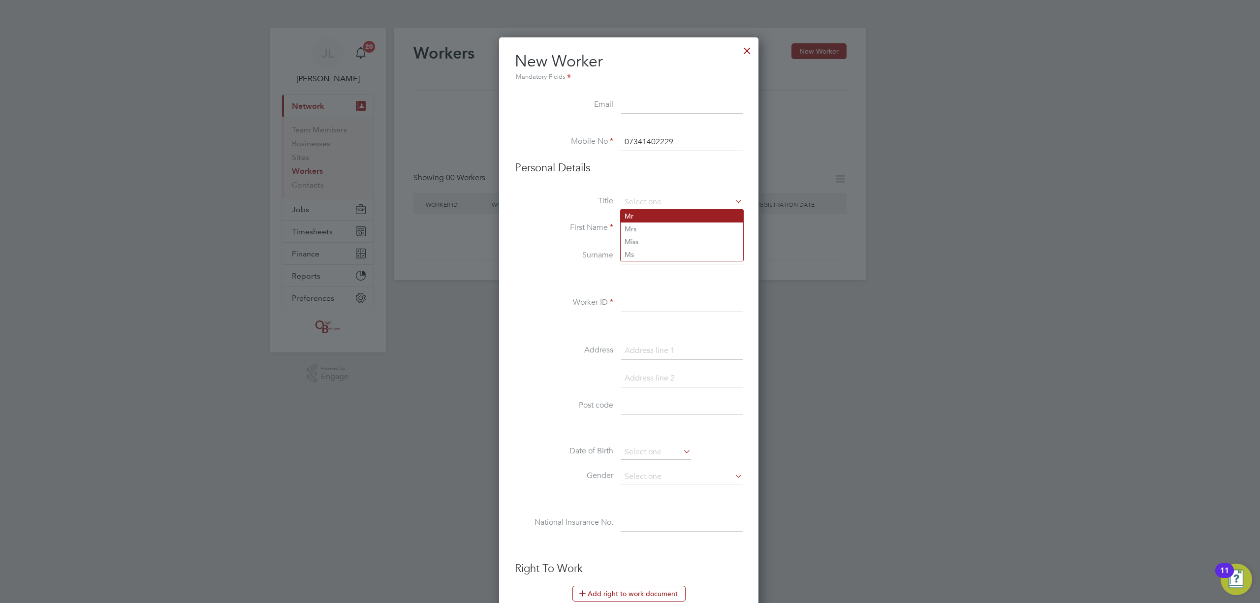
click at [645, 217] on li "Mr" at bounding box center [681, 216] width 123 height 13
type input "Mr"
click at [636, 227] on input at bounding box center [682, 228] width 122 height 18
type input "Liam"
type input "Kelly"
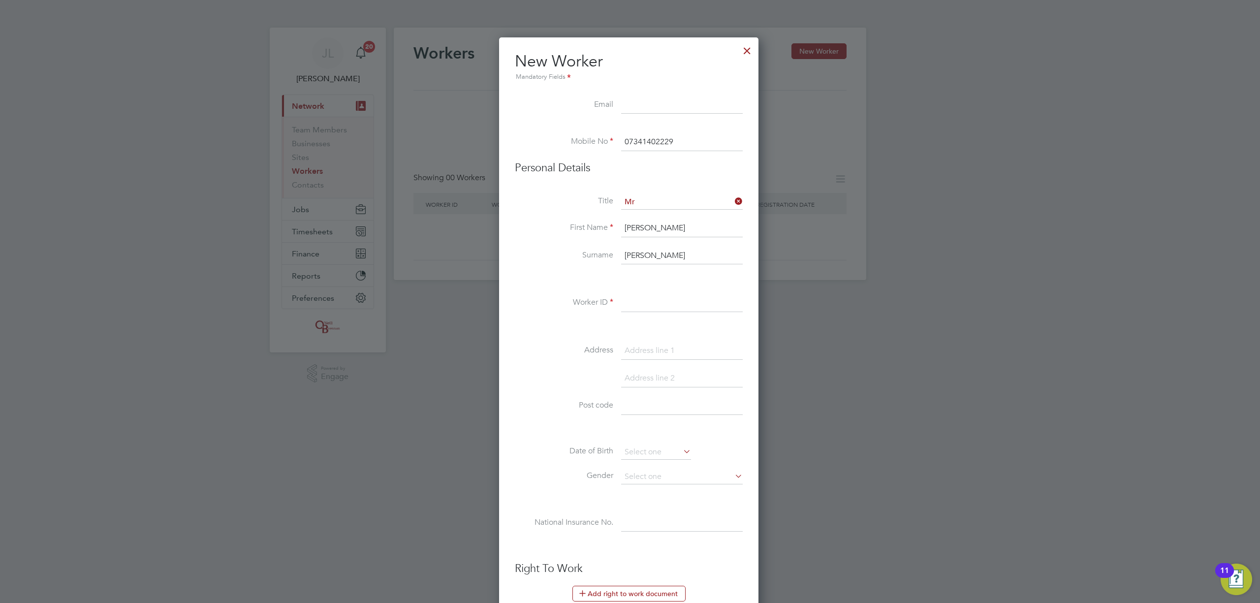
click at [638, 304] on input at bounding box center [682, 303] width 122 height 18
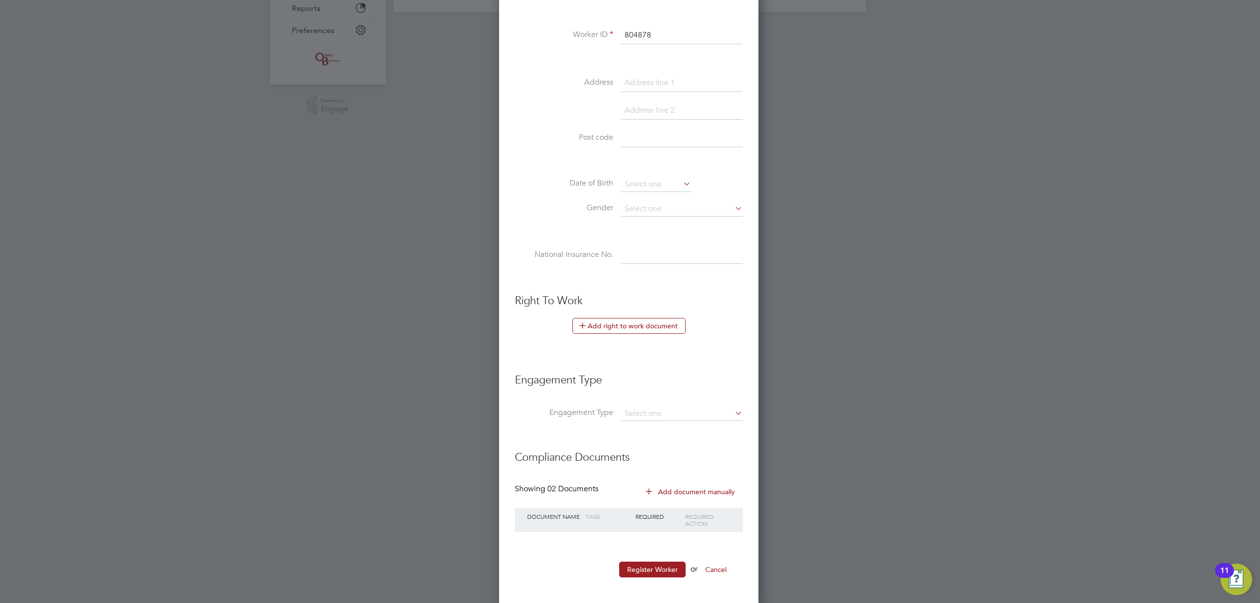
scroll to position [273, 0]
type input "804878"
click at [658, 559] on button "Register Worker" at bounding box center [652, 566] width 66 height 16
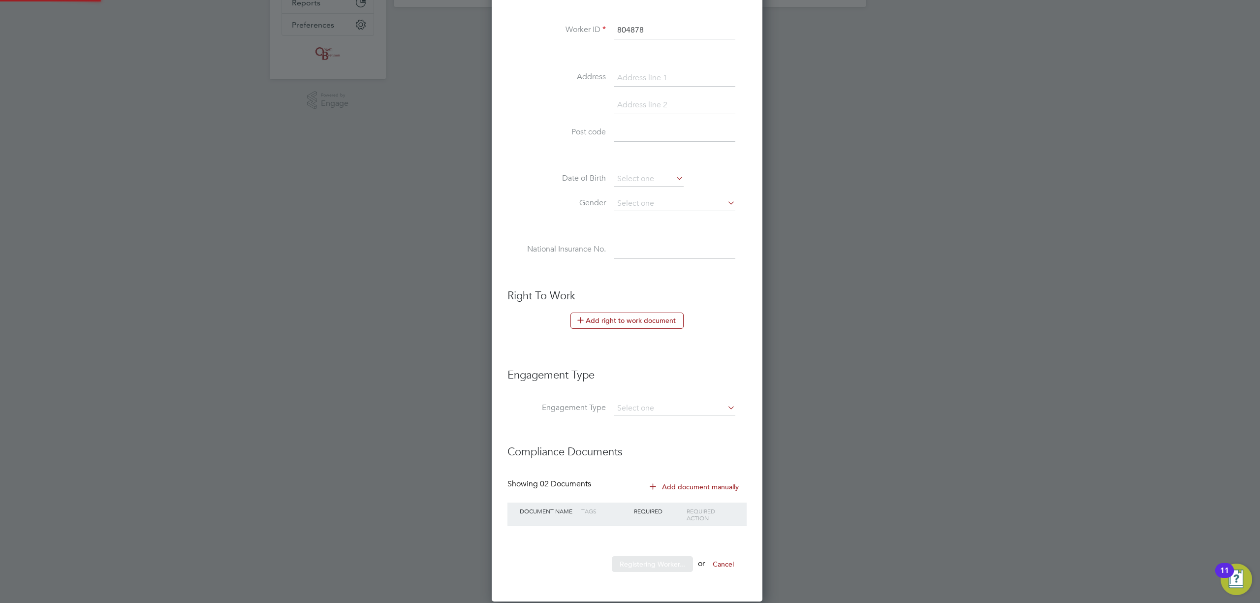
scroll to position [0, 0]
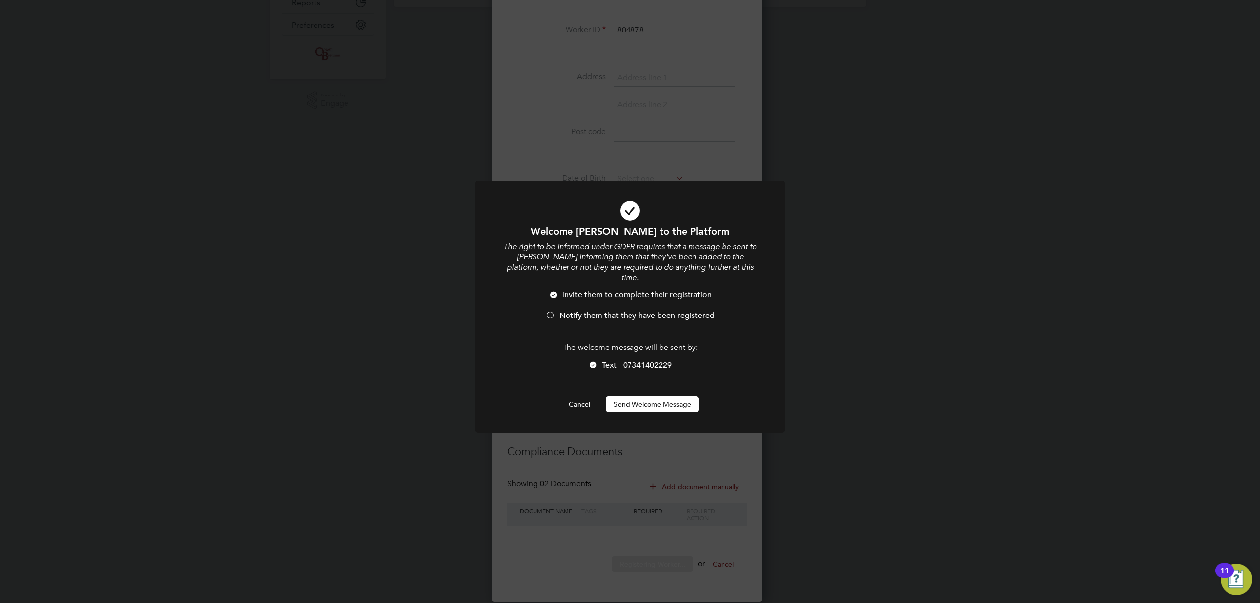
click at [637, 396] on button "Send Welcome Message" at bounding box center [652, 404] width 93 height 16
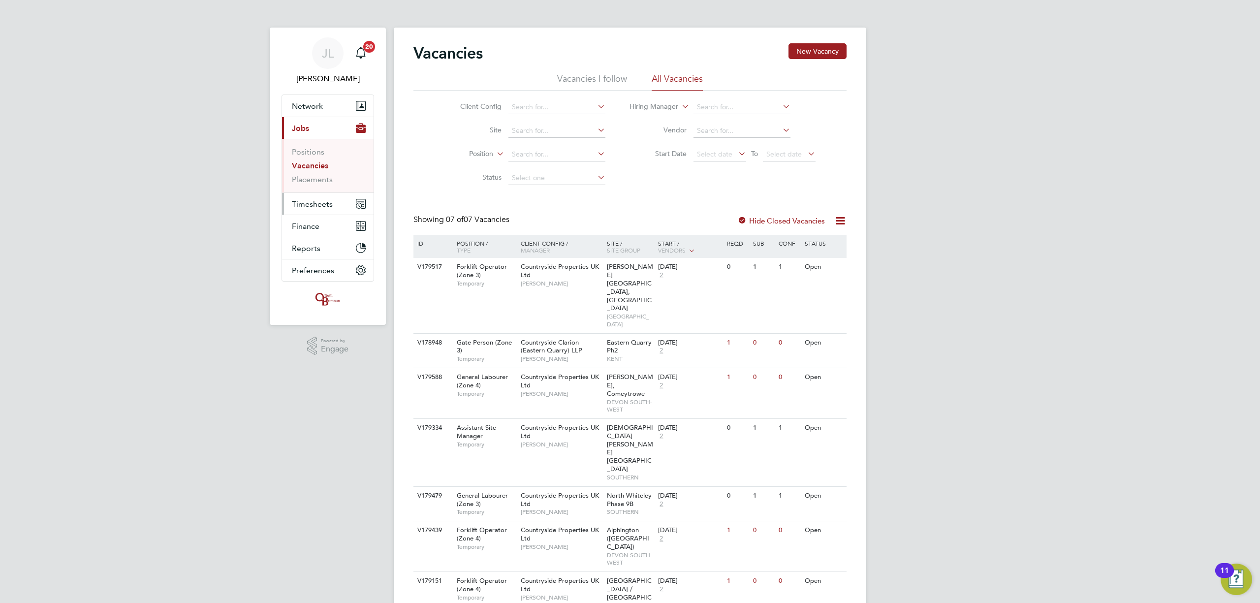
click at [328, 202] on span "Timesheets" at bounding box center [312, 203] width 41 height 9
click at [321, 172] on link "Timesheets" at bounding box center [312, 173] width 41 height 9
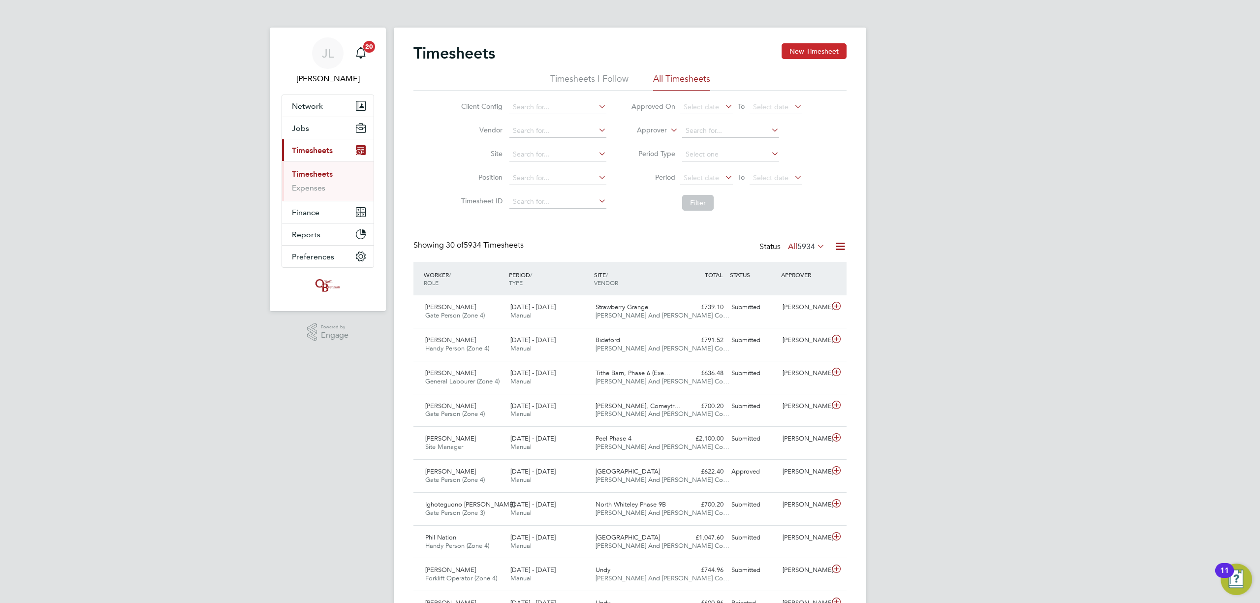
click at [806, 45] on button "New Timesheet" at bounding box center [813, 51] width 65 height 16
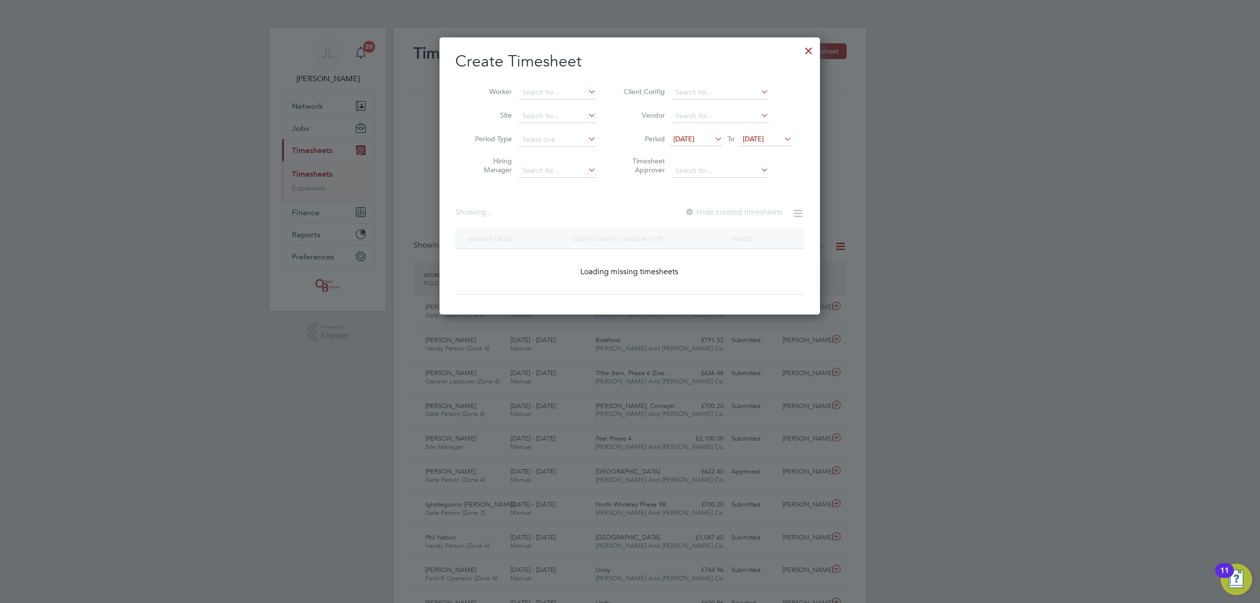
drag, startPoint x: 764, startPoint y: 138, endPoint x: 768, endPoint y: 152, distance: 13.7
click at [764, 139] on span "[DATE]" at bounding box center [753, 138] width 21 height 9
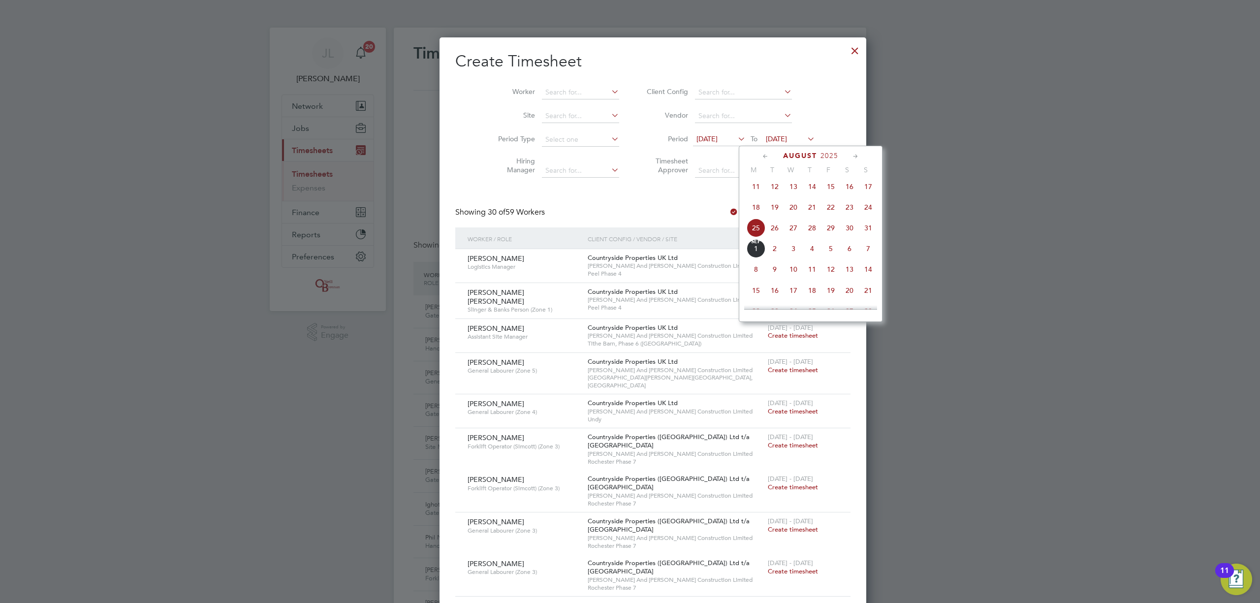
click at [866, 227] on span "31" at bounding box center [868, 227] width 19 height 19
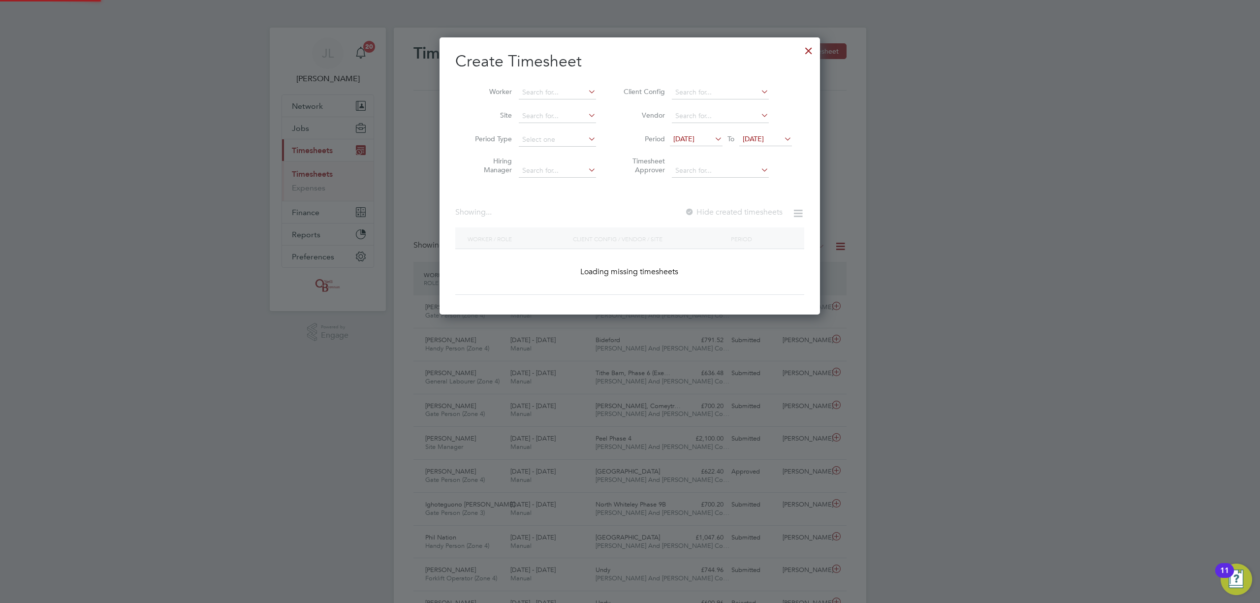
click at [694, 136] on span "[DATE]" at bounding box center [683, 138] width 21 height 9
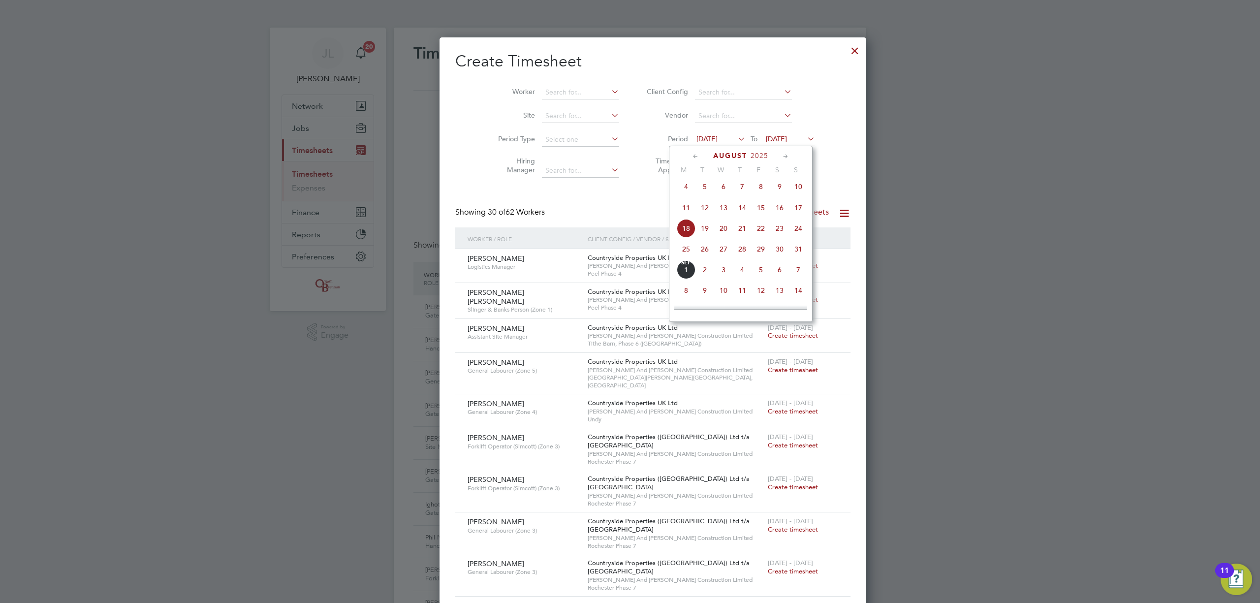
click at [685, 252] on span "25" at bounding box center [686, 249] width 19 height 19
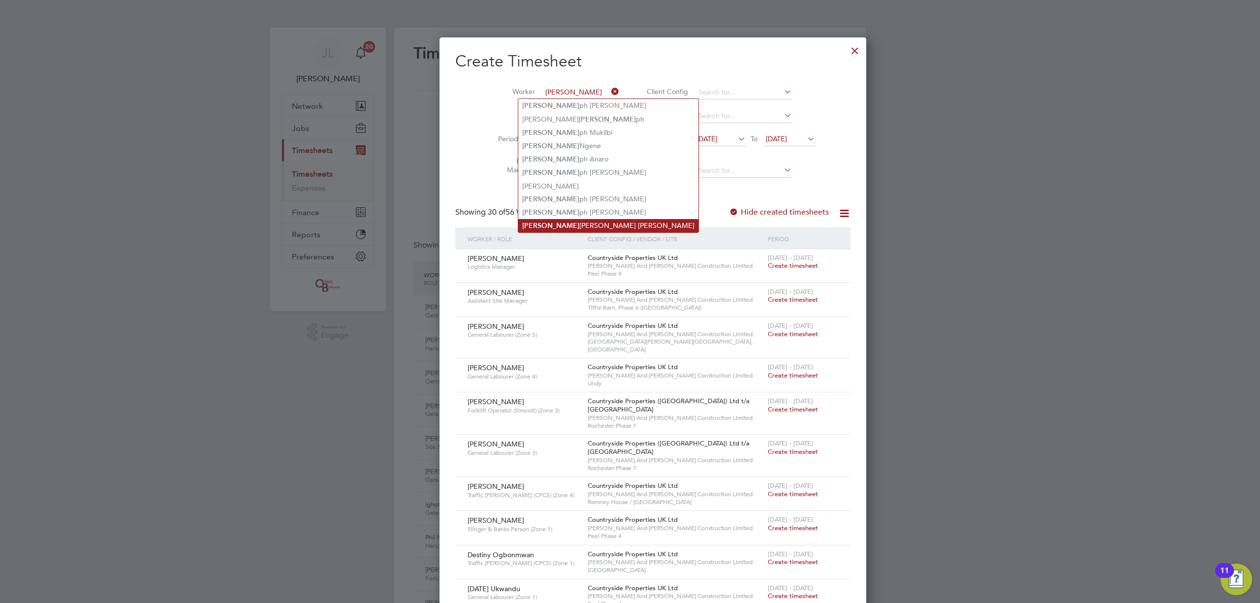
click at [555, 219] on li "[PERSON_NAME] [PERSON_NAME] [PERSON_NAME]" at bounding box center [608, 225] width 180 height 13
type input "[PERSON_NAME] [PERSON_NAME] [PERSON_NAME]"
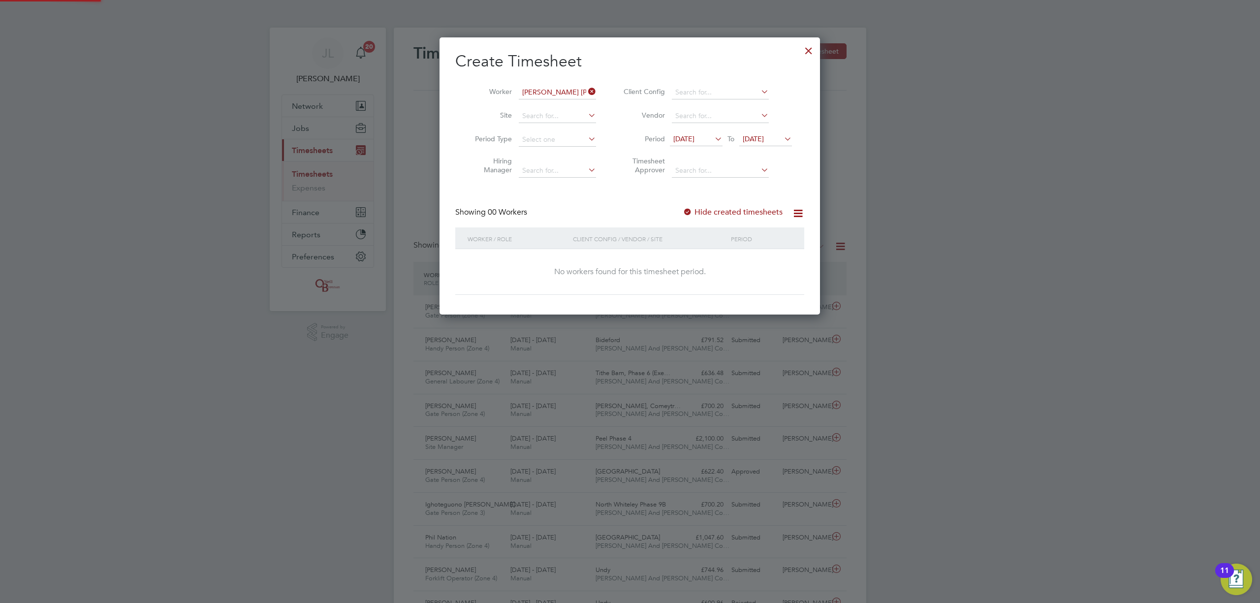
click at [615, 200] on div "Create Timesheet Worker [PERSON_NAME] [PERSON_NAME] [PERSON_NAME] Site Period T…" at bounding box center [629, 173] width 349 height 244
click at [737, 212] on label "Hide created timesheets" at bounding box center [732, 212] width 100 height 10
click at [732, 214] on label "Hide created timesheets" at bounding box center [732, 212] width 100 height 10
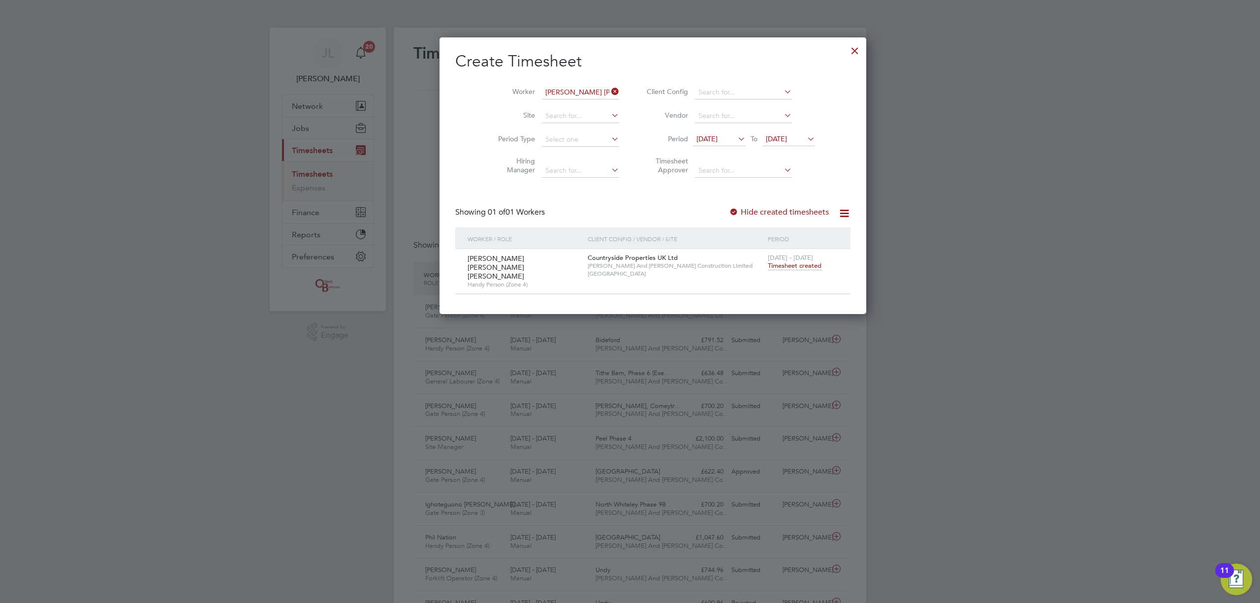
click at [768, 263] on span "Timesheet created" at bounding box center [795, 265] width 54 height 9
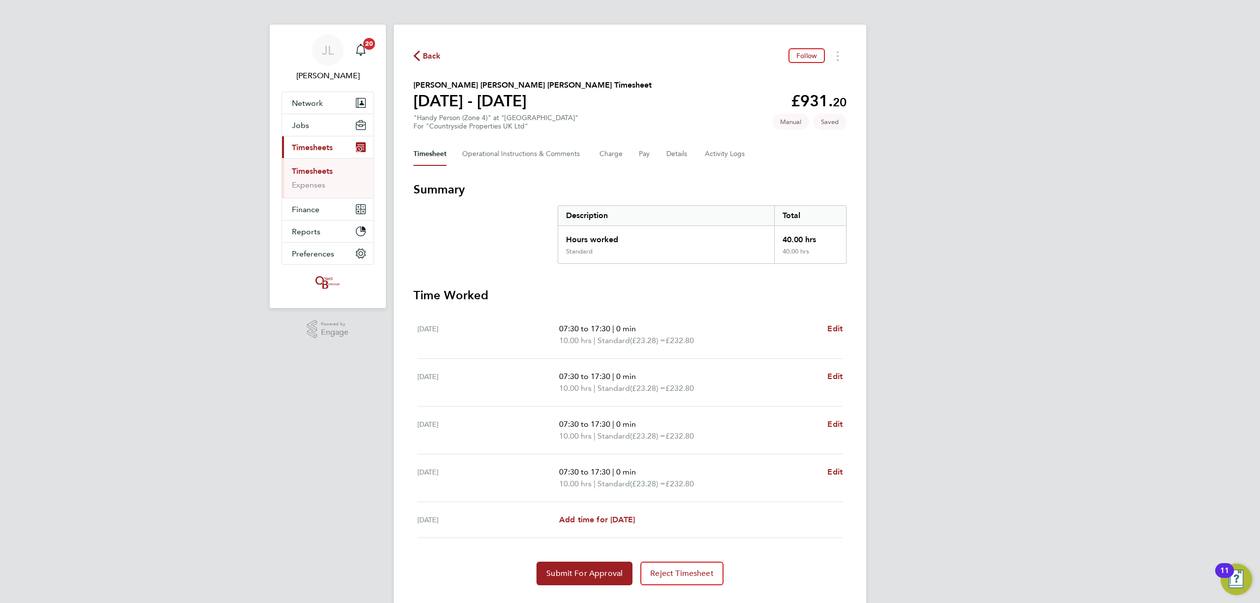
scroll to position [26, 0]
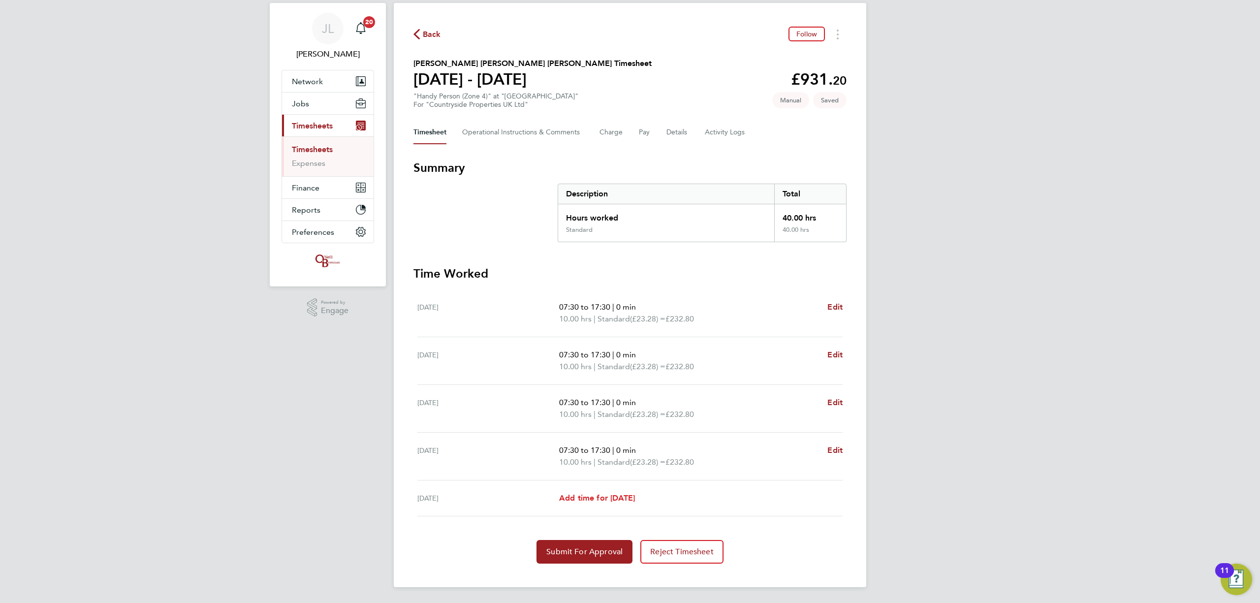
click at [610, 496] on span "Add time for [DATE]" at bounding box center [597, 497] width 76 height 9
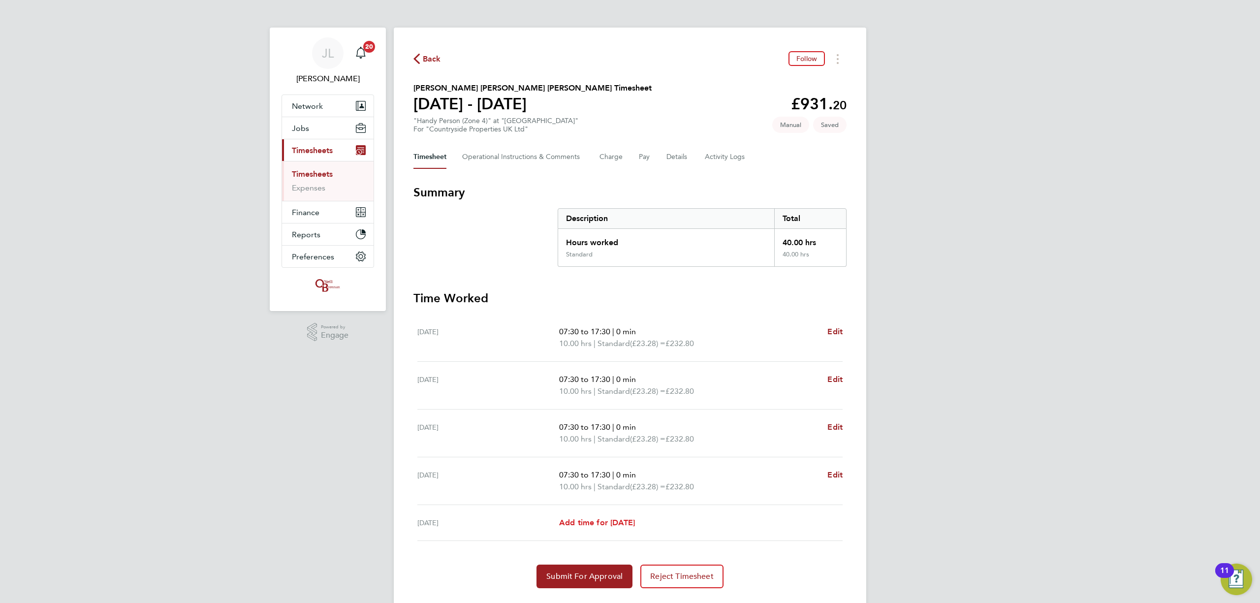
select select "30"
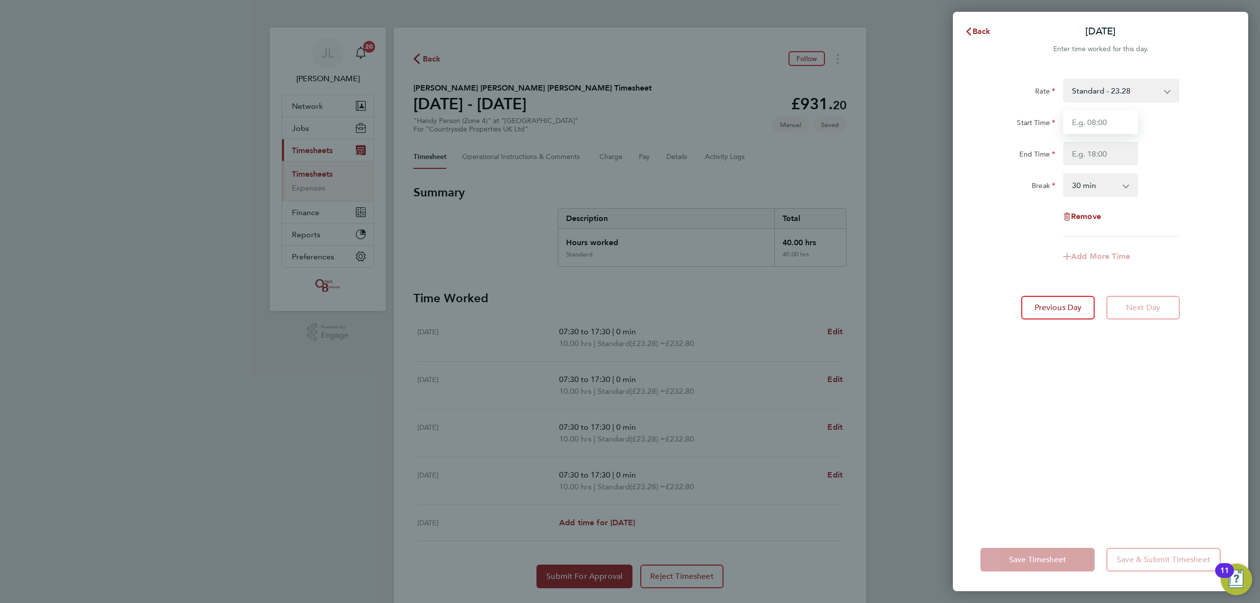
click at [1095, 123] on input "Start Time" at bounding box center [1100, 122] width 75 height 24
type input "07:30"
click at [1103, 158] on input "End Time" at bounding box center [1100, 154] width 75 height 24
type input "17:30"
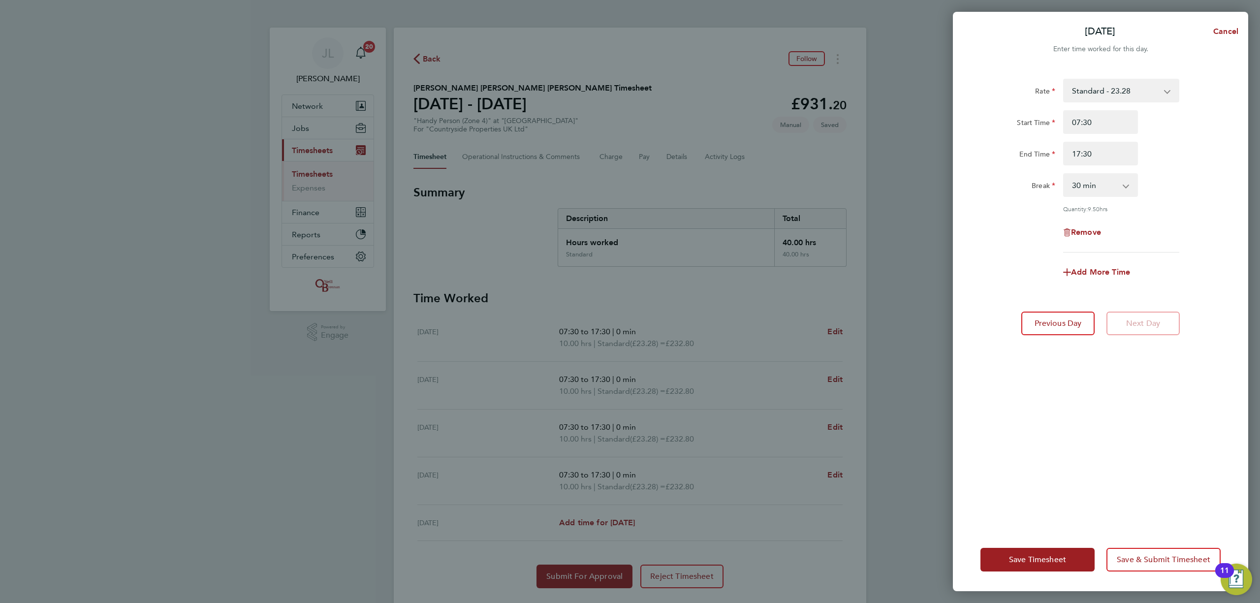
drag, startPoint x: 1079, startPoint y: 382, endPoint x: 1080, endPoint y: 431, distance: 49.2
click at [1079, 382] on div "Rate Standard - 23.28 Start Time 07:30 End Time 17:30 Break 0 min 15 min 30 min…" at bounding box center [1100, 297] width 295 height 461
click at [1063, 554] on button "Save Timesheet" at bounding box center [1037, 560] width 114 height 24
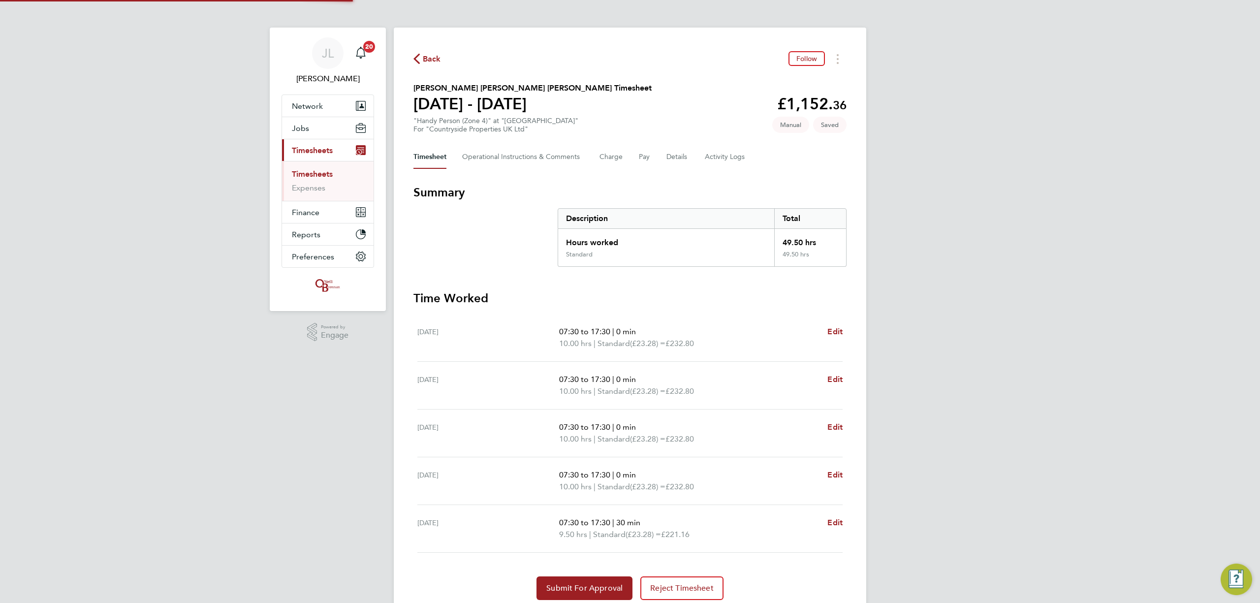
click at [871, 494] on div "JL Jordan Lee Notifications 20 Applications: Network Team Members Businesses Si…" at bounding box center [630, 319] width 1260 height 639
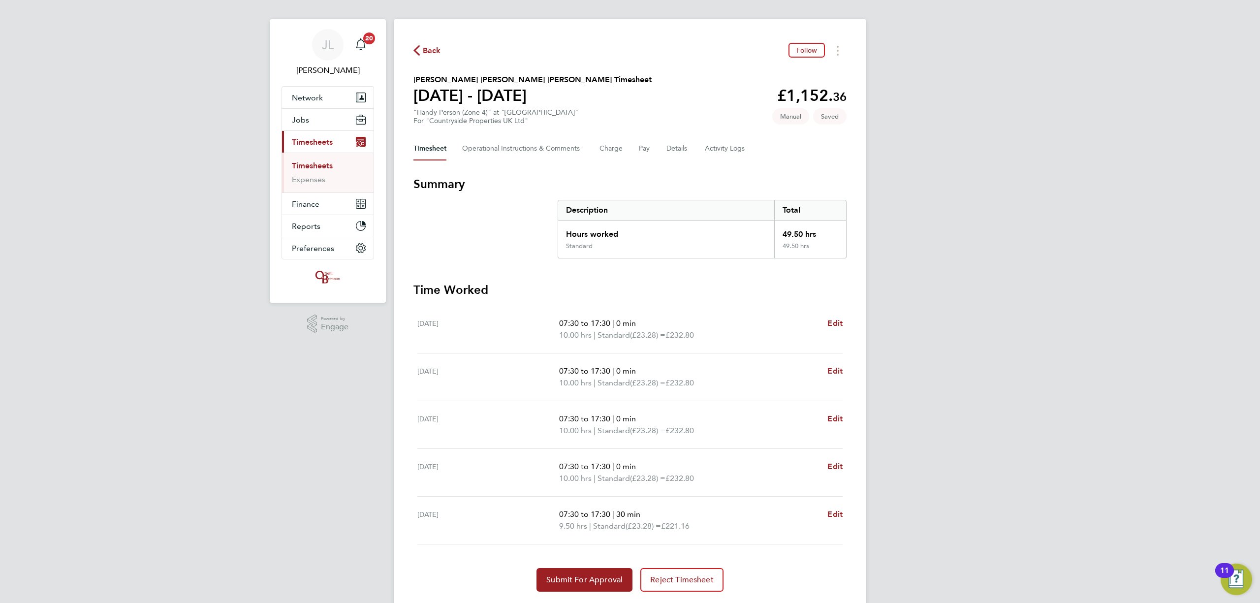
scroll to position [37, 0]
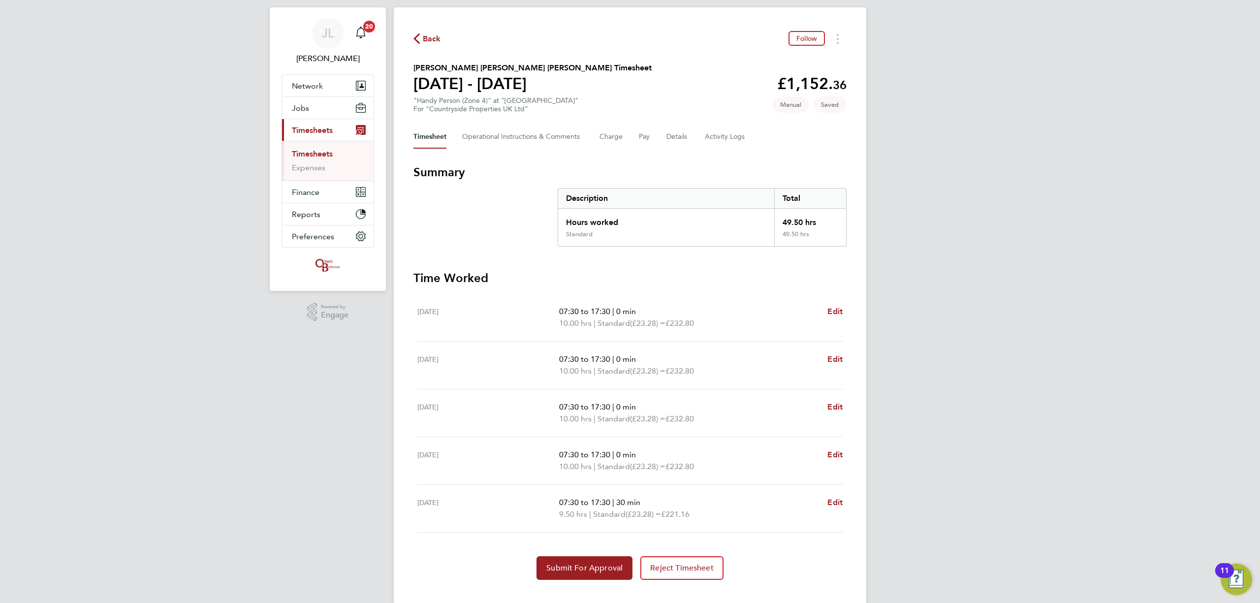
scroll to position [37, 0]
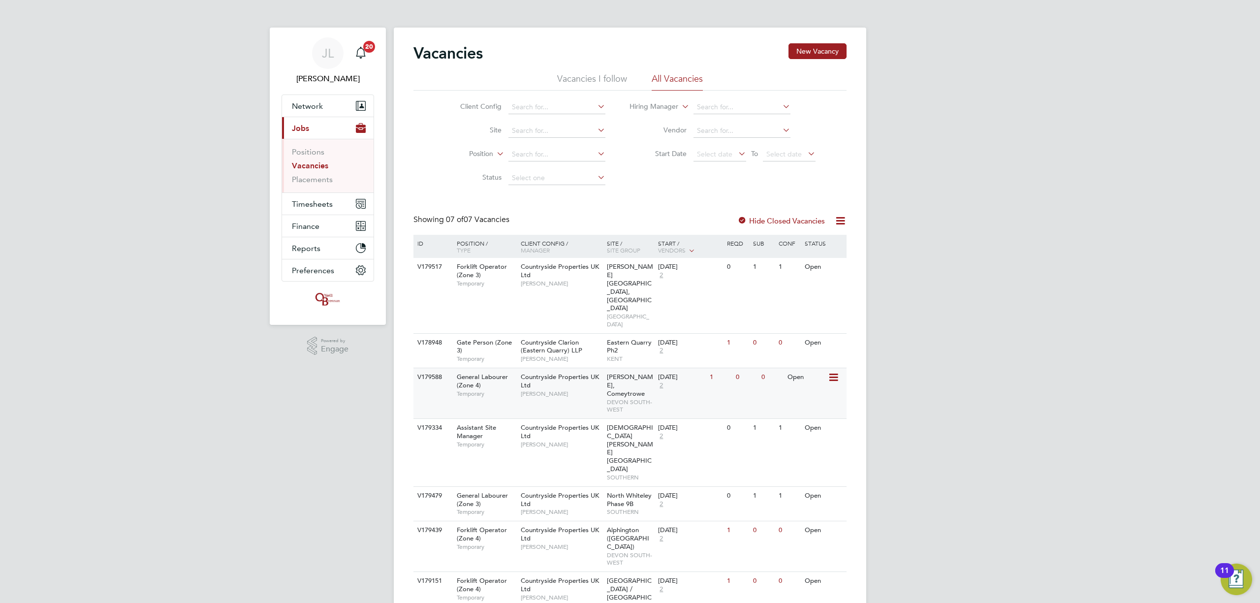
click at [830, 372] on icon at bounding box center [833, 378] width 10 height 12
click at [811, 356] on li "View Details" at bounding box center [809, 360] width 57 height 14
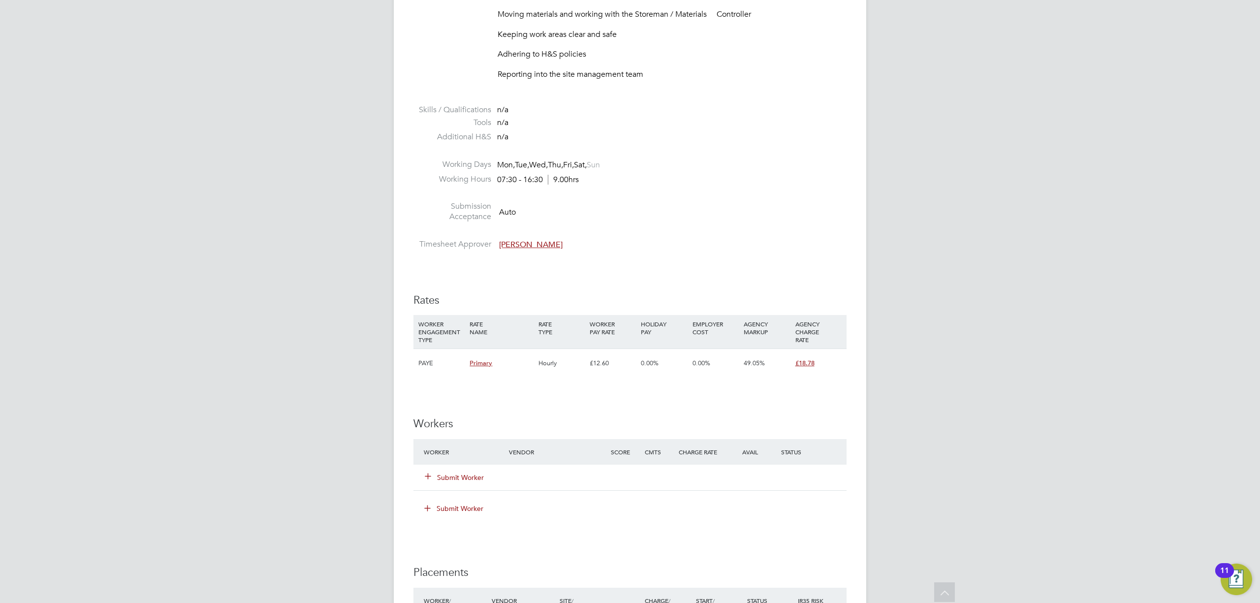
scroll to position [459, 0]
click at [469, 472] on button "Submit Worker" at bounding box center [454, 477] width 59 height 10
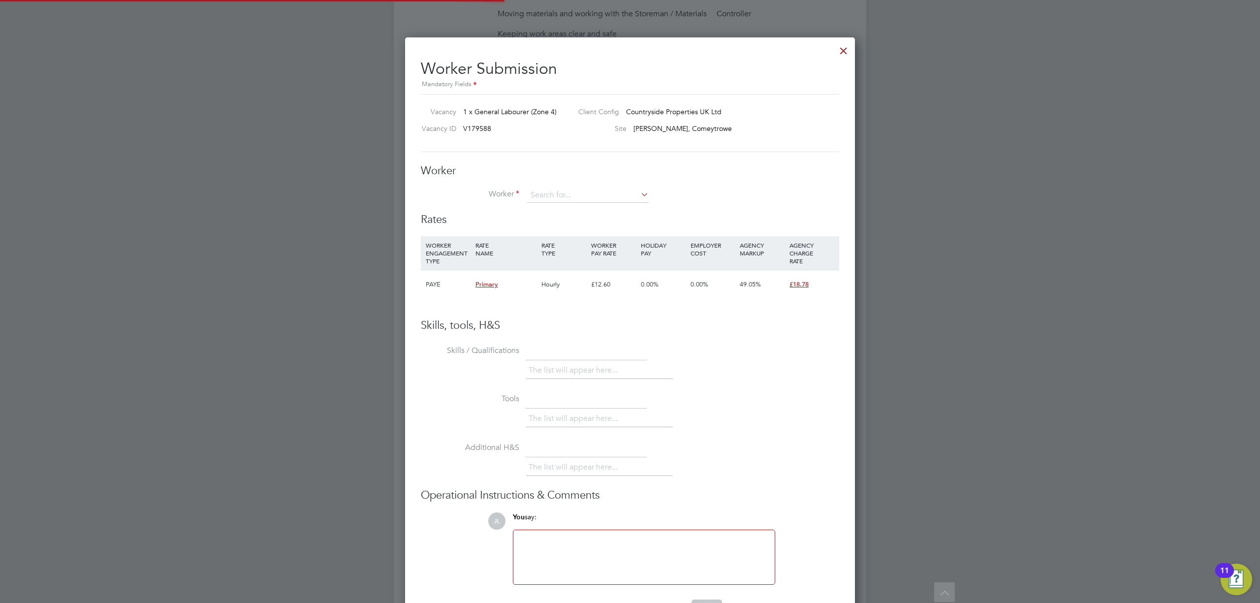
scroll to position [598, 451]
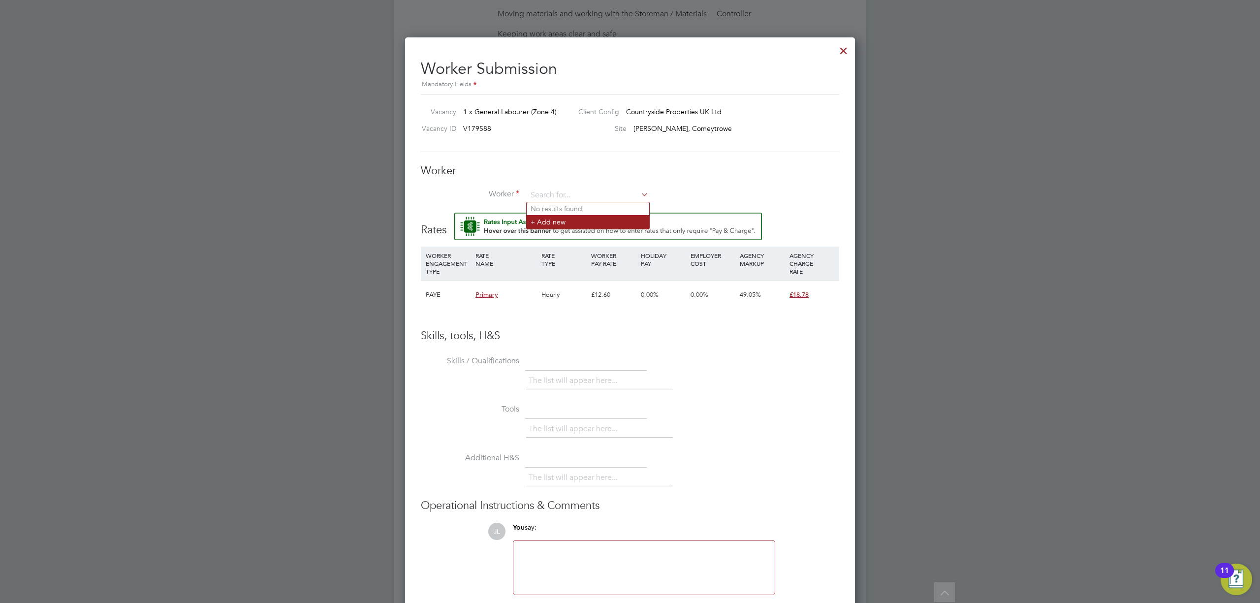
click at [552, 221] on li "+ Add new" at bounding box center [588, 221] width 123 height 13
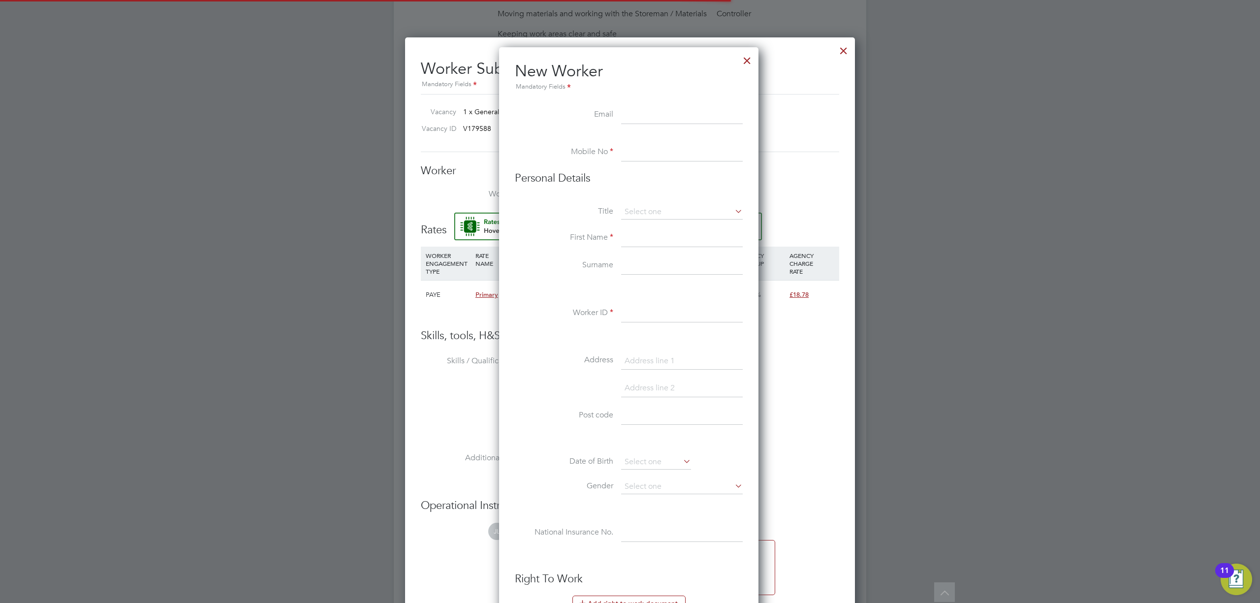
scroll to position [839, 262]
click at [750, 63] on div at bounding box center [747, 58] width 18 height 18
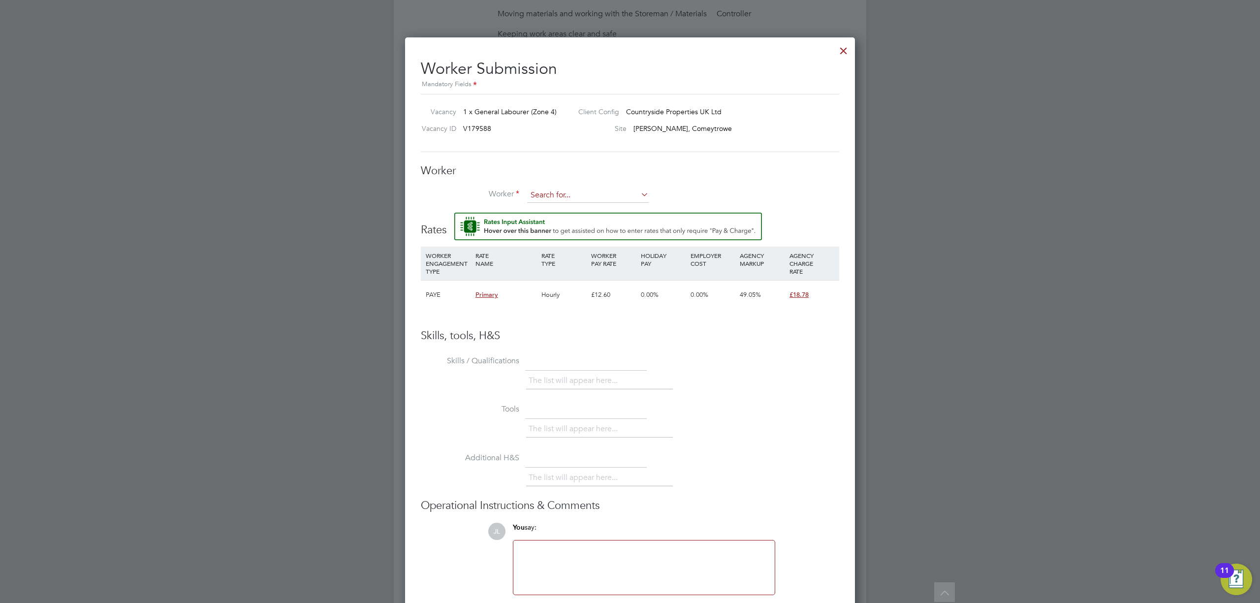
click at [580, 192] on input at bounding box center [588, 195] width 122 height 15
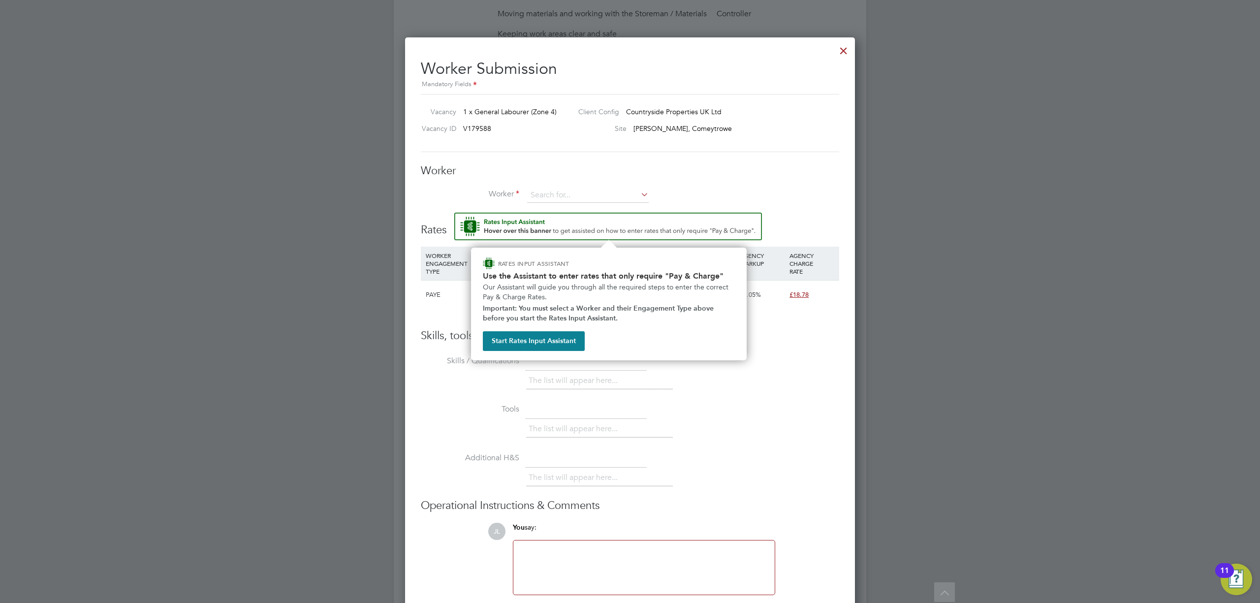
click at [548, 207] on li "Worker" at bounding box center [630, 200] width 418 height 25
click at [558, 193] on input at bounding box center [588, 195] width 122 height 15
type input "[PERSON_NAME]"
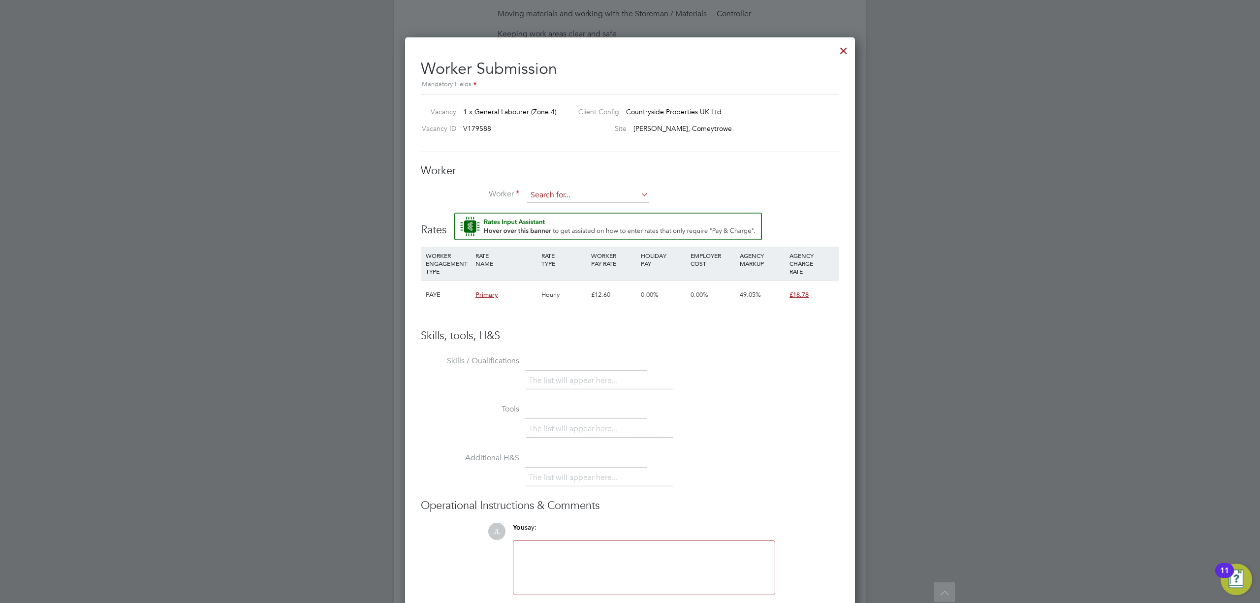
click at [605, 199] on input at bounding box center [588, 195] width 122 height 15
click at [579, 207] on li "[PERSON_NAME] lly (804878)" at bounding box center [588, 208] width 123 height 13
type input "[PERSON_NAME] (804878)"
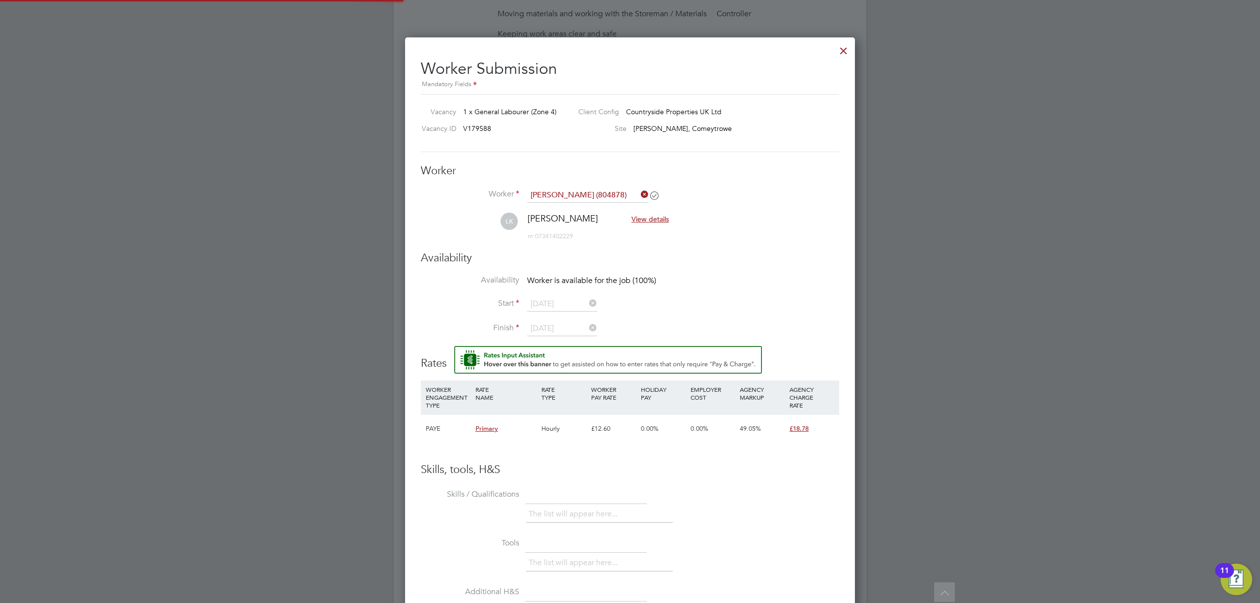
scroll to position [818, 451]
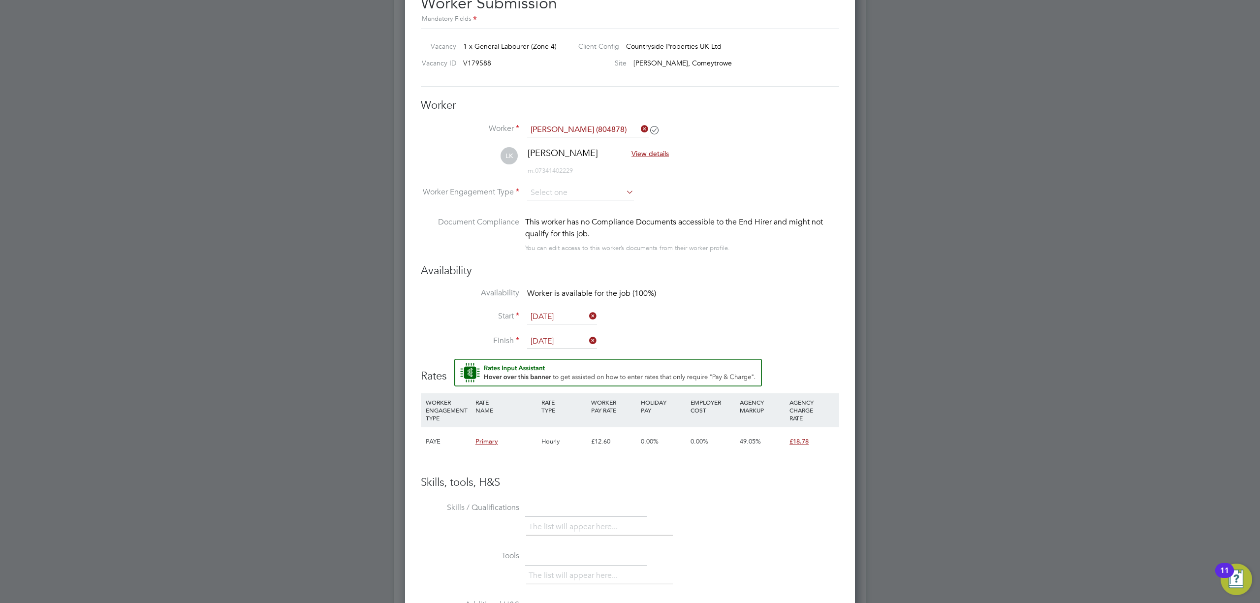
click at [559, 182] on li "LK [PERSON_NAME] View details m: 07341402229" at bounding box center [630, 166] width 418 height 38
drag, startPoint x: 558, startPoint y: 182, endPoint x: 558, endPoint y: 191, distance: 8.9
click at [558, 184] on li "LK [PERSON_NAME] View details m: 07341402229" at bounding box center [630, 166] width 418 height 38
click at [558, 191] on input at bounding box center [580, 193] width 107 height 15
click at [556, 202] on li "Contract" at bounding box center [581, 206] width 108 height 13
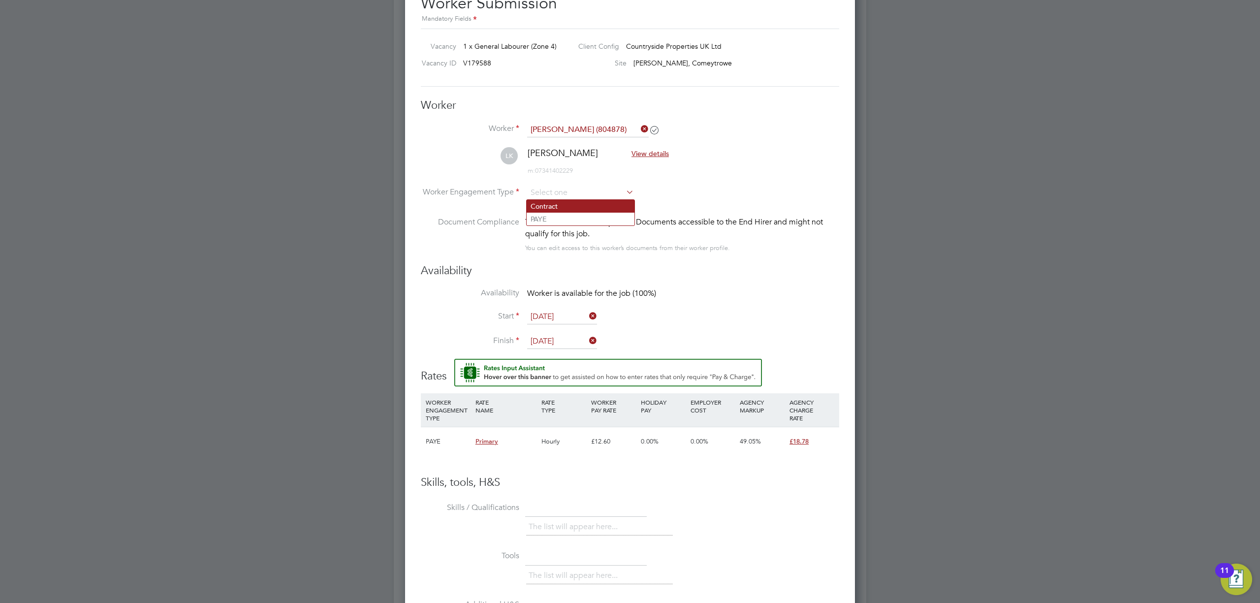
type input "Contract"
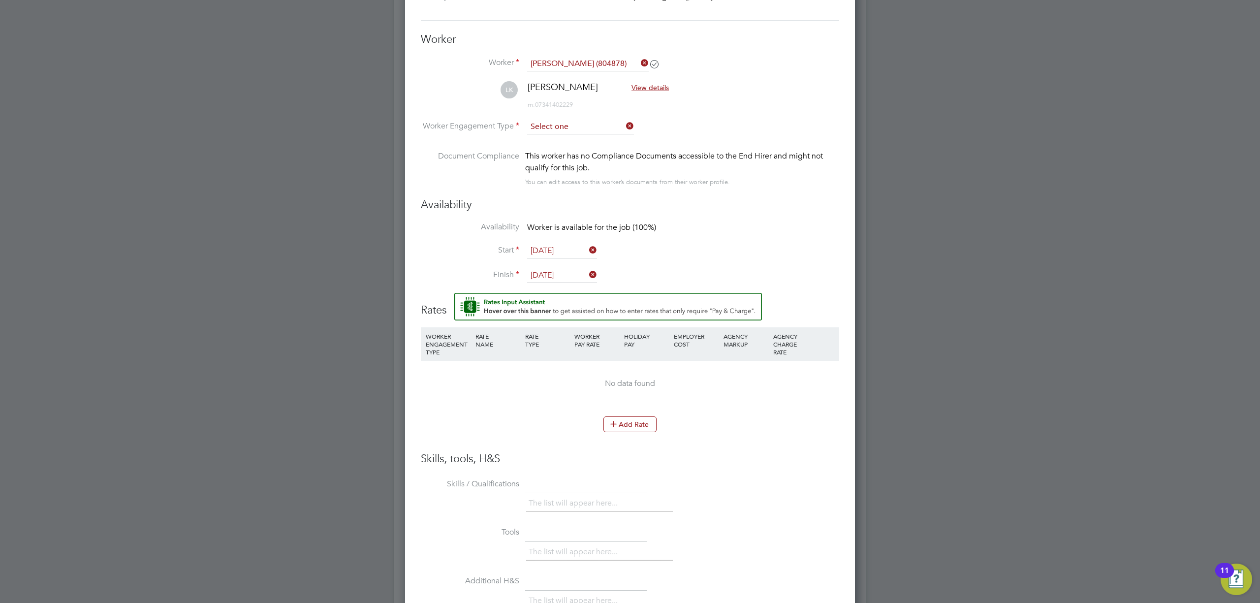
click at [599, 130] on input at bounding box center [580, 127] width 107 height 15
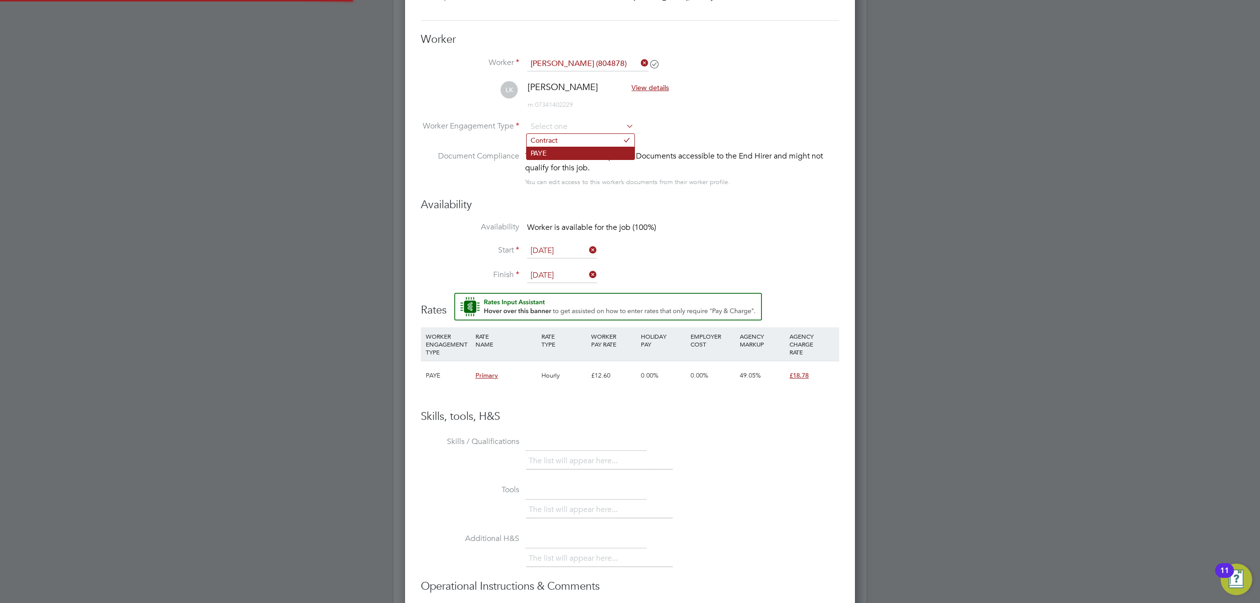
click at [581, 150] on li "PAYE" at bounding box center [581, 153] width 108 height 13
type input "PAYE"
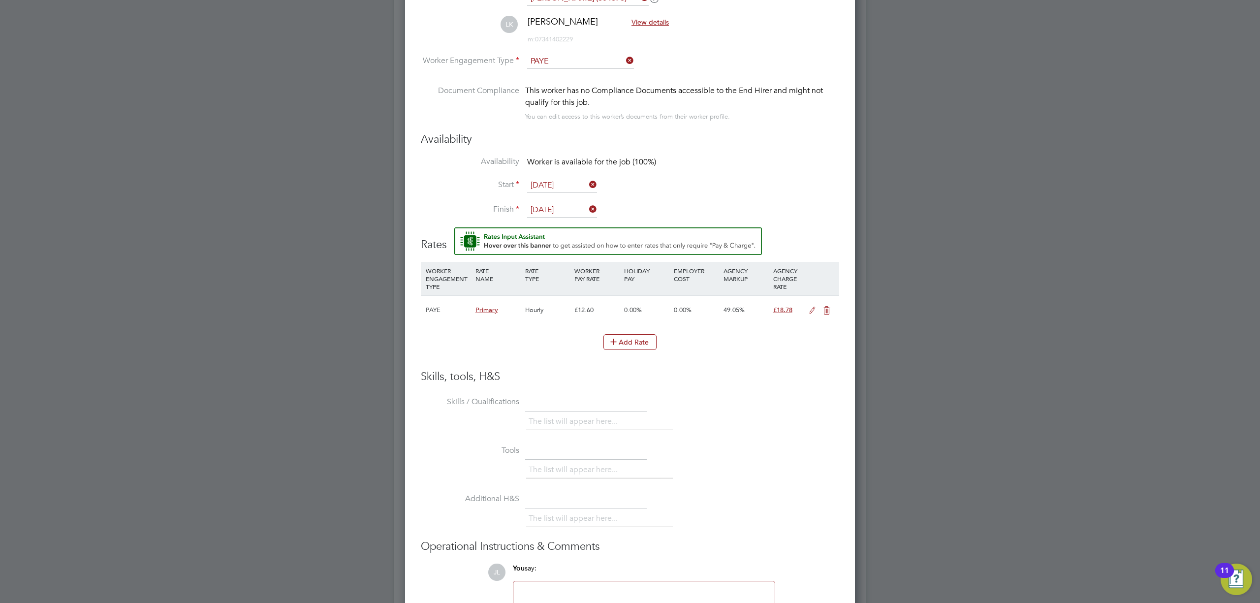
click at [572, 178] on input "[DATE]" at bounding box center [562, 185] width 70 height 15
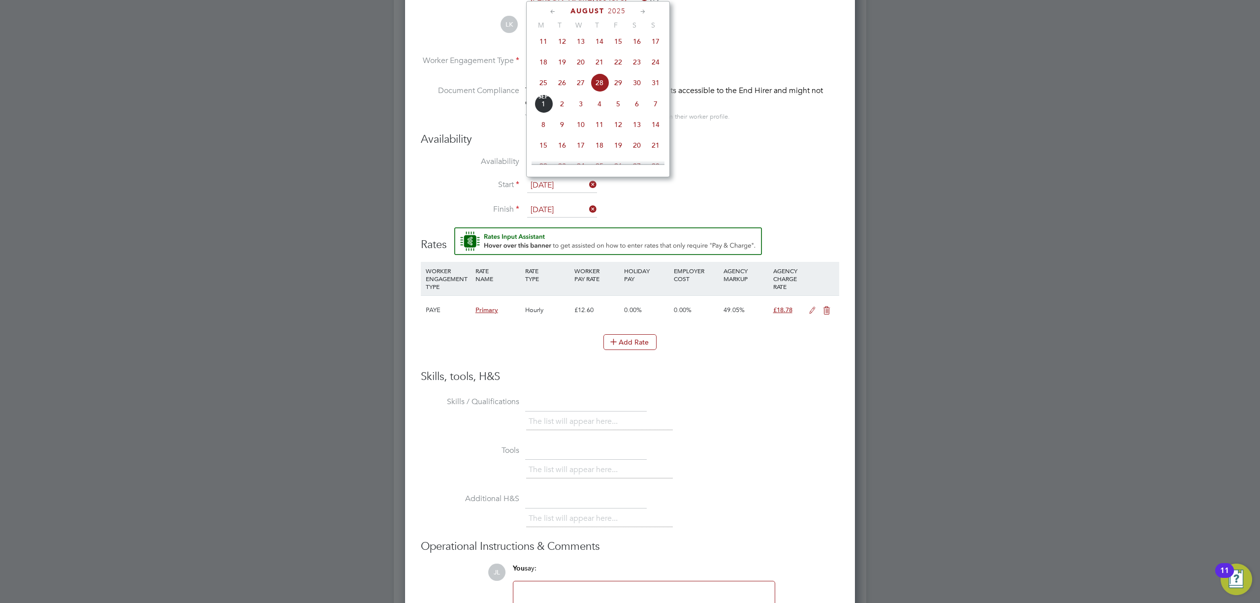
click at [826, 168] on li "Availability Worker is available for the job (100%)" at bounding box center [630, 167] width 418 height 22
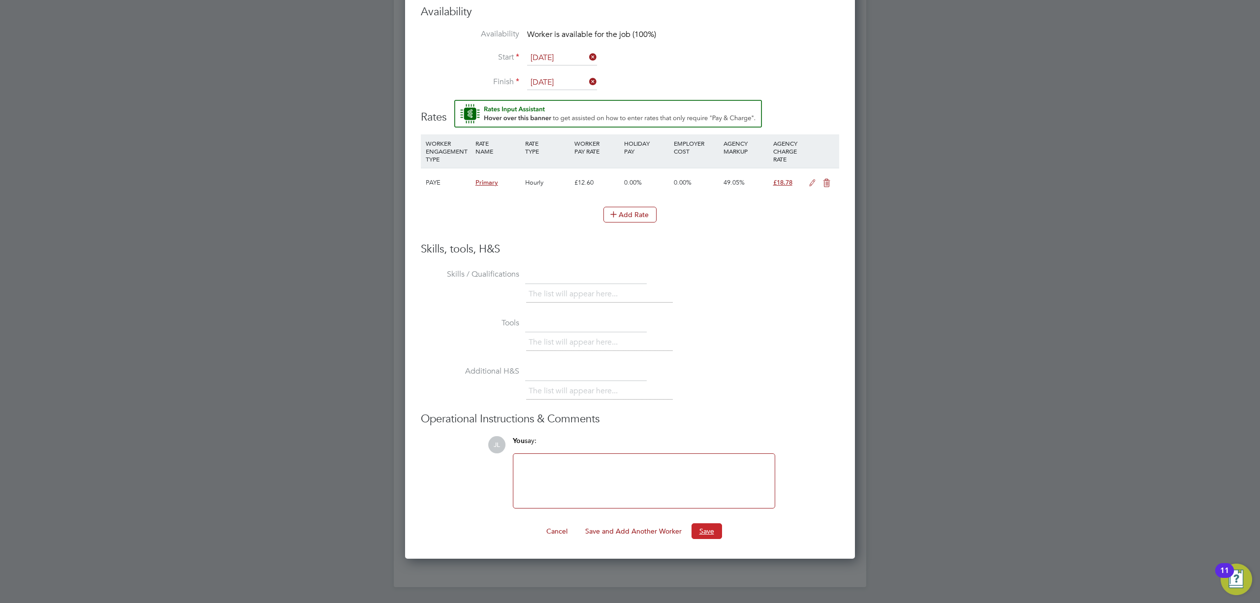
click at [698, 528] on button "Save" at bounding box center [706, 531] width 31 height 16
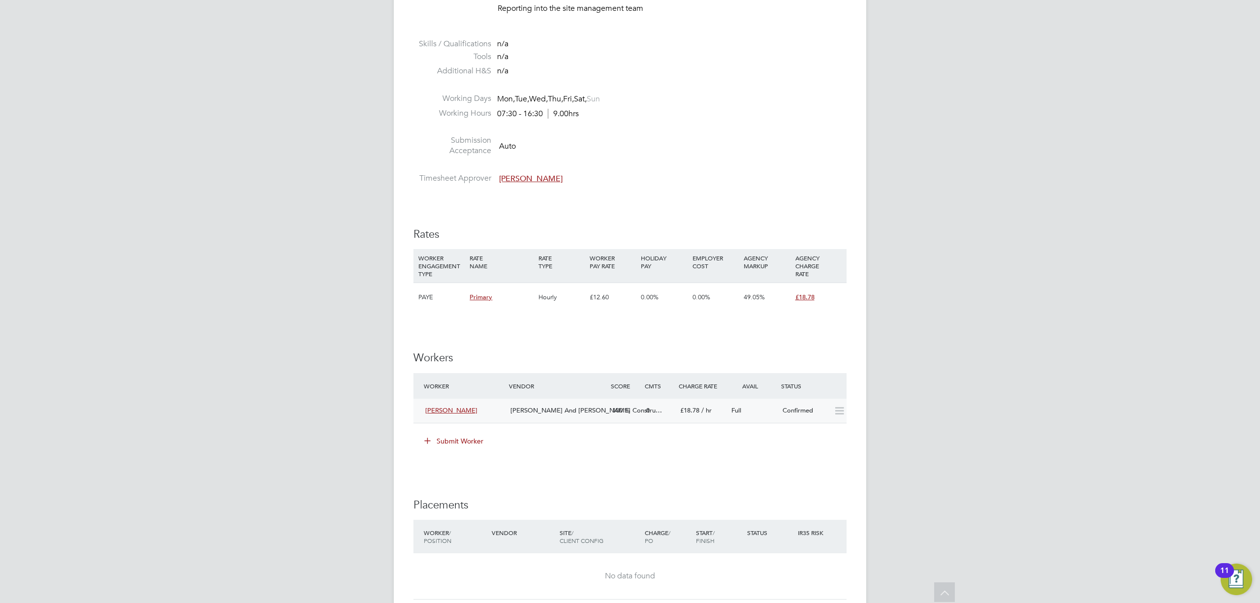
click at [838, 415] on icon at bounding box center [839, 411] width 12 height 8
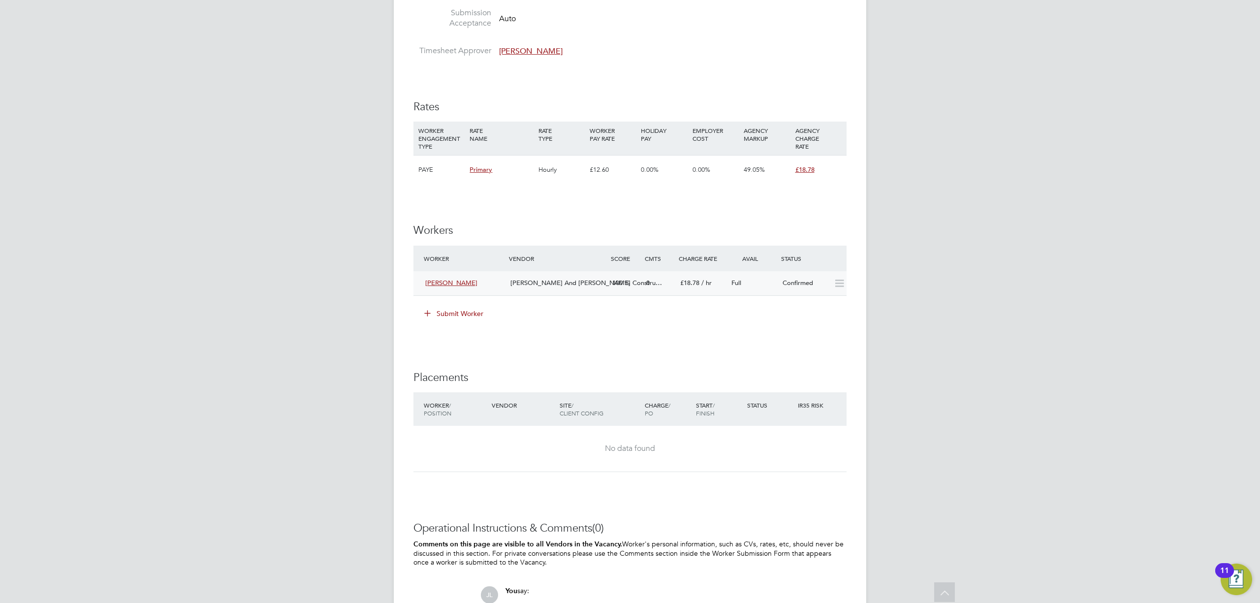
click at [838, 286] on icon at bounding box center [839, 283] width 12 height 8
click at [838, 283] on icon at bounding box center [839, 283] width 12 height 8
click at [839, 283] on icon at bounding box center [839, 283] width 12 height 8
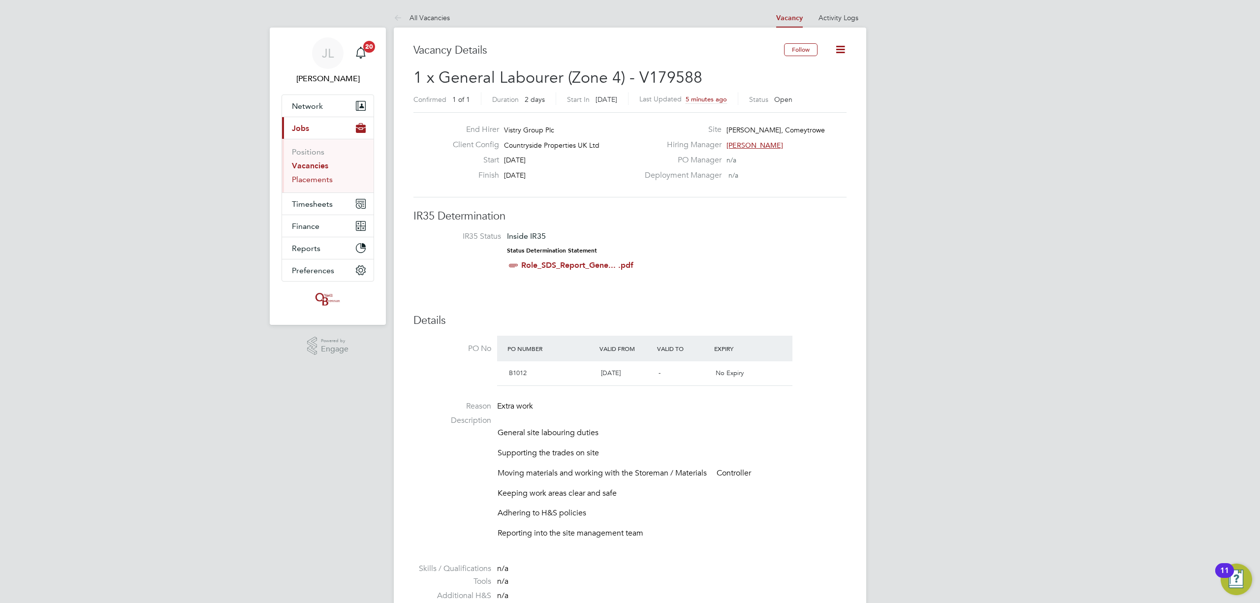
click at [317, 178] on link "Placements" at bounding box center [312, 179] width 41 height 9
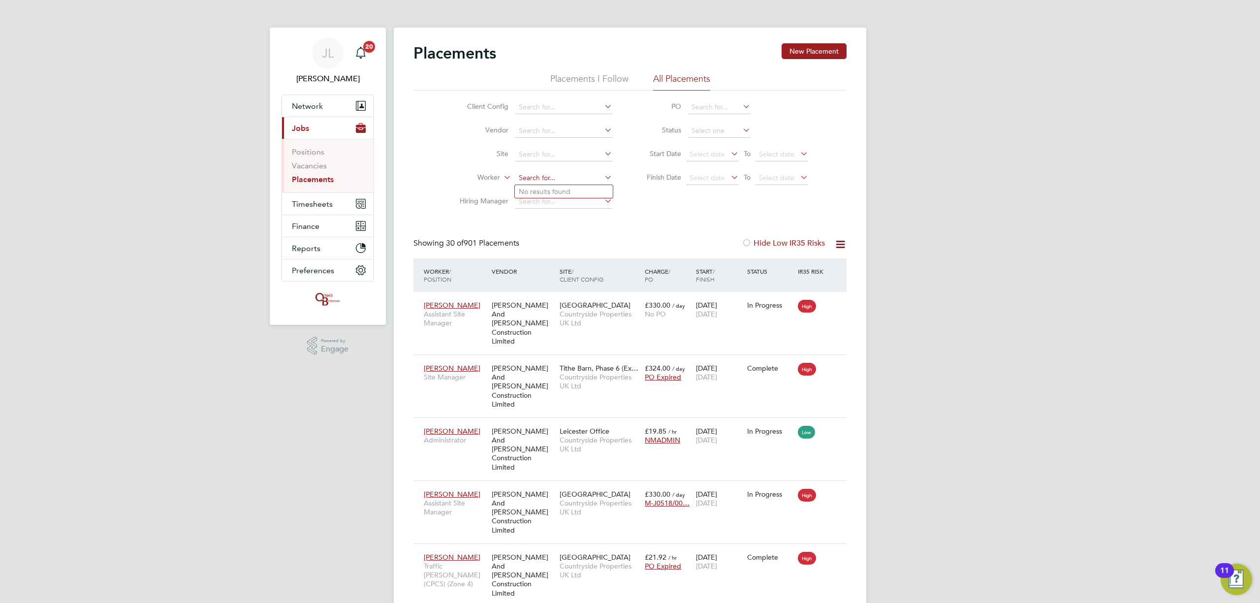
click at [538, 174] on input at bounding box center [563, 178] width 97 height 14
click at [558, 186] on li "[PERSON_NAME] lly" at bounding box center [564, 191] width 98 height 13
type input "[PERSON_NAME]"
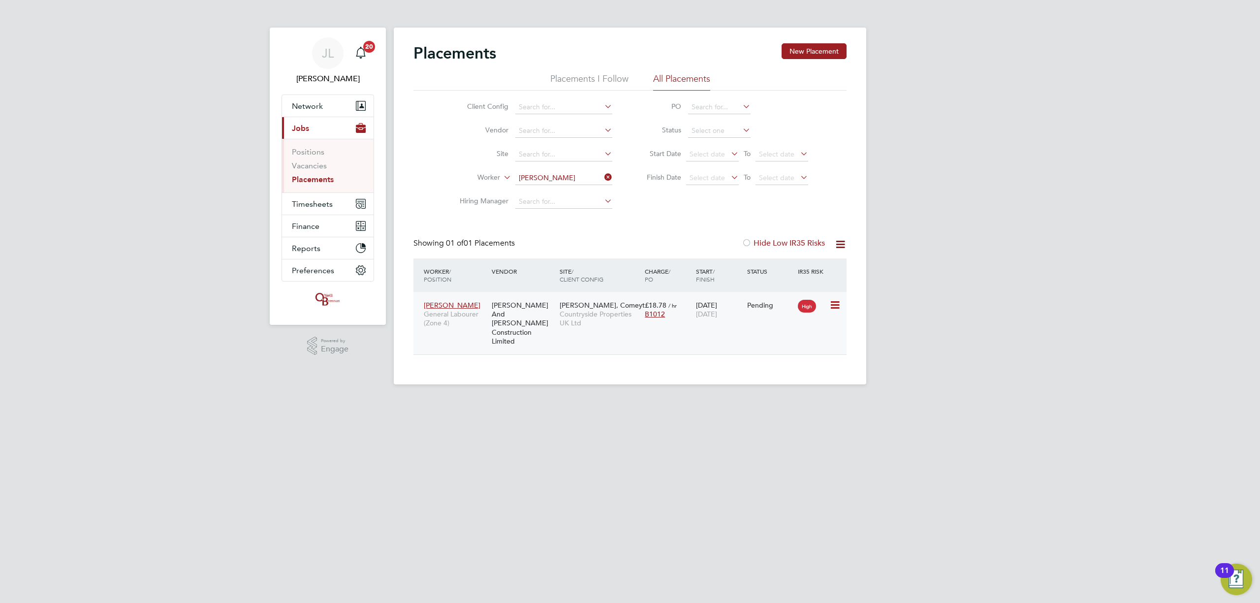
click at [837, 306] on icon at bounding box center [834, 305] width 10 height 12
click at [788, 365] on li "Start" at bounding box center [804, 367] width 70 height 14
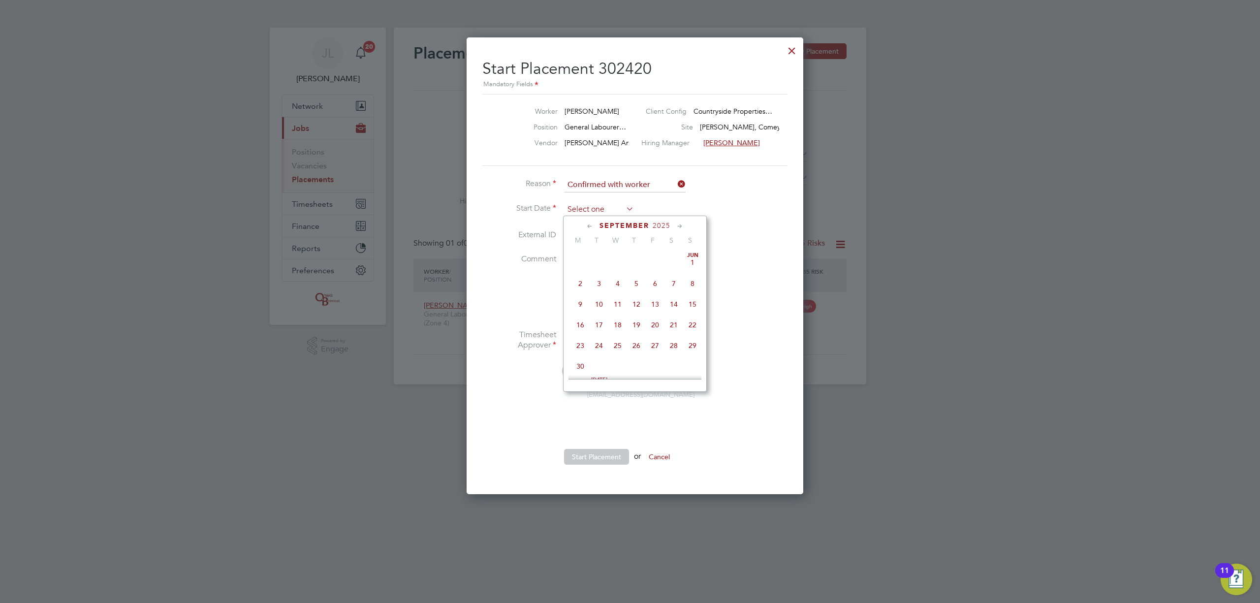
click at [603, 212] on input at bounding box center [599, 209] width 70 height 15
click at [634, 279] on span "28" at bounding box center [636, 278] width 19 height 19
type input "[DATE]"
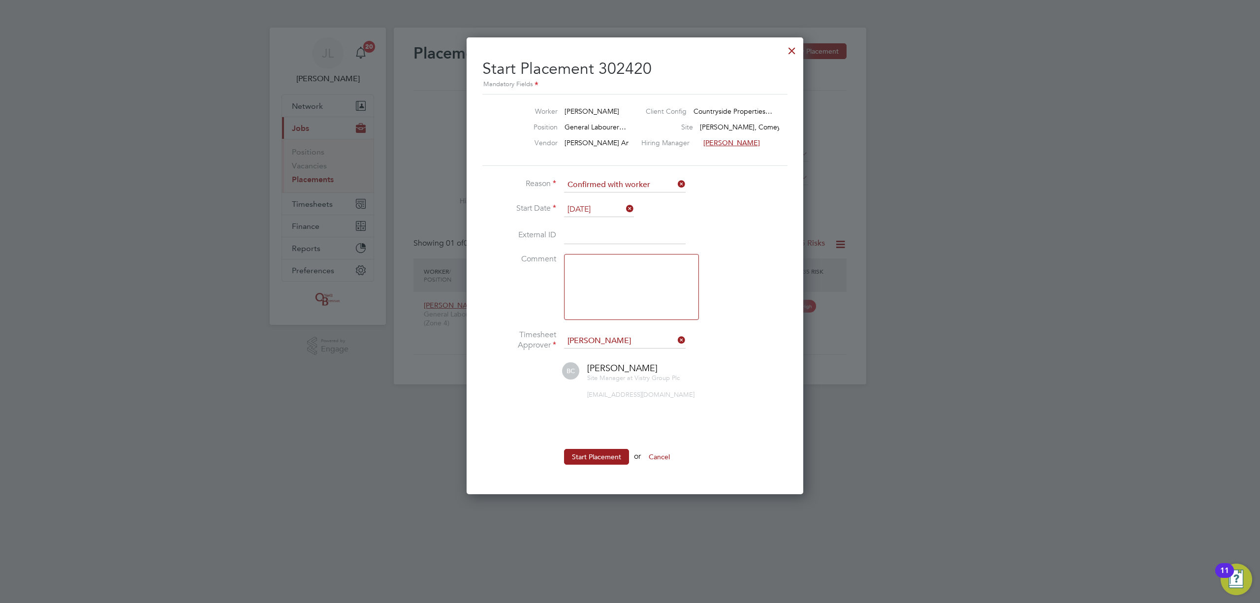
click at [609, 333] on li "Timesheet Approver [PERSON_NAME]" at bounding box center [629, 346] width 295 height 32
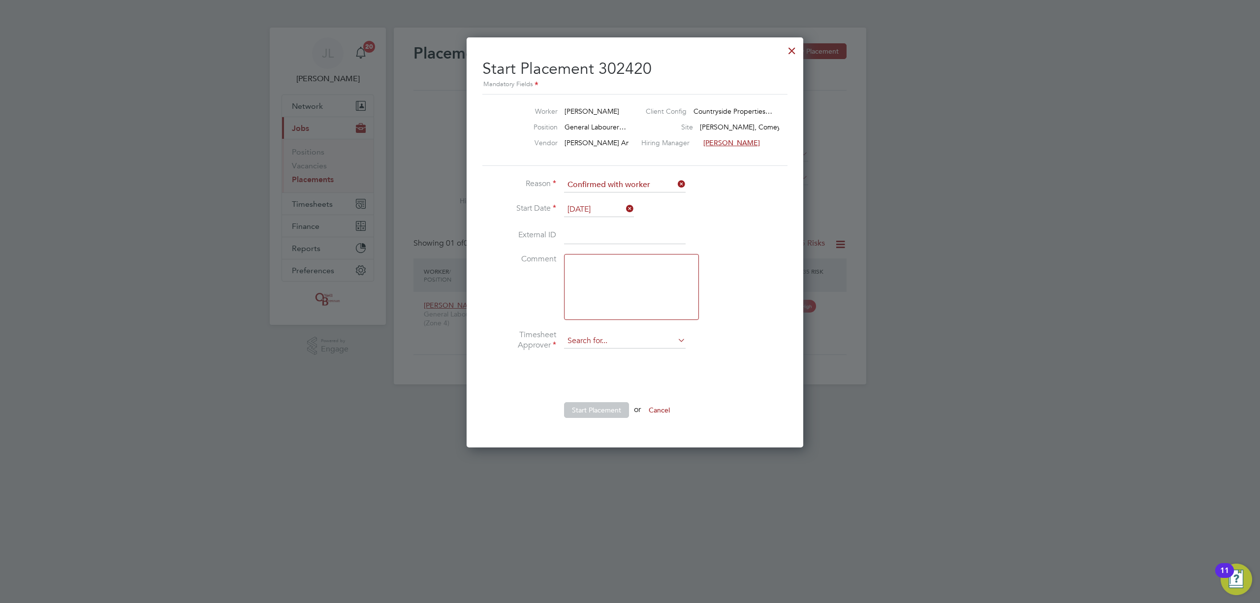
click at [615, 335] on input at bounding box center [625, 341] width 122 height 15
click at [607, 349] on li "[PERSON_NAME]" at bounding box center [624, 354] width 123 height 13
type input "[PERSON_NAME]"
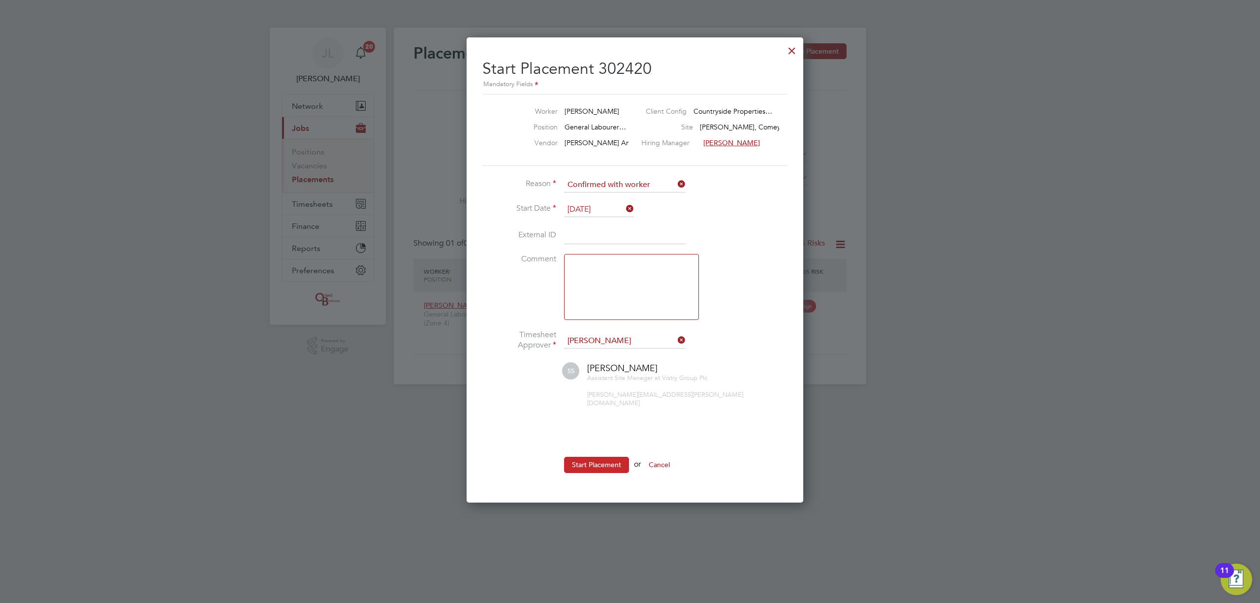
click at [596, 457] on button "Start Placement" at bounding box center [596, 465] width 65 height 16
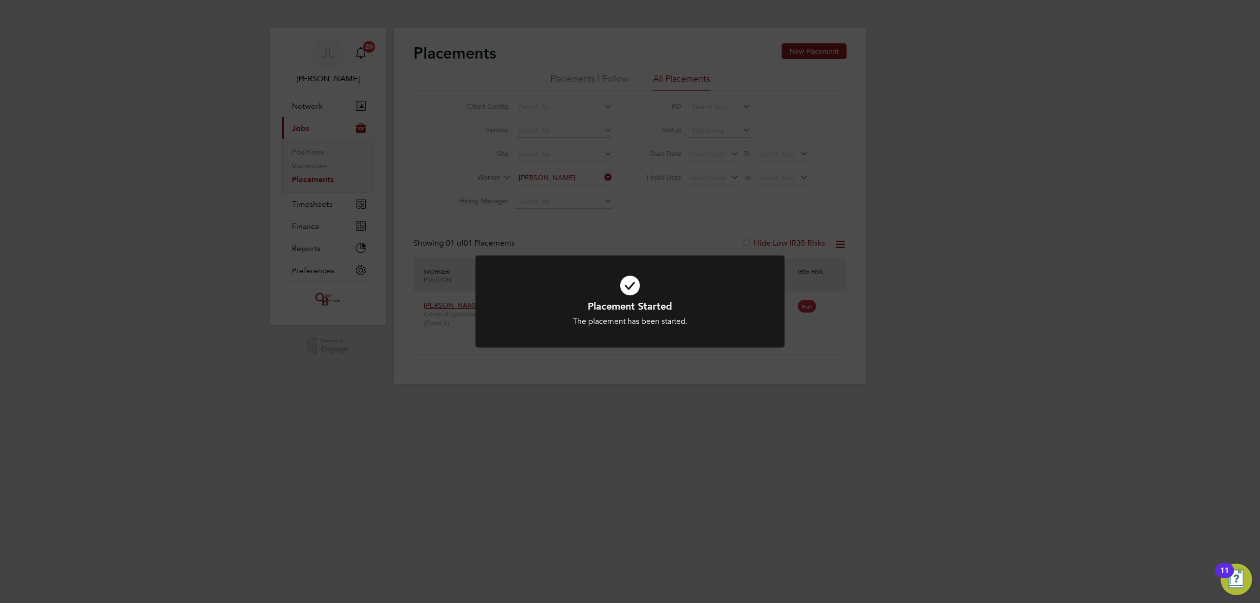
click at [762, 409] on div "Placement Started The placement has been started. Cancel Okay" at bounding box center [630, 301] width 1260 height 603
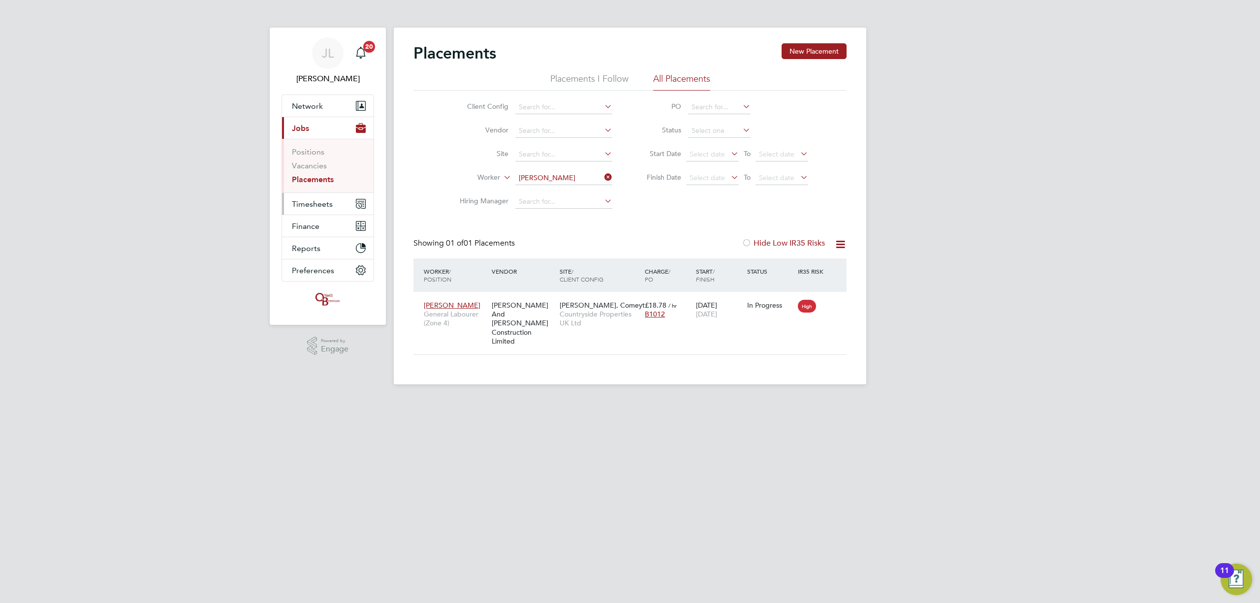
click at [302, 205] on span "Timesheets" at bounding box center [312, 203] width 41 height 9
click at [320, 205] on span "Timesheets" at bounding box center [312, 203] width 41 height 9
click at [325, 174] on link "Timesheets" at bounding box center [312, 173] width 41 height 9
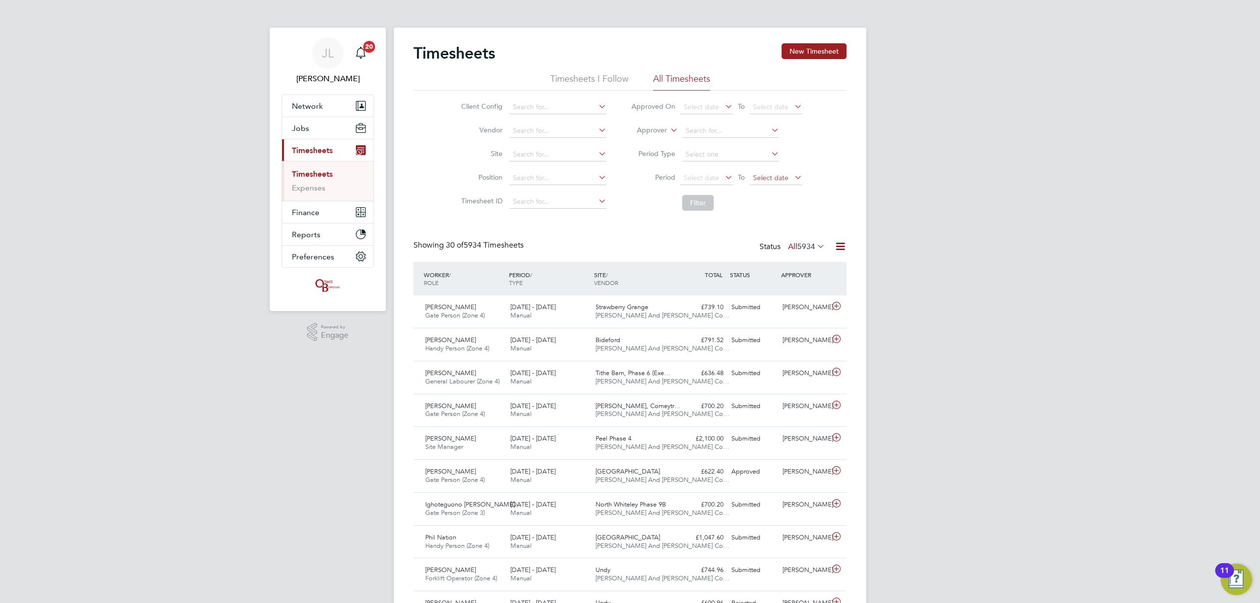
click at [789, 175] on span "Select date" at bounding box center [775, 178] width 53 height 13
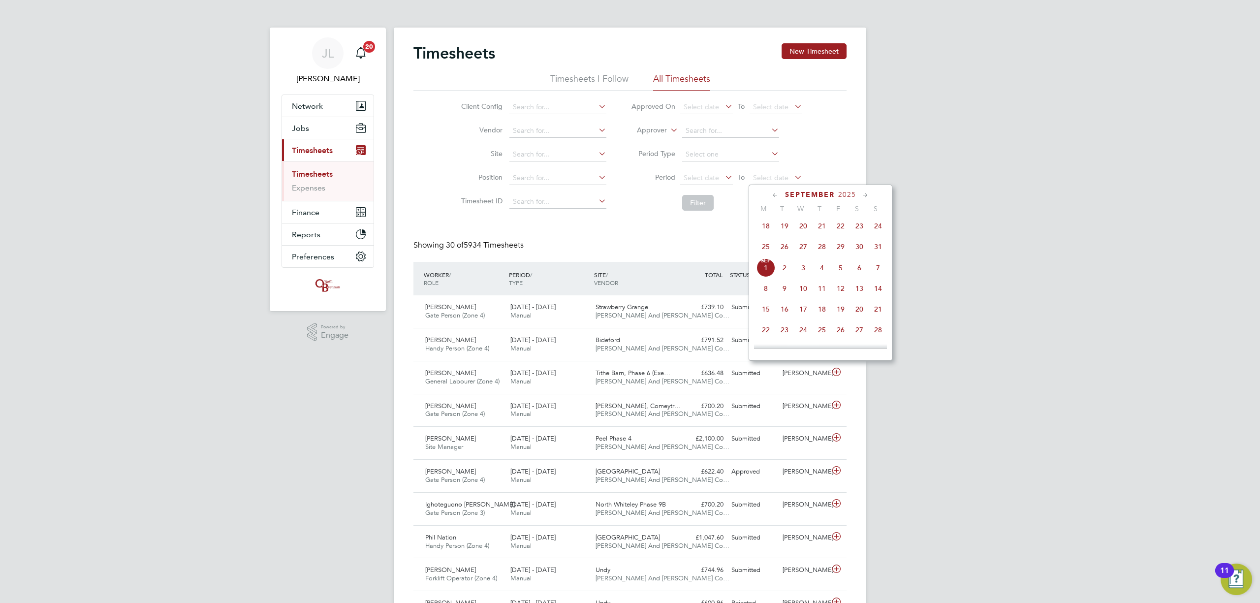
click at [877, 248] on span "31" at bounding box center [877, 246] width 19 height 19
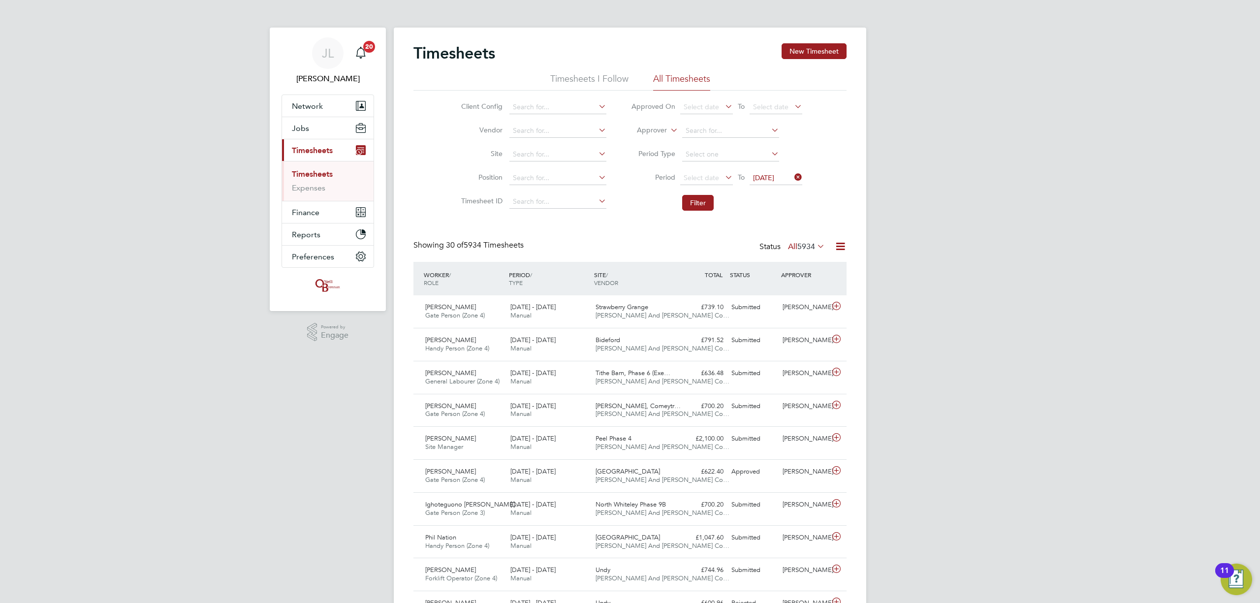
click at [723, 174] on icon at bounding box center [723, 177] width 0 height 14
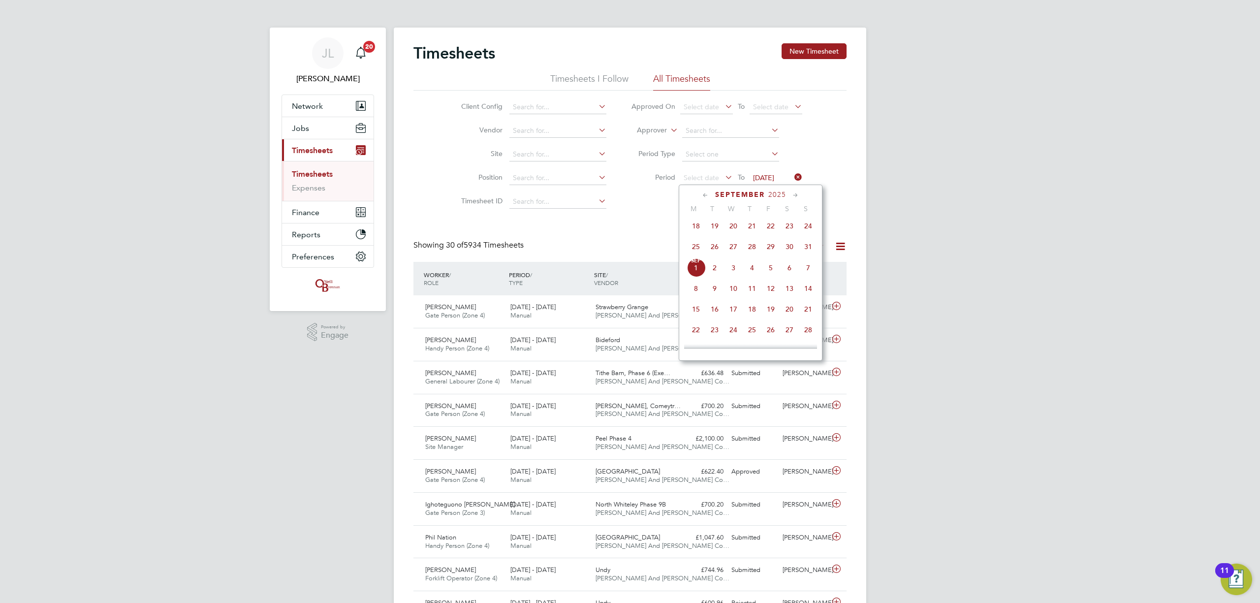
drag, startPoint x: 696, startPoint y: 247, endPoint x: 648, endPoint y: 213, distance: 59.3
click at [695, 247] on span "25" at bounding box center [695, 246] width 19 height 19
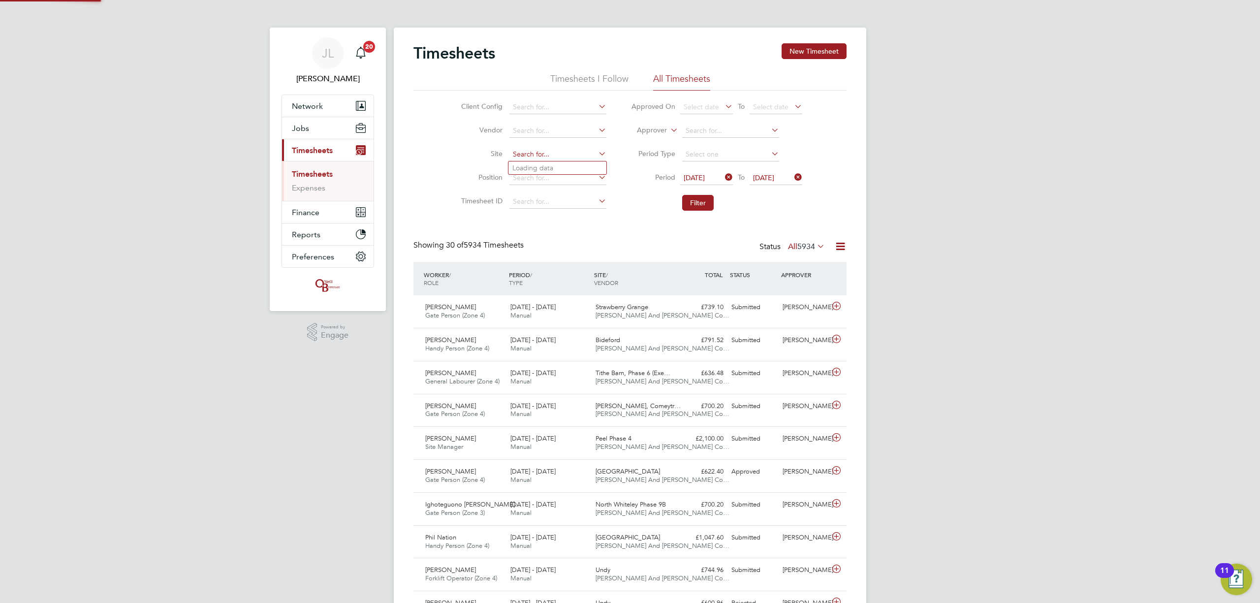
click at [539, 157] on input at bounding box center [557, 155] width 97 height 14
click at [550, 156] on input at bounding box center [557, 155] width 97 height 14
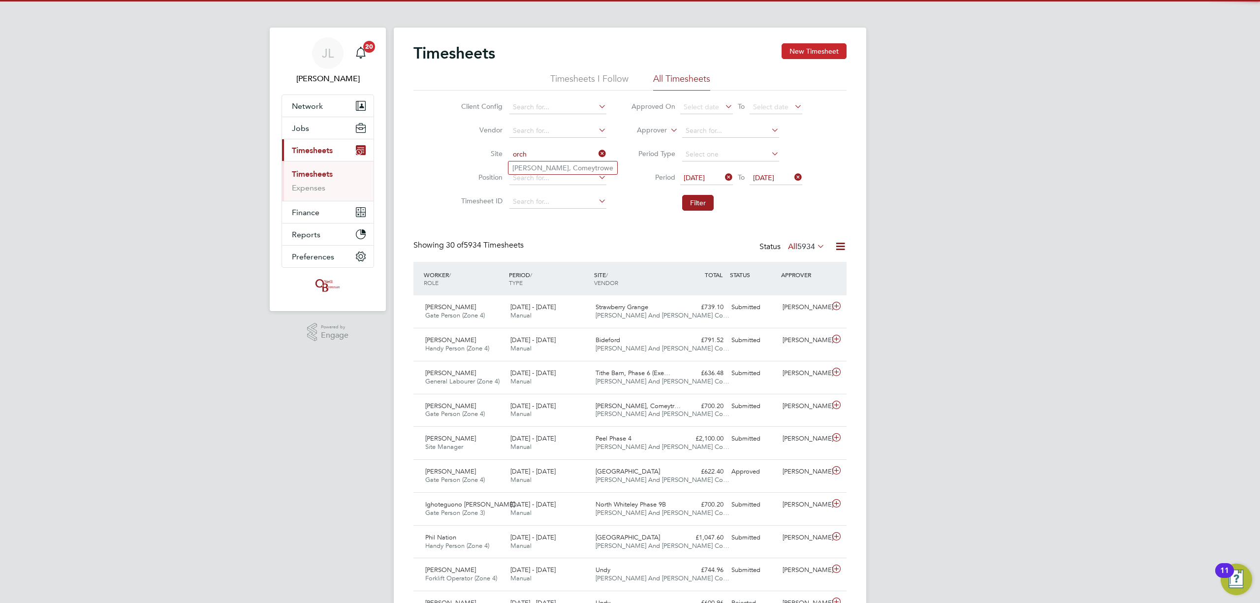
type input "orch"
click at [802, 54] on button "New Timesheet" at bounding box center [813, 51] width 65 height 16
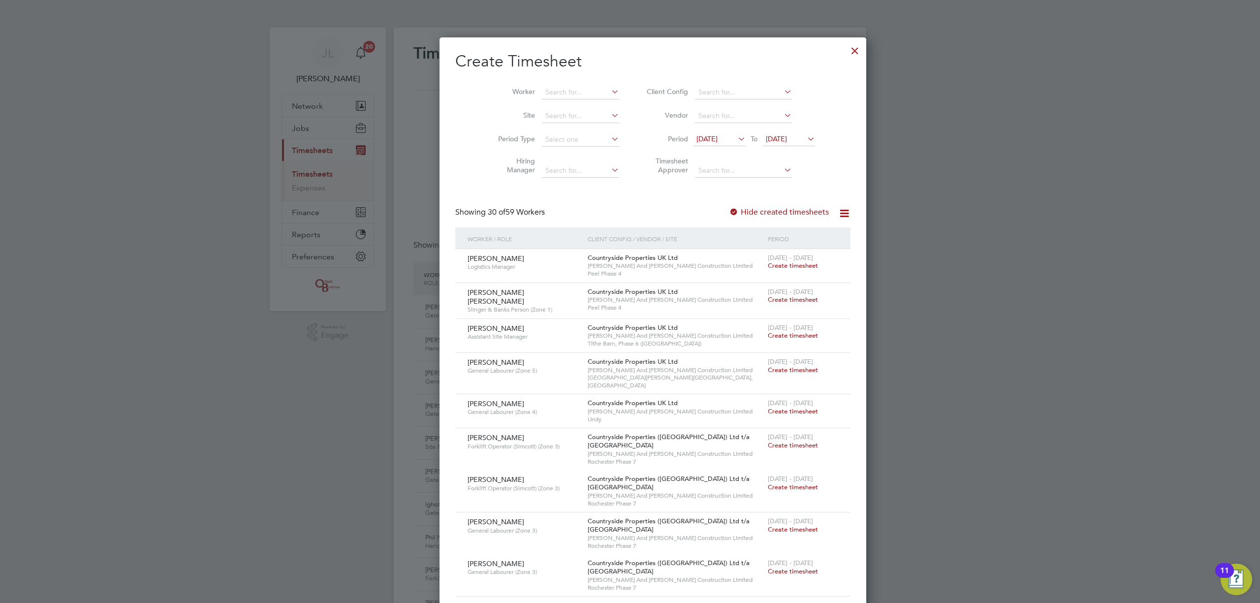
click at [770, 140] on span "[DATE]" at bounding box center [776, 138] width 21 height 9
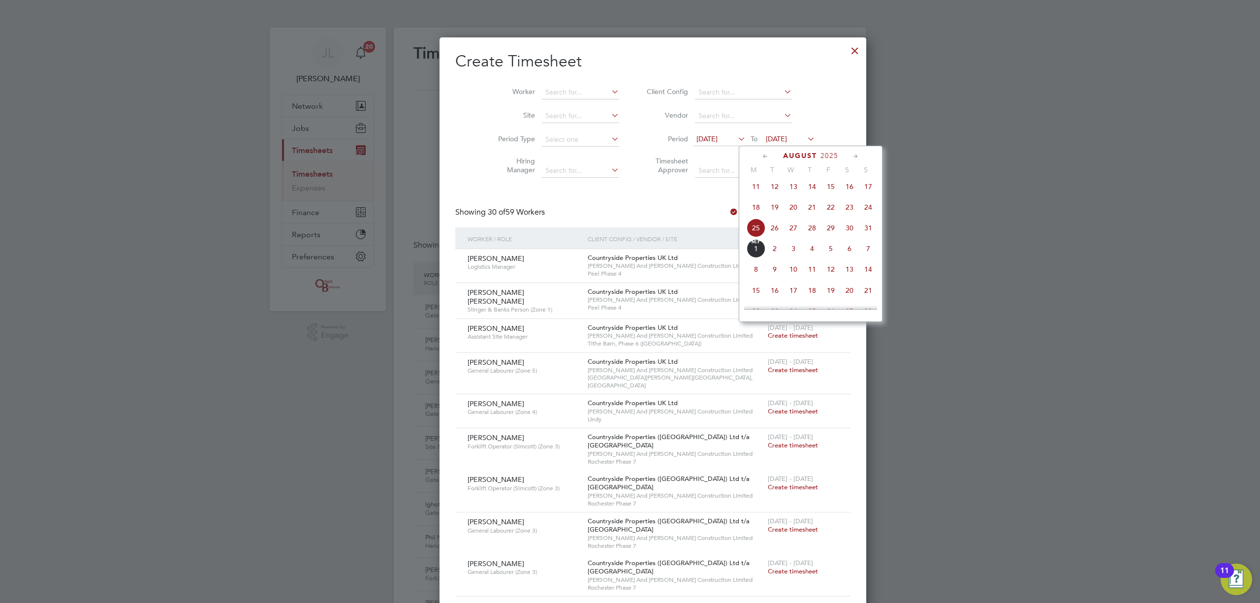
click at [867, 233] on span "31" at bounding box center [868, 227] width 19 height 19
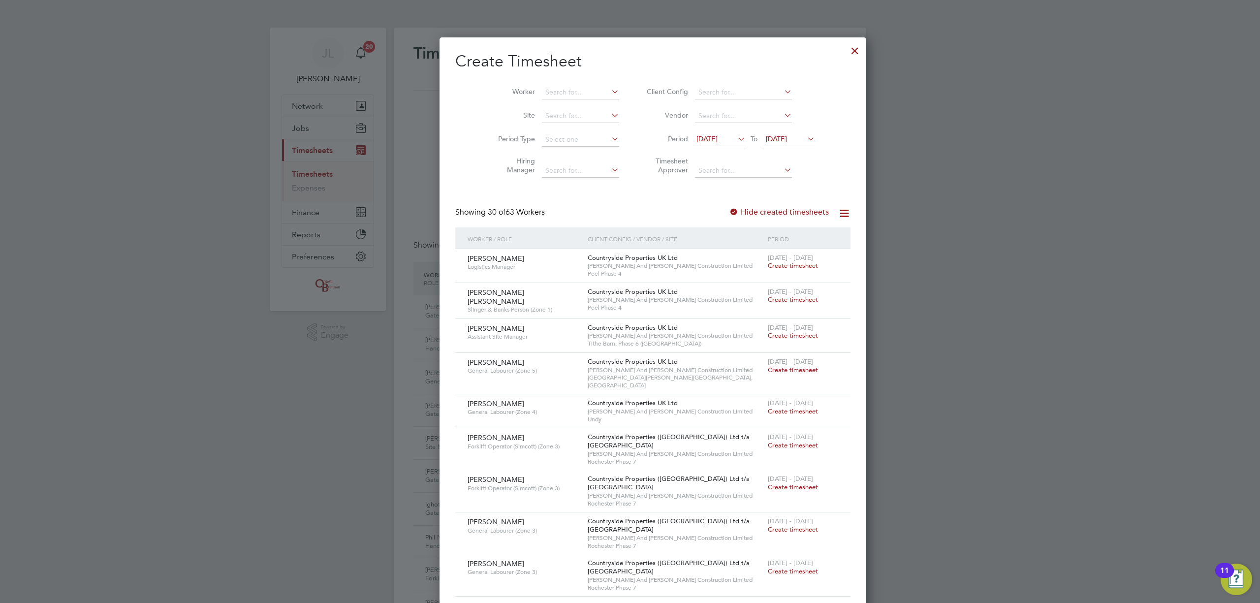
click at [538, 85] on li "Worker" at bounding box center [554, 93] width 153 height 24
click at [543, 90] on input at bounding box center [580, 93] width 77 height 14
click at [552, 105] on li "[PERSON_NAME] lly" at bounding box center [559, 105] width 82 height 13
type input "[PERSON_NAME]"
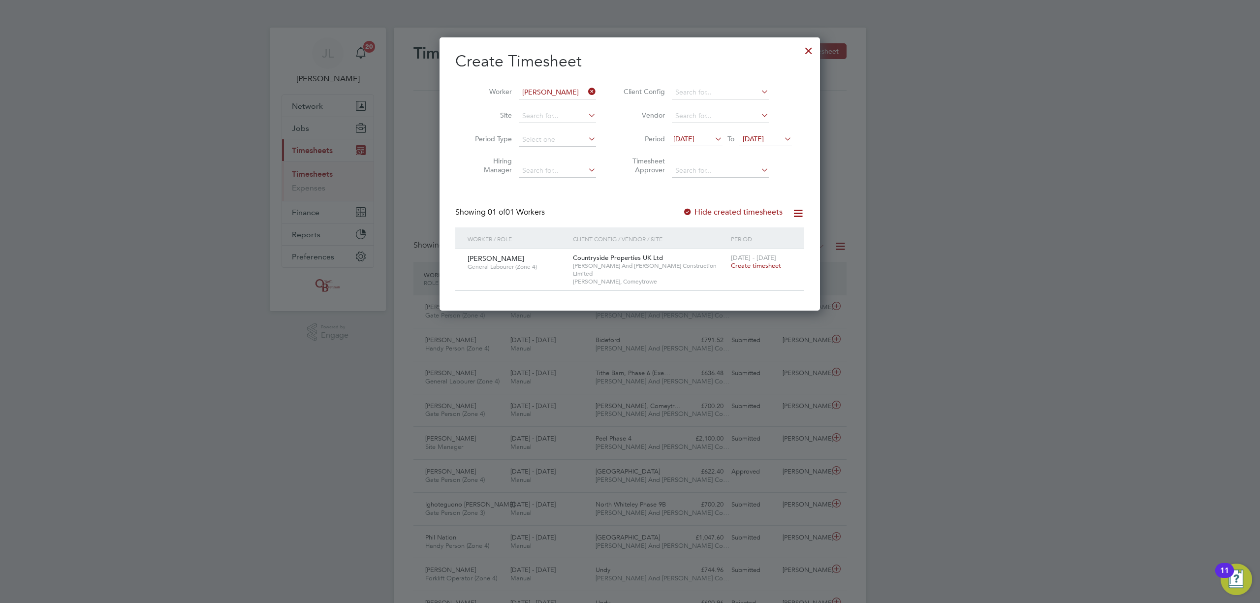
click at [766, 265] on span "Create timesheet" at bounding box center [756, 265] width 50 height 8
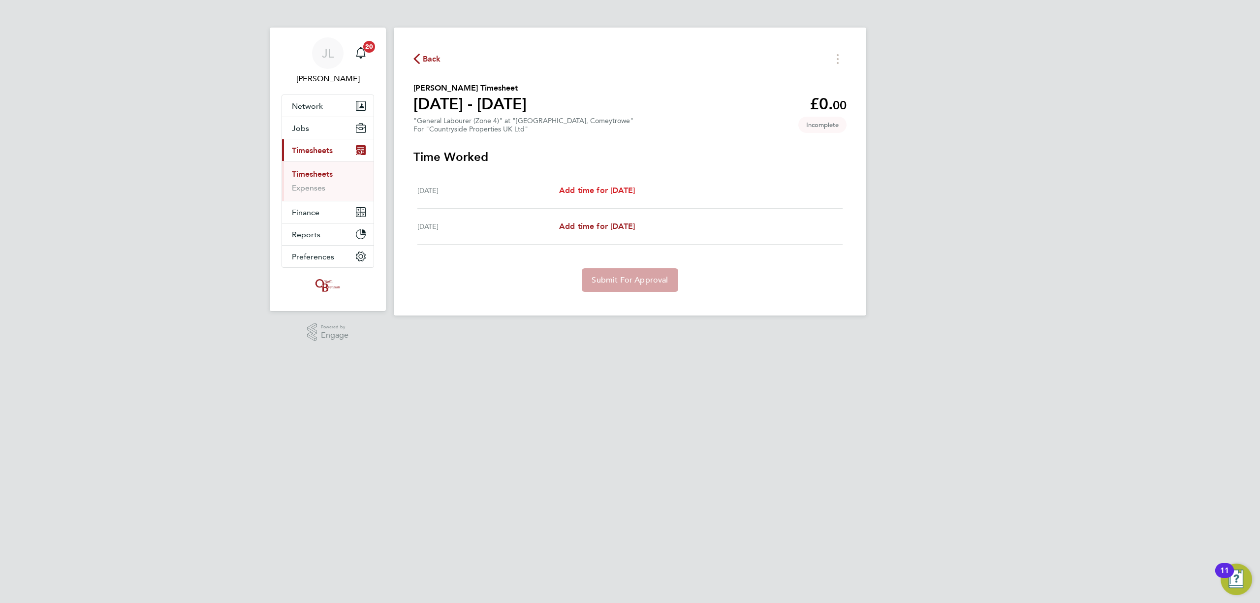
click at [587, 189] on span "Add time for [DATE]" at bounding box center [597, 190] width 76 height 9
select select "30"
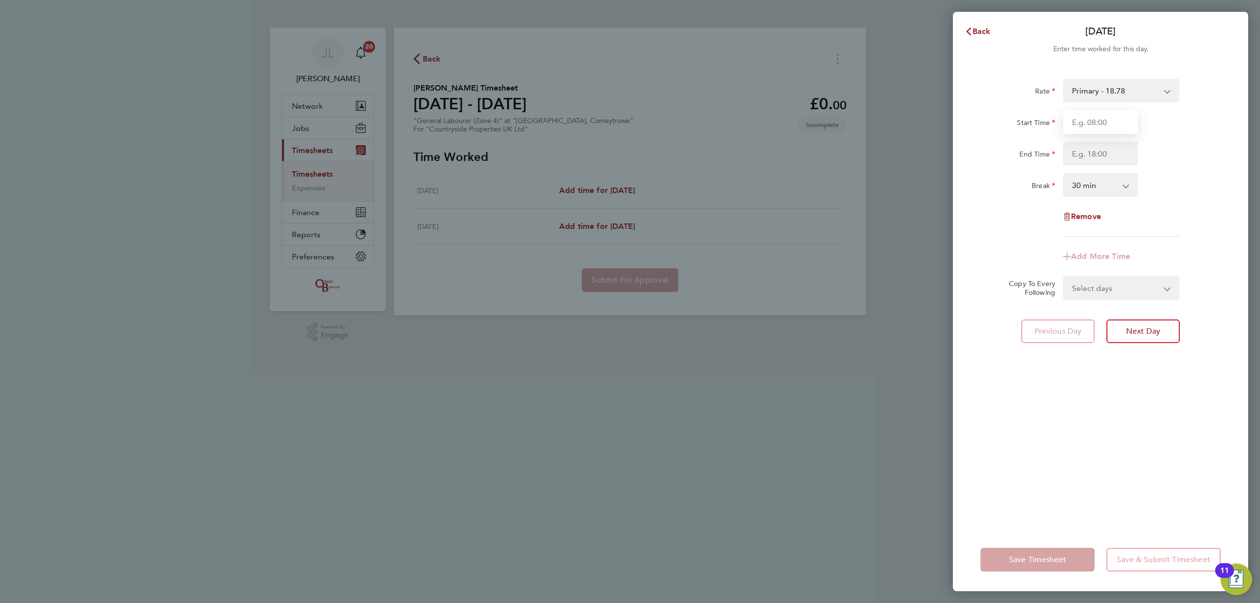
drag, startPoint x: 1087, startPoint y: 117, endPoint x: 1093, endPoint y: 117, distance: 5.9
click at [1087, 117] on input "Start Time" at bounding box center [1100, 122] width 75 height 24
type input "07:30"
drag, startPoint x: 1113, startPoint y: 134, endPoint x: 1110, endPoint y: 149, distance: 15.1
click at [1111, 148] on input "End Time" at bounding box center [1100, 154] width 75 height 24
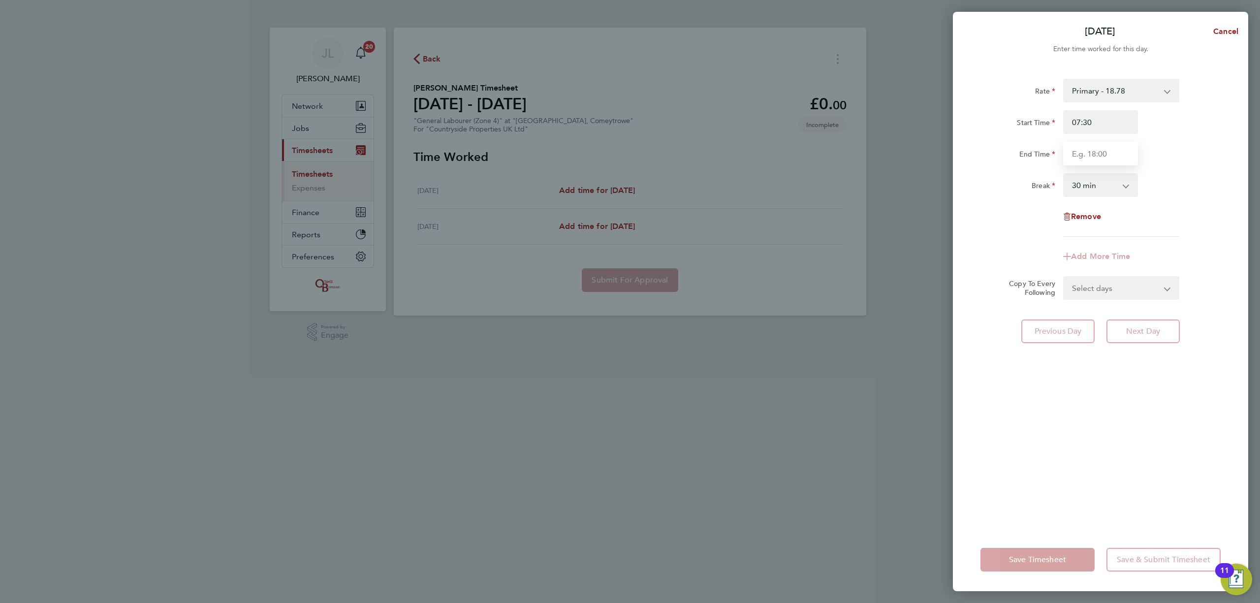
type input "17:00"
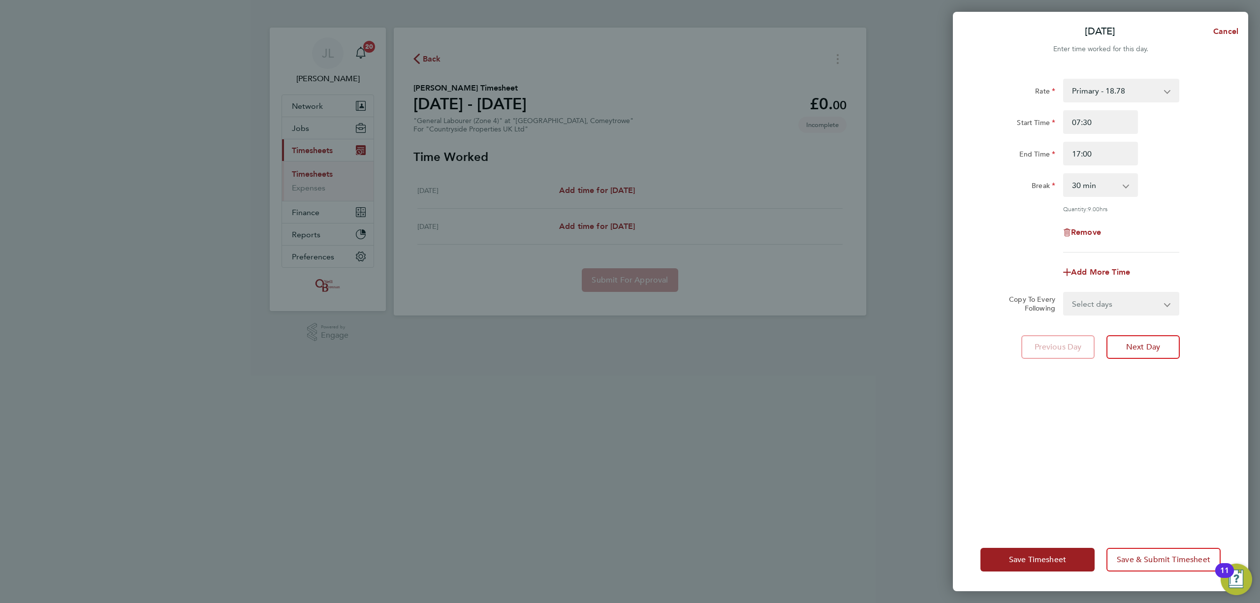
drag, startPoint x: 1057, startPoint y: 493, endPoint x: 1059, endPoint y: 445, distance: 47.8
click at [1057, 487] on div "Rate Primary - 18.78 Start Time 07:30 End Time 17:00 Break 0 min 15 min 30 min …" at bounding box center [1100, 297] width 295 height 461
drag, startPoint x: 1049, startPoint y: 555, endPoint x: 1044, endPoint y: 552, distance: 5.7
click at [1048, 555] on span "Save Timesheet" at bounding box center [1037, 560] width 57 height 10
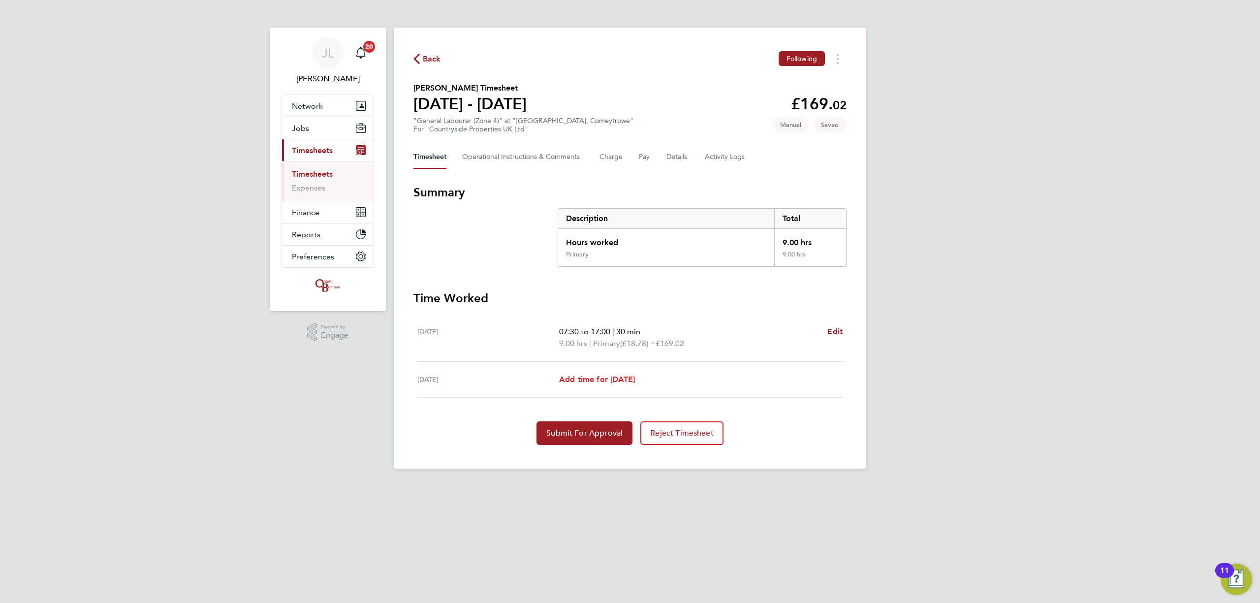
click at [599, 378] on span "Add time for [DATE]" at bounding box center [597, 378] width 76 height 9
select select "30"
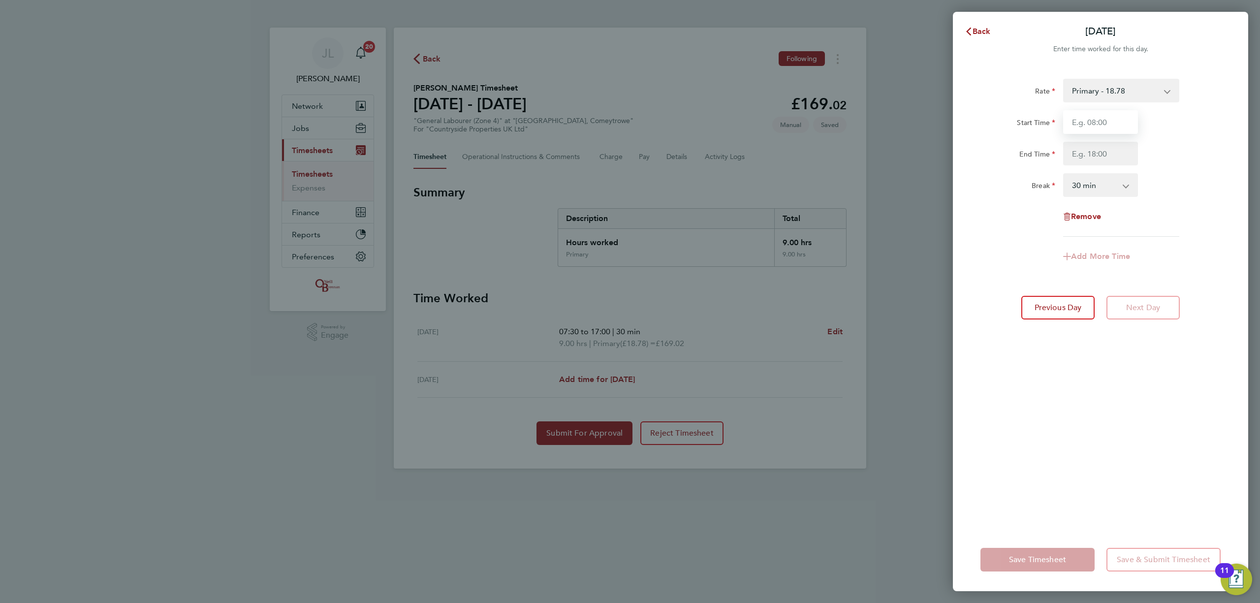
click at [1098, 124] on input "Start Time" at bounding box center [1100, 122] width 75 height 24
type input "07:30"
click at [1099, 155] on input "End Time" at bounding box center [1100, 154] width 75 height 24
type input "16:30"
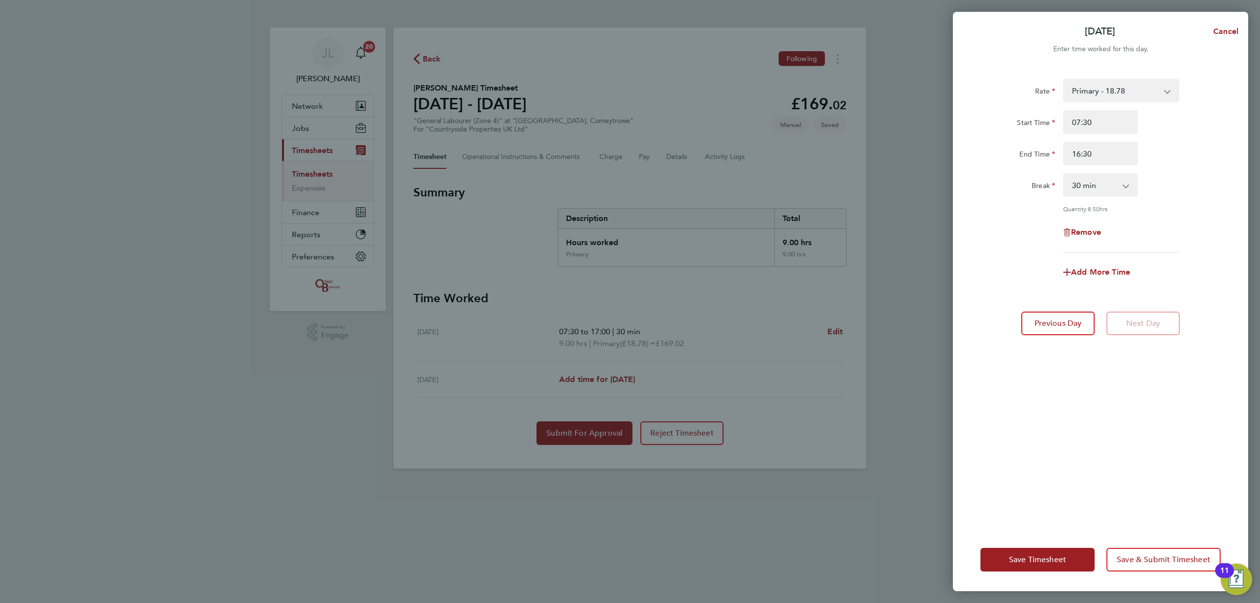
click at [1060, 430] on div "Rate Primary - 18.78 Start Time 07:30 End Time 16:30 Break 0 min 15 min 30 min …" at bounding box center [1100, 297] width 295 height 461
click at [1038, 555] on span "Save Timesheet" at bounding box center [1037, 560] width 57 height 10
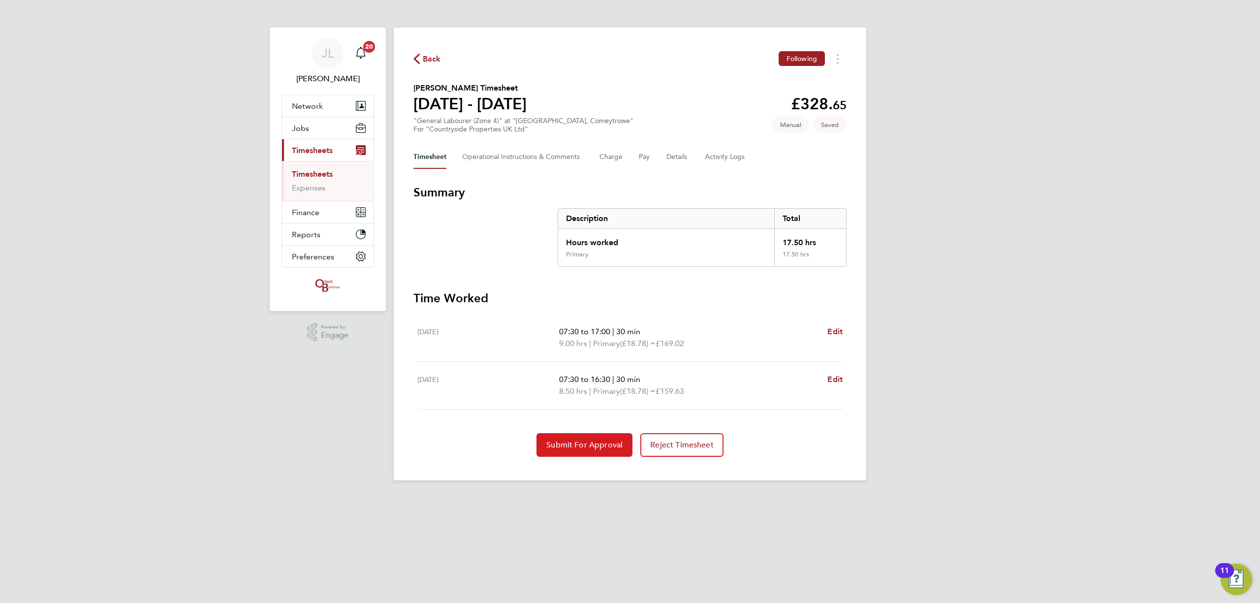
click at [588, 439] on button "Submit For Approval" at bounding box center [584, 445] width 96 height 24
